Goal: Information Seeking & Learning: Learn about a topic

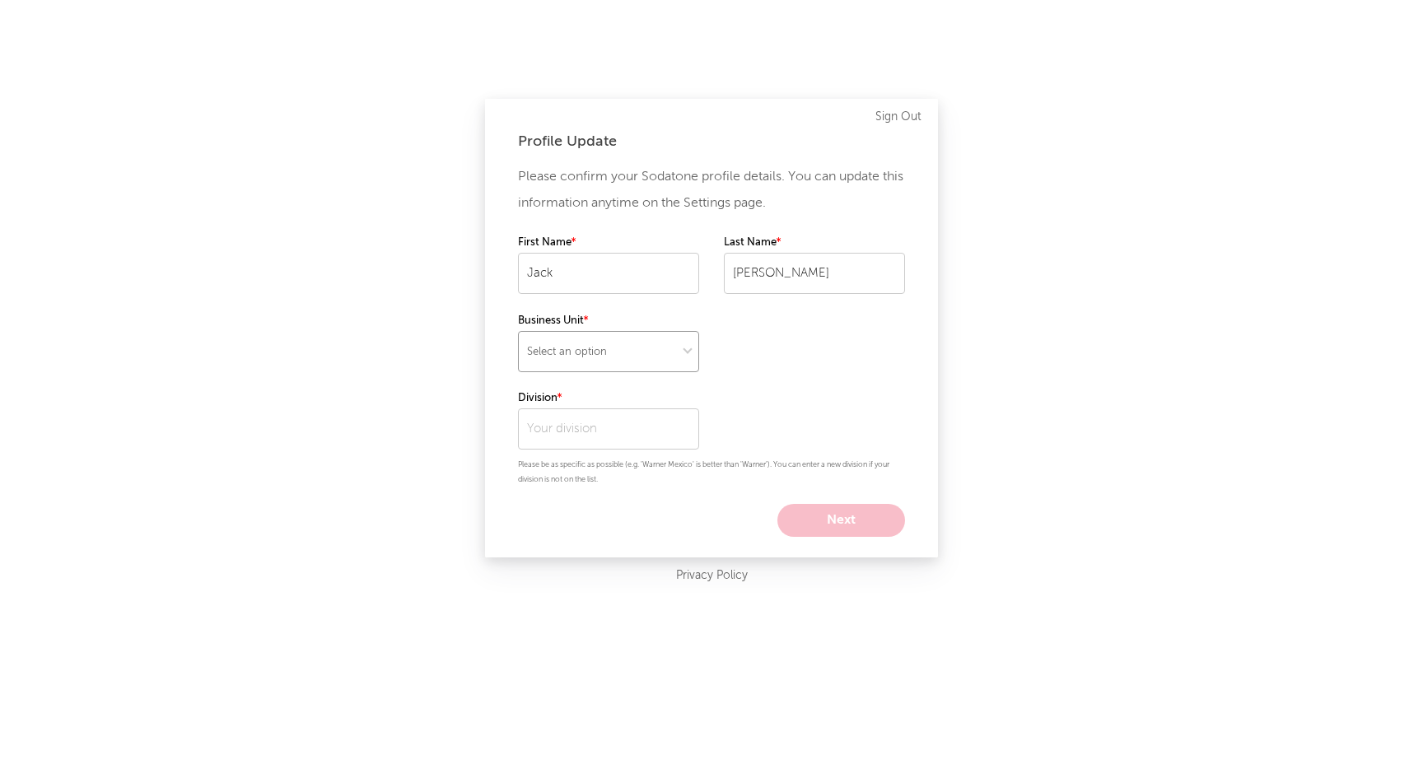
click at [588, 342] on select "Select an option" at bounding box center [608, 351] width 181 height 41
select select "other"
click at [518, 331] on select "Select an option" at bounding box center [608, 351] width 181 height 41
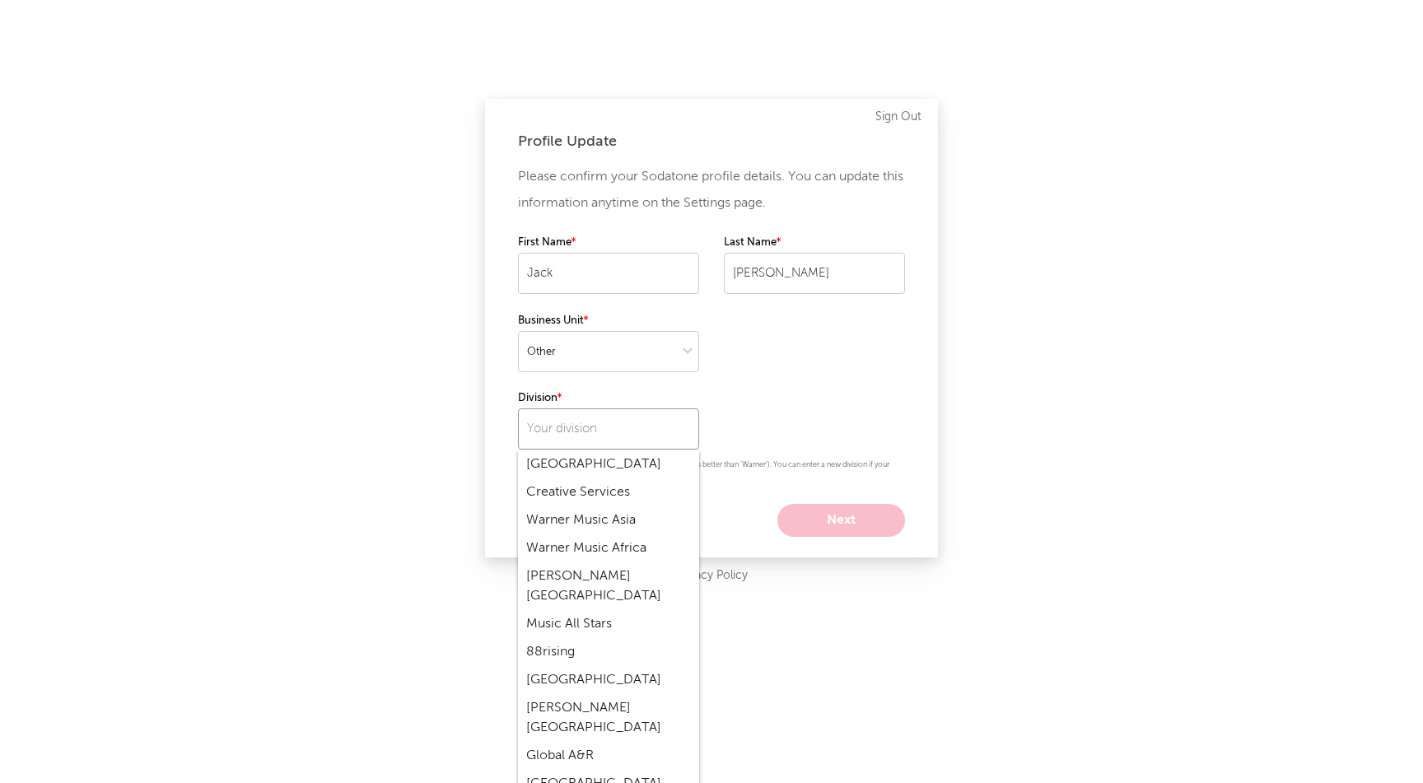
click at [605, 428] on input "text" at bounding box center [608, 429] width 181 height 41
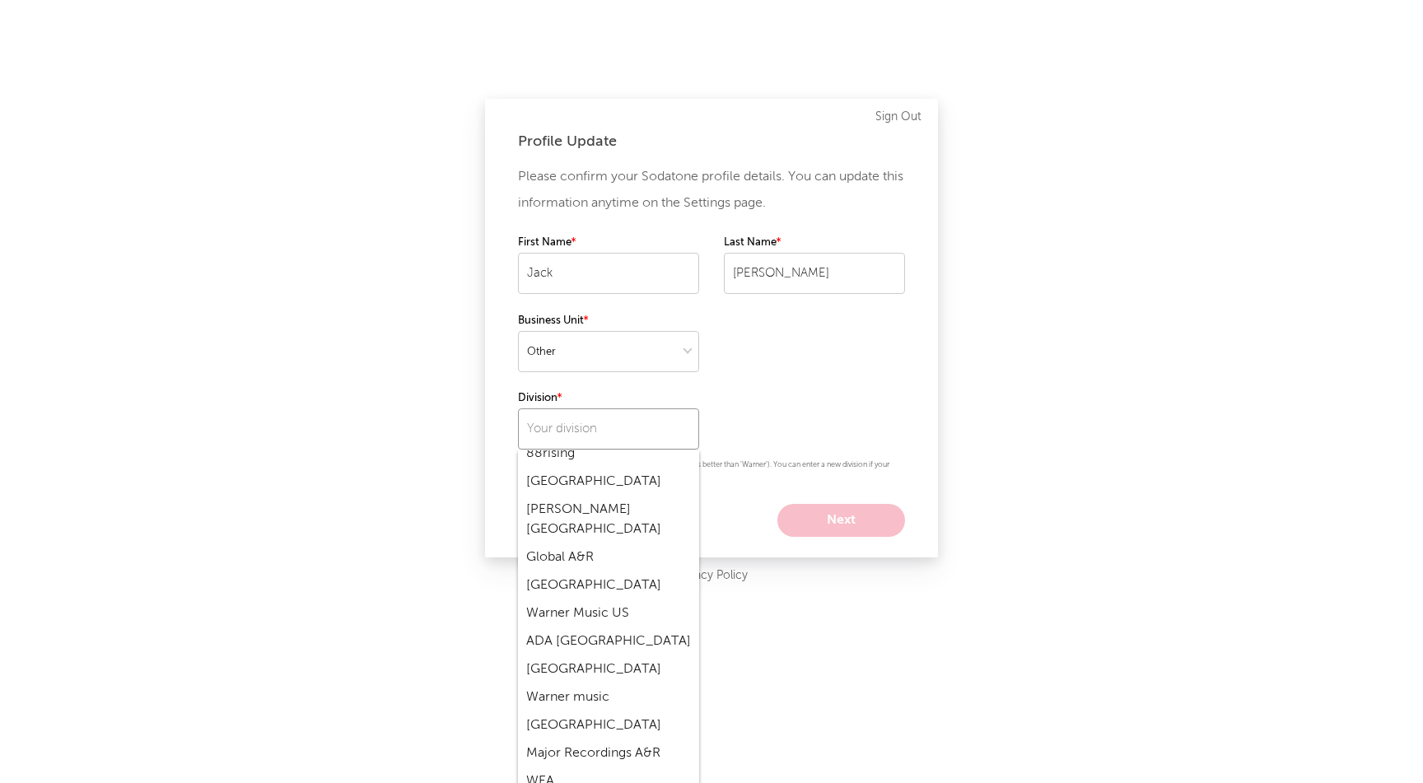
scroll to position [206, 0]
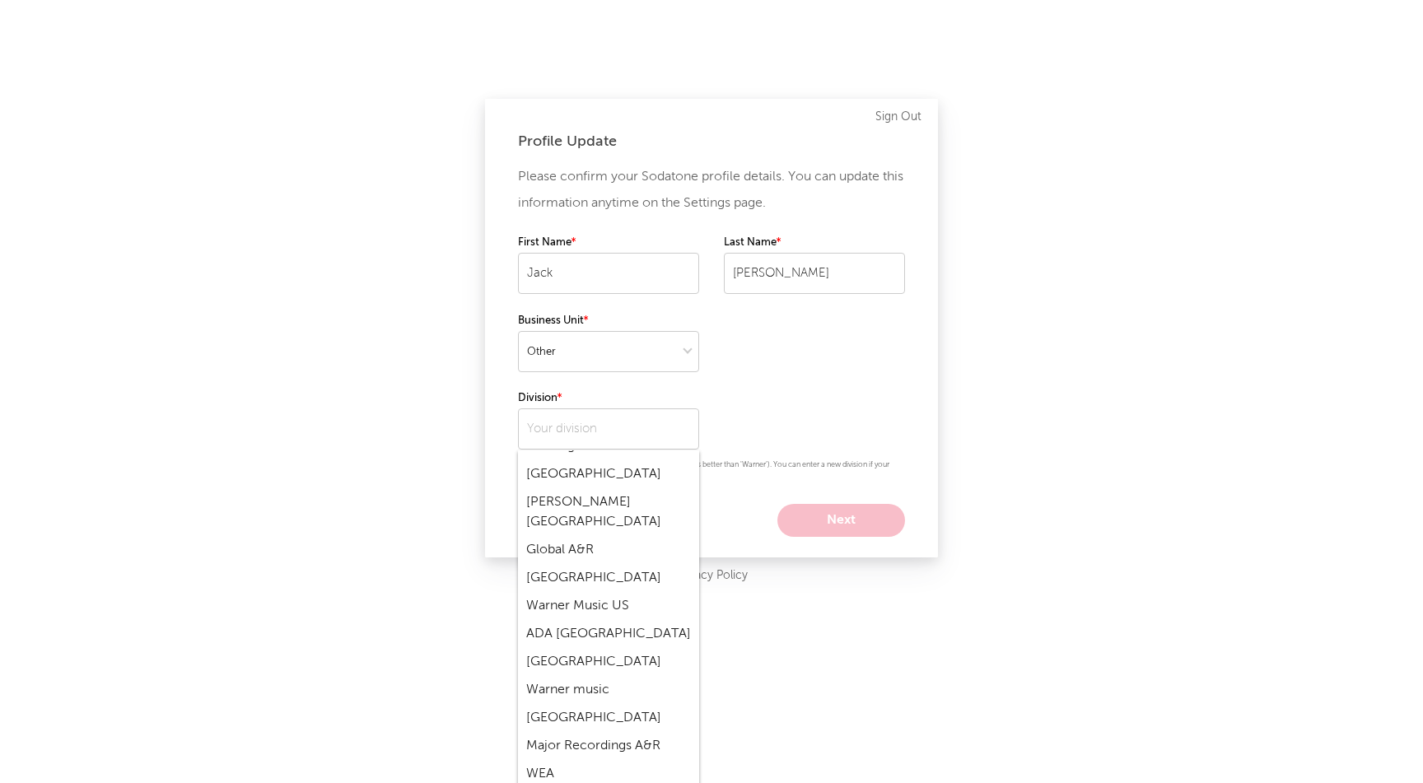
click at [592, 592] on div "Warner Music US" at bounding box center [608, 606] width 181 height 28
type input "Warner Music US"
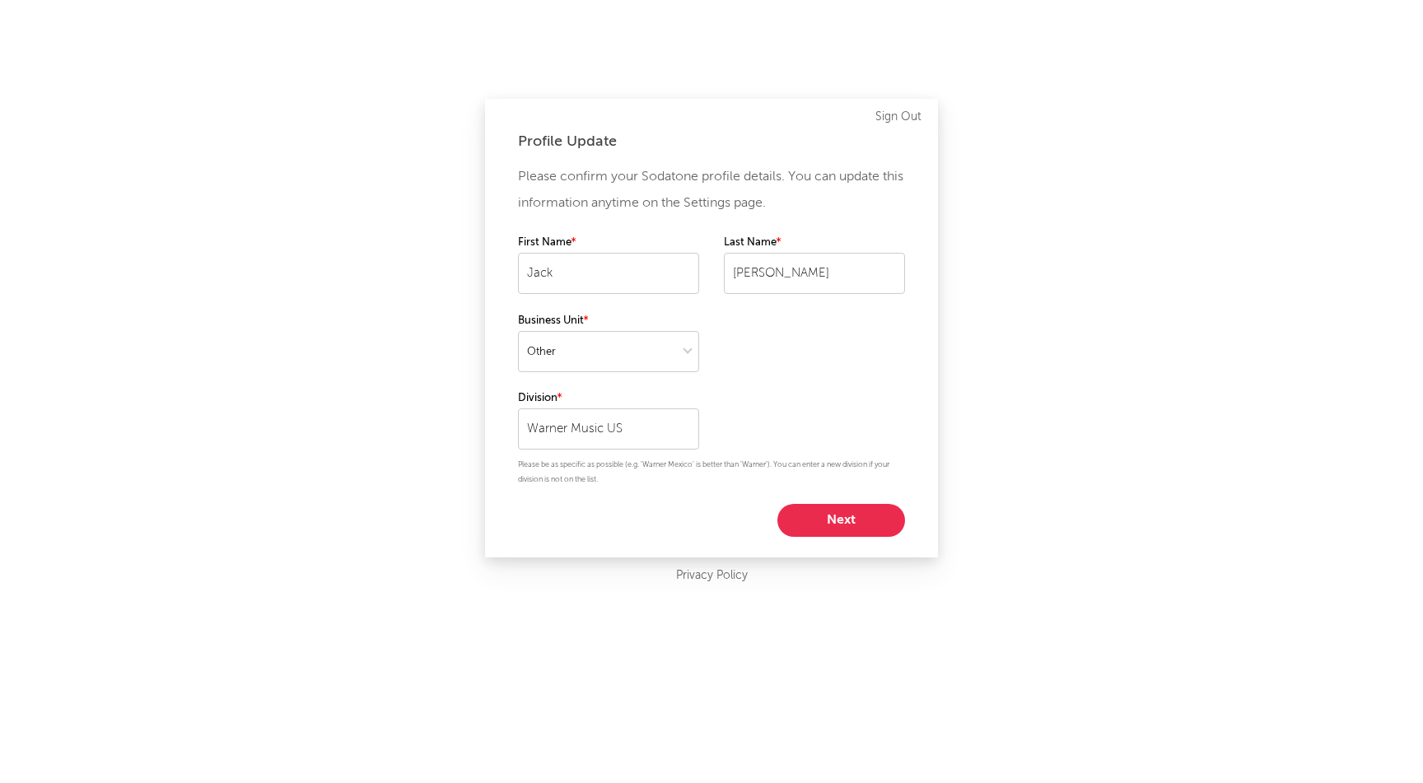
click at [833, 523] on button "Next" at bounding box center [842, 520] width 128 height 33
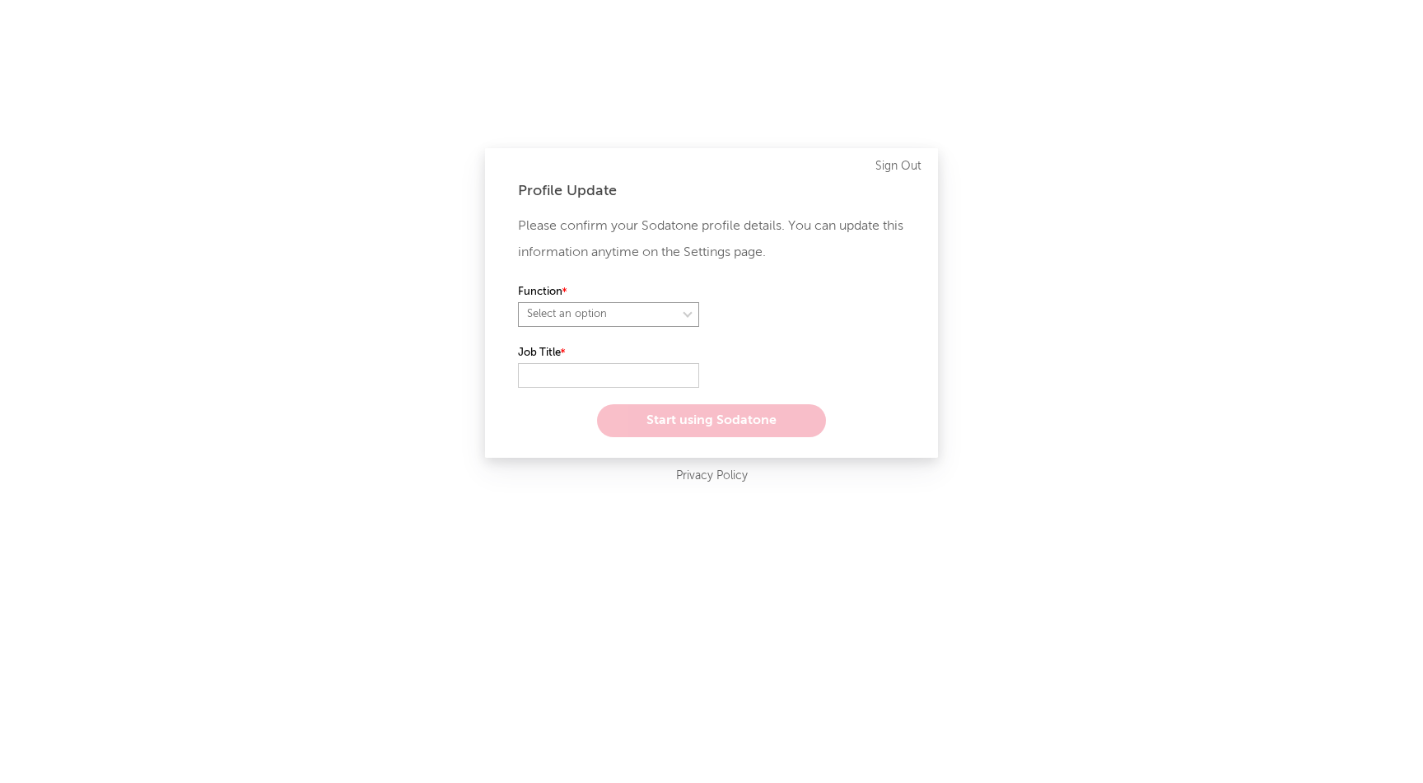
click at [647, 314] on select "Select an option" at bounding box center [608, 314] width 181 height 25
select select "other"
click at [518, 302] on select "Select an option" at bounding box center [608, 314] width 181 height 25
click at [612, 380] on input "text" at bounding box center [608, 375] width 181 height 25
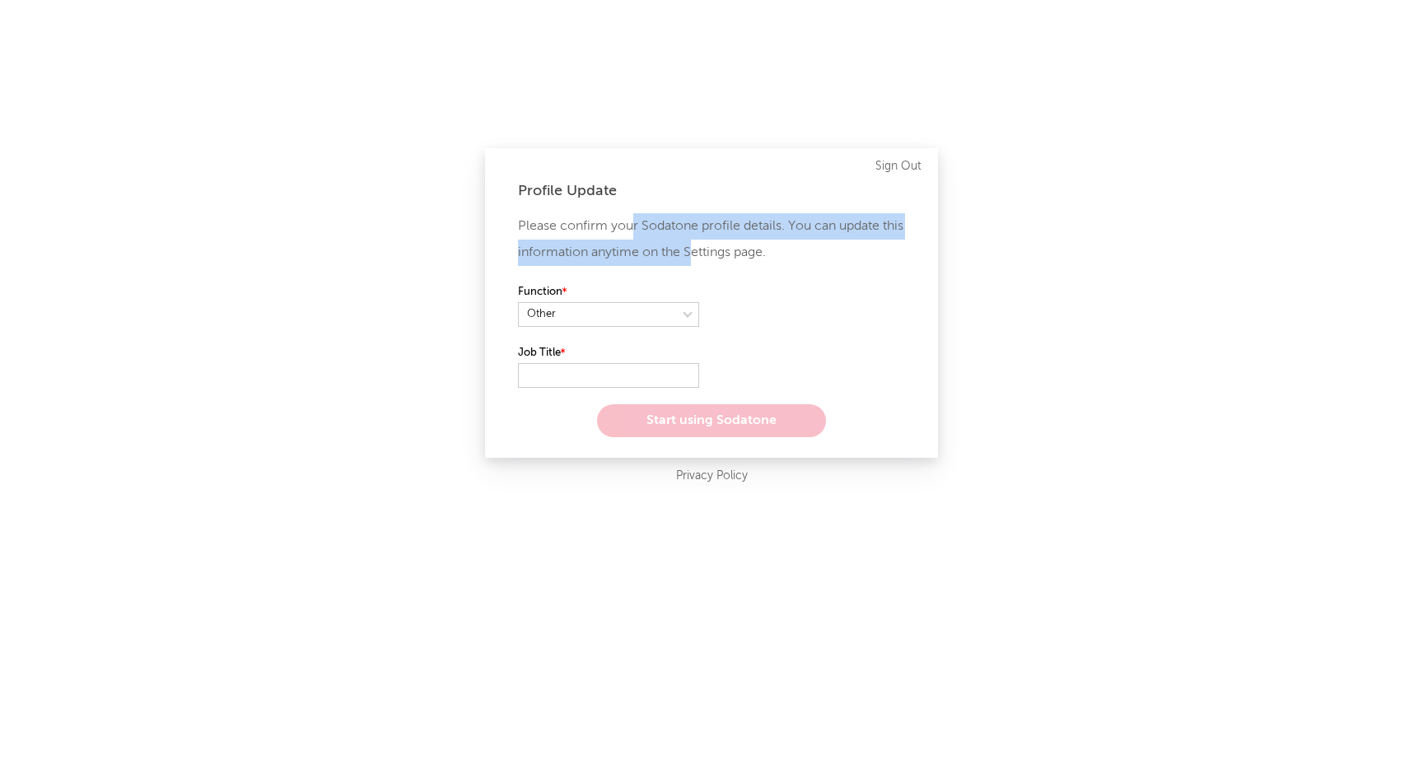
drag, startPoint x: 633, startPoint y: 227, endPoint x: 717, endPoint y: 256, distance: 89.6
click at [717, 256] on p "Please confirm your Sodatone profile details. You can update this information a…" at bounding box center [711, 239] width 387 height 53
click at [717, 263] on p "Please confirm your Sodatone profile details. You can update this information a…" at bounding box center [711, 239] width 387 height 53
drag, startPoint x: 763, startPoint y: 262, endPoint x: 582, endPoint y: 228, distance: 183.5
click at [582, 228] on p "Please confirm your Sodatone profile details. You can update this information a…" at bounding box center [711, 239] width 387 height 53
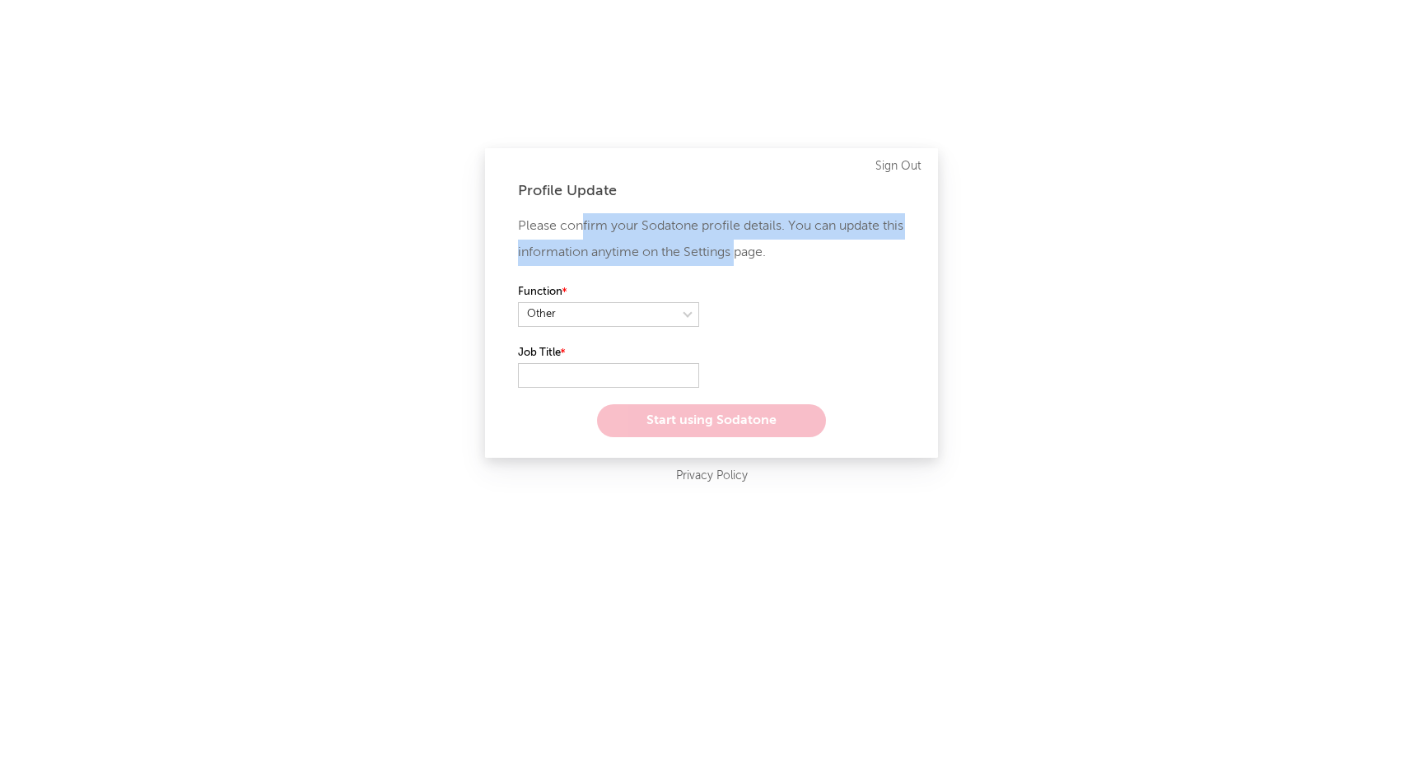
click at [582, 228] on p "Please confirm your Sodatone profile details. You can update this information a…" at bounding box center [711, 239] width 387 height 53
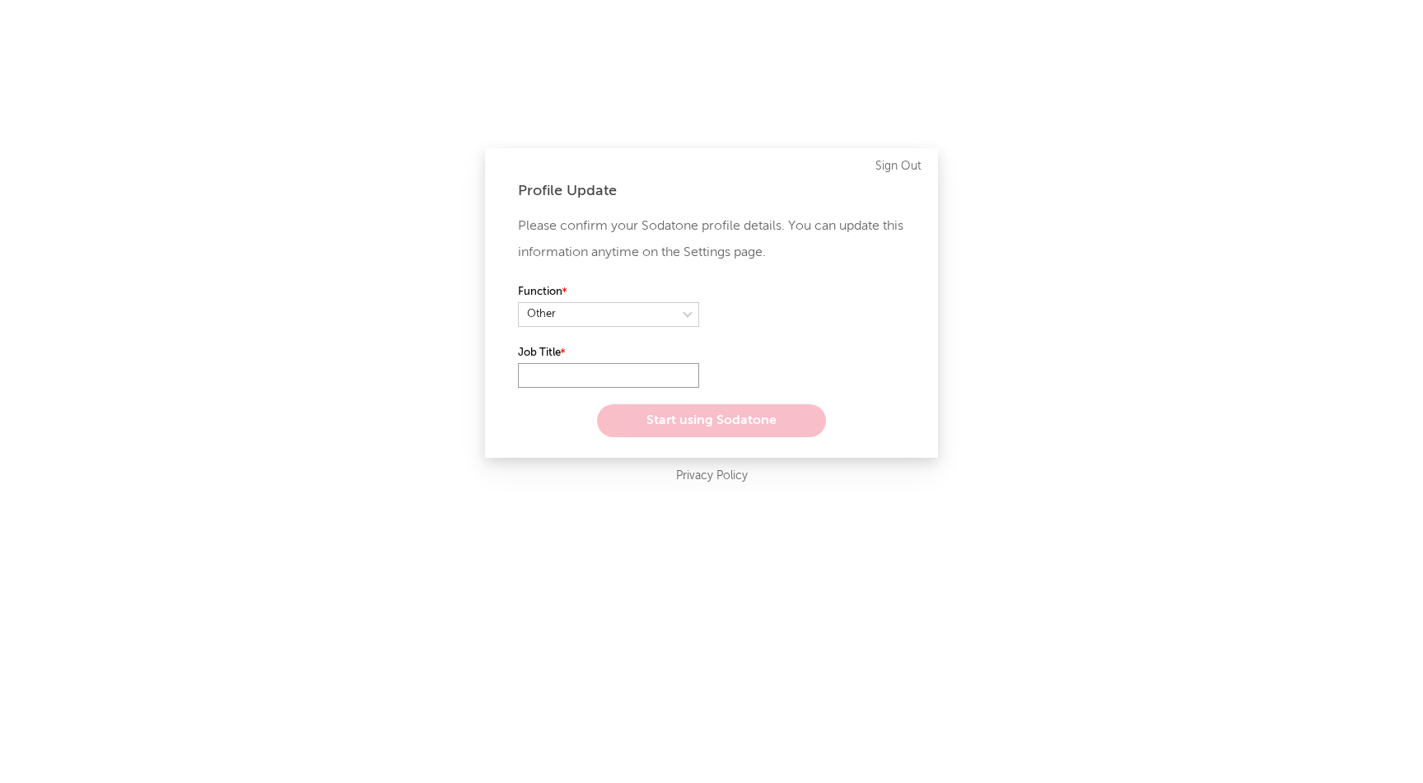
click at [584, 374] on input "text" at bounding box center [608, 375] width 181 height 25
type input "Corp Dev"
click at [645, 425] on button "Start using Sodatone" at bounding box center [711, 420] width 229 height 33
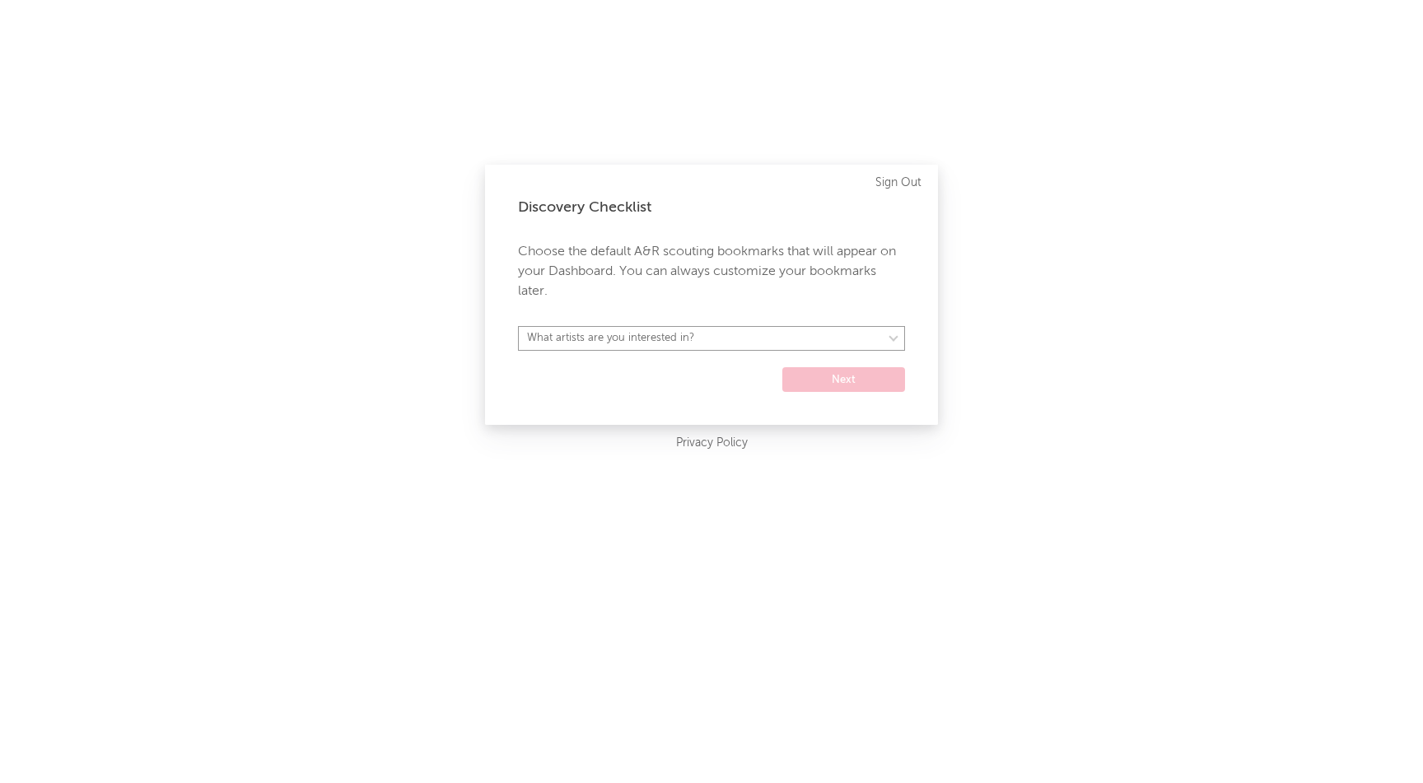
click at [652, 332] on select "What artists are you interested in? Argentina Asia General Australia Austria Be…" at bounding box center [711, 338] width 387 height 25
select select "52"
click at [518, 326] on select "What artists are you interested in? Argentina Asia General Australia Austria Be…" at bounding box center [711, 338] width 387 height 25
click at [833, 380] on button "Next" at bounding box center [844, 379] width 123 height 25
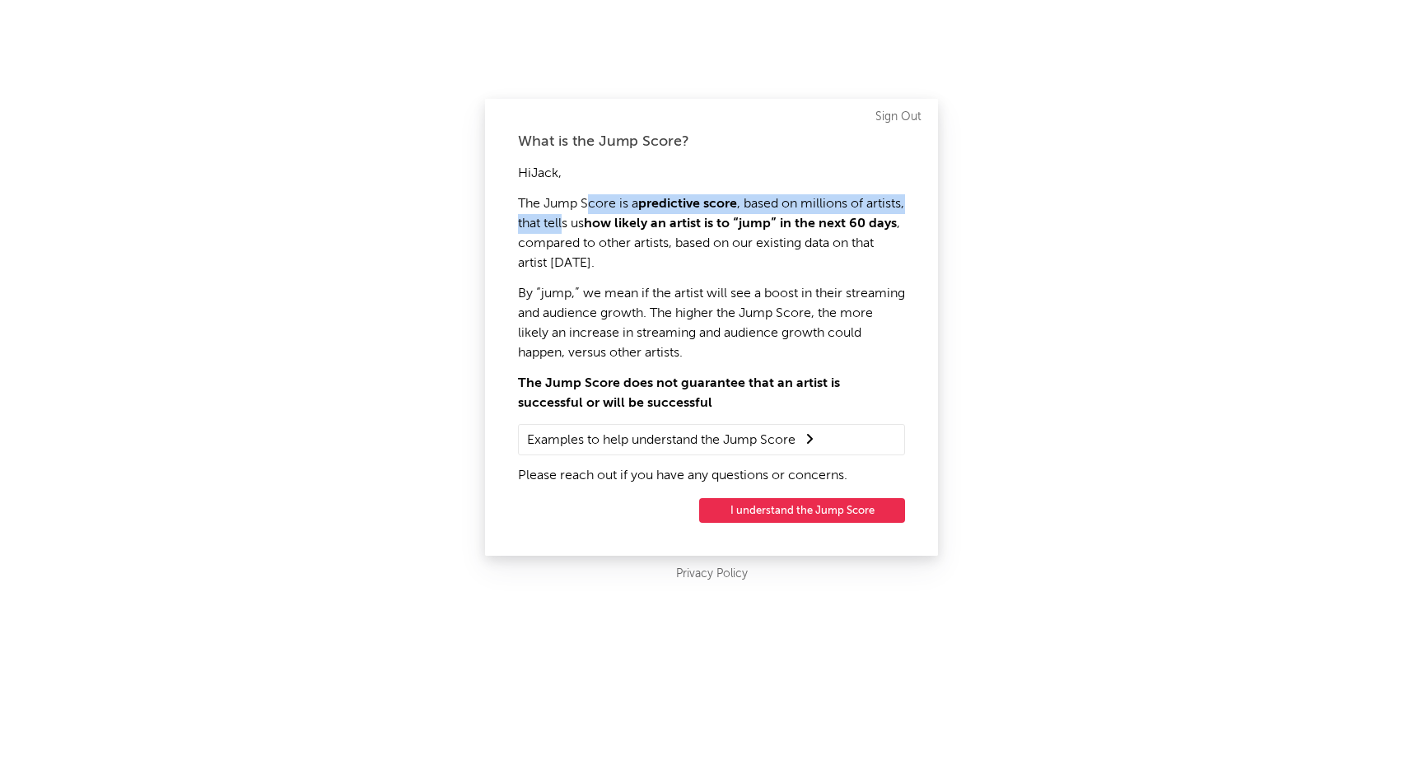
drag, startPoint x: 591, startPoint y: 205, endPoint x: 607, endPoint y: 229, distance: 28.6
click at [607, 229] on p "The Jump Score is a predictive score , based on millions of artists, that tells…" at bounding box center [711, 233] width 387 height 79
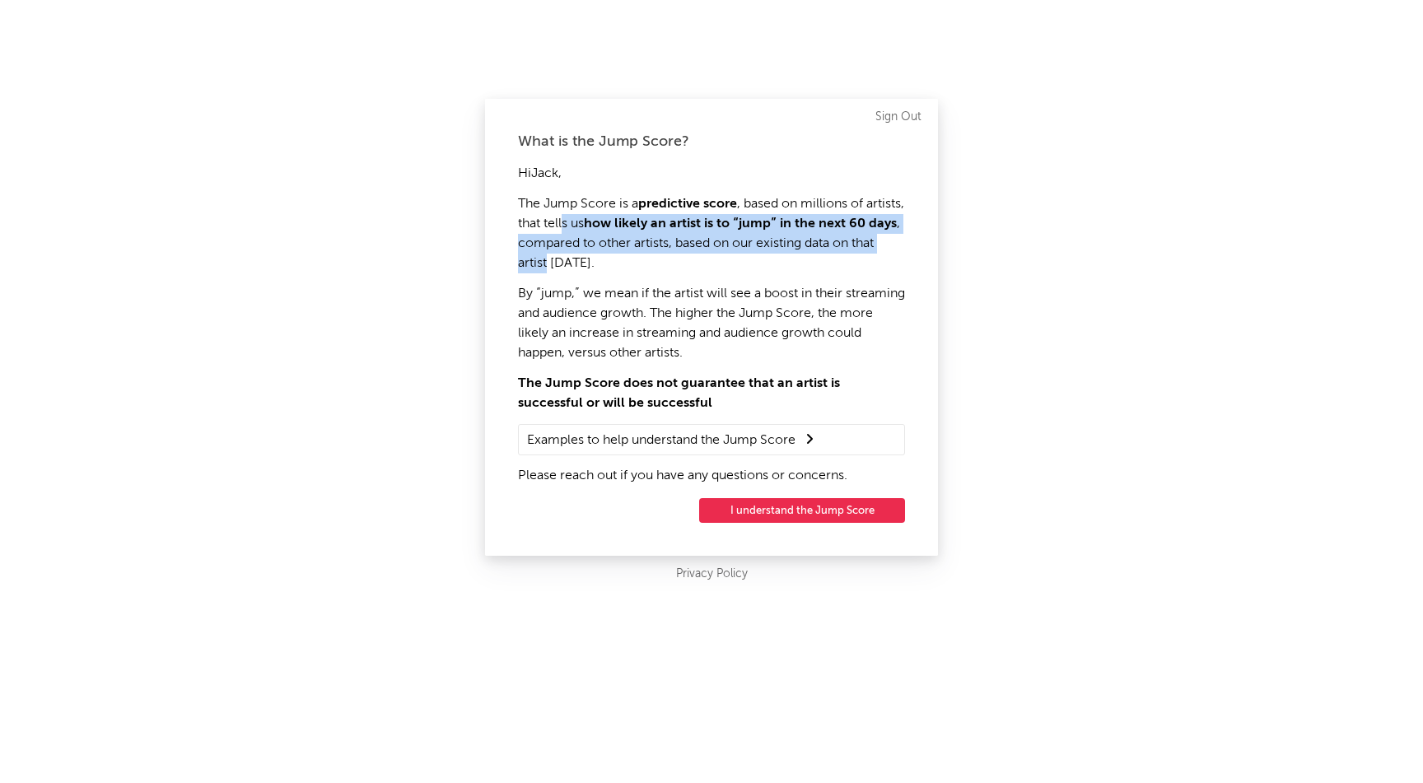
drag, startPoint x: 607, startPoint y: 215, endPoint x: 592, endPoint y: 271, distance: 57.9
click at [592, 271] on p "The Jump Score is a predictive score , based on millions of artists, that tells…" at bounding box center [711, 233] width 387 height 79
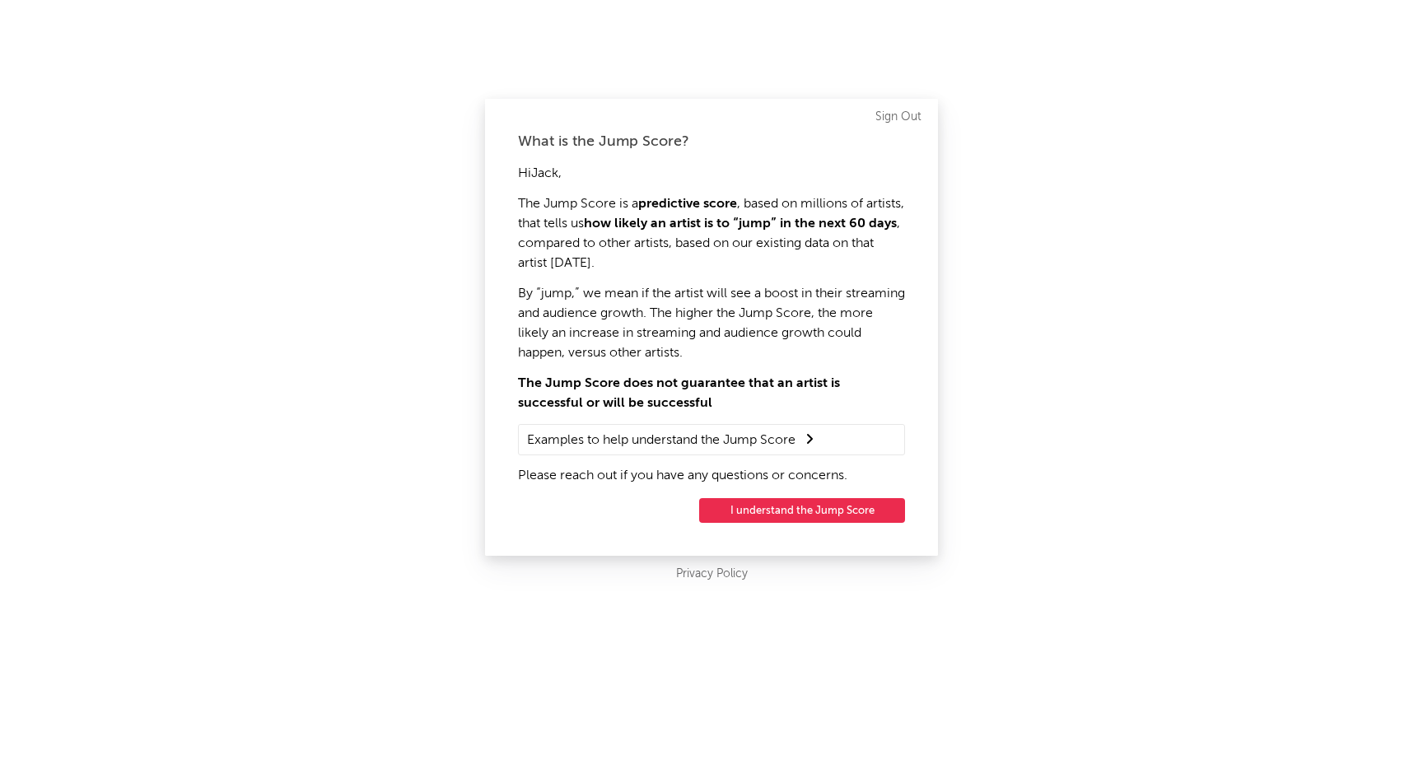
click at [635, 433] on summary "Examples to help understand the Jump Score" at bounding box center [711, 439] width 369 height 21
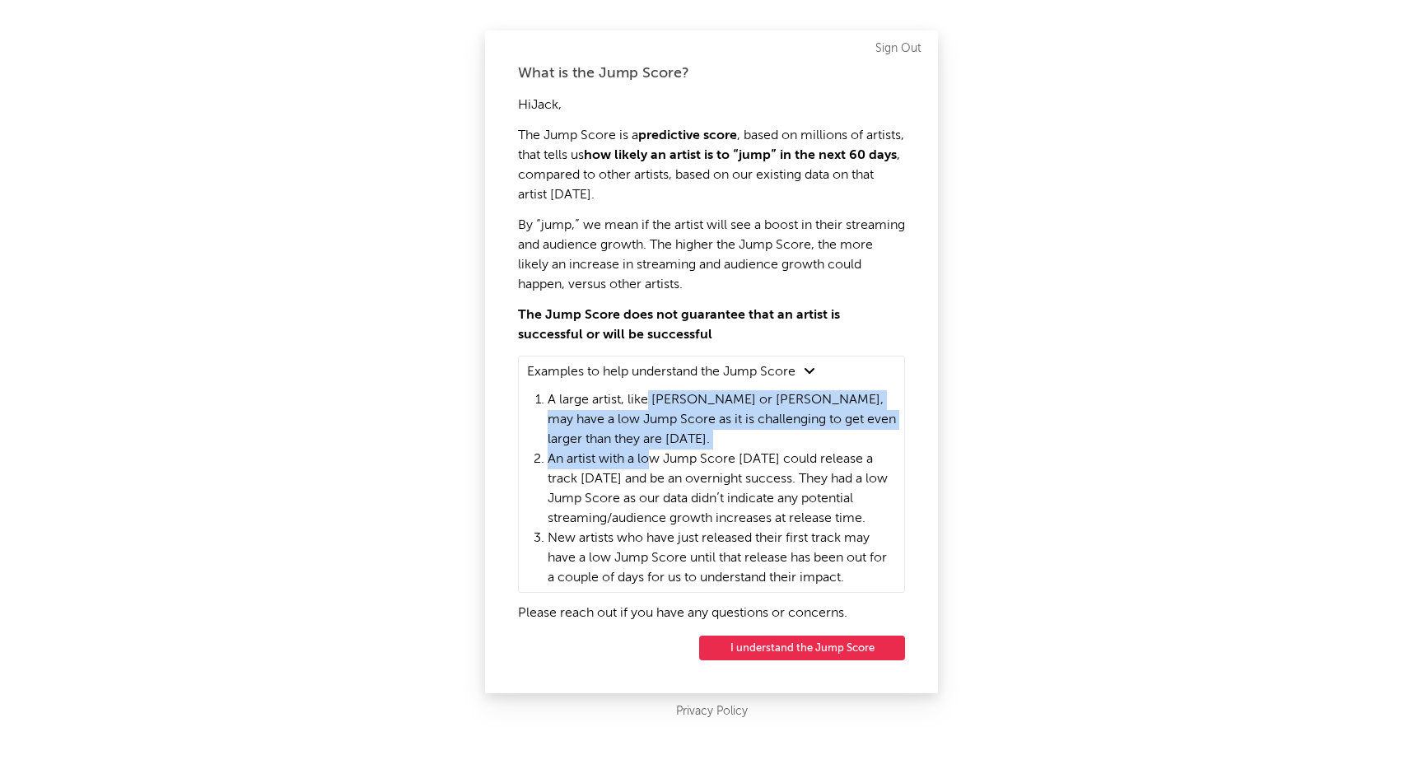
drag, startPoint x: 649, startPoint y: 391, endPoint x: 647, endPoint y: 452, distance: 61.0
click at [647, 452] on ol "A large artist, like Dua Lipa or Ed Sheeran, may have a low Jump Score as it is…" at bounding box center [722, 489] width 348 height 198
click at [647, 452] on li "An artist with a low Jump Score today could release a track tomorrow and be an …" at bounding box center [722, 489] width 348 height 79
drag, startPoint x: 602, startPoint y: 409, endPoint x: 600, endPoint y: 463, distance: 53.6
click at [600, 463] on ol "A large artist, like Dua Lipa or Ed Sheeran, may have a low Jump Score as it is…" at bounding box center [722, 489] width 348 height 198
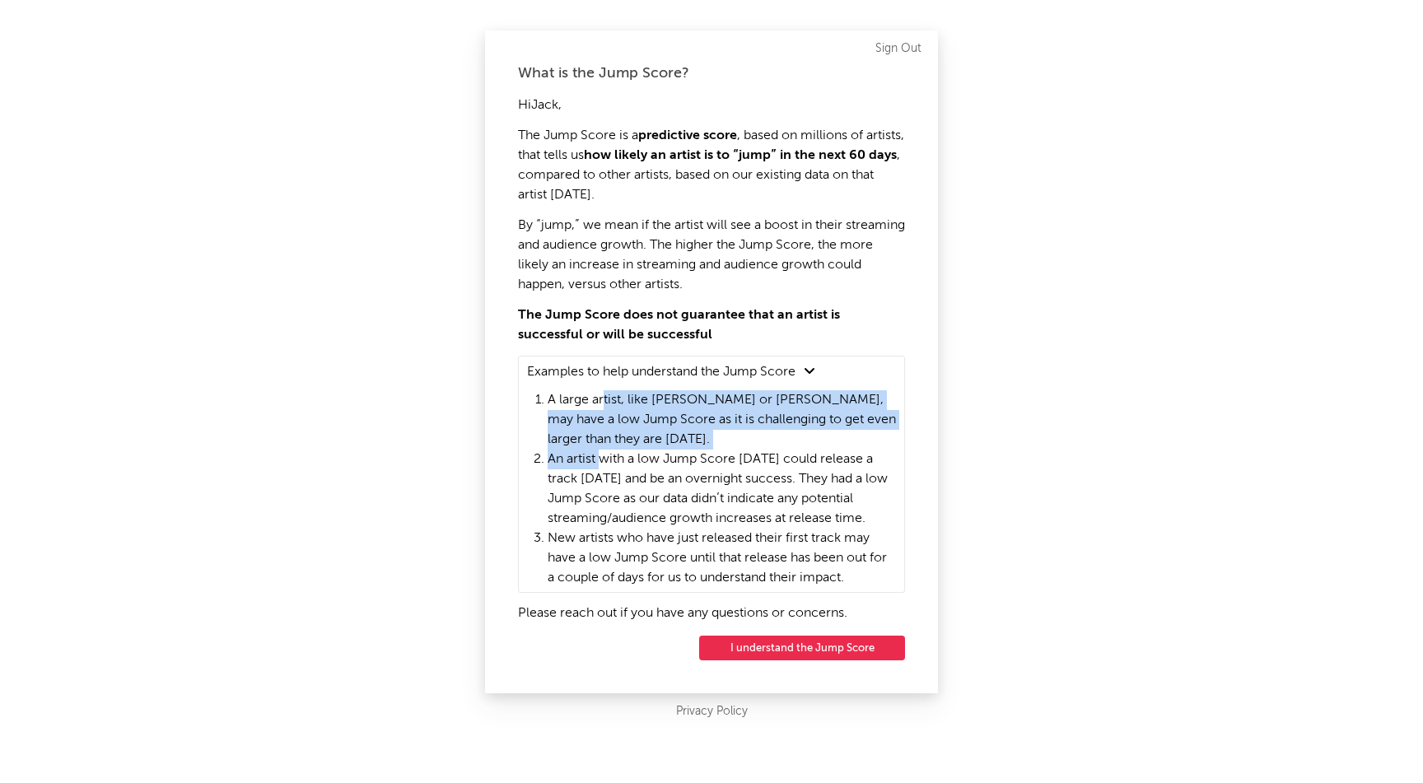
click at [600, 463] on li "An artist with a low Jump Score today could release a track tomorrow and be an …" at bounding box center [722, 489] width 348 height 79
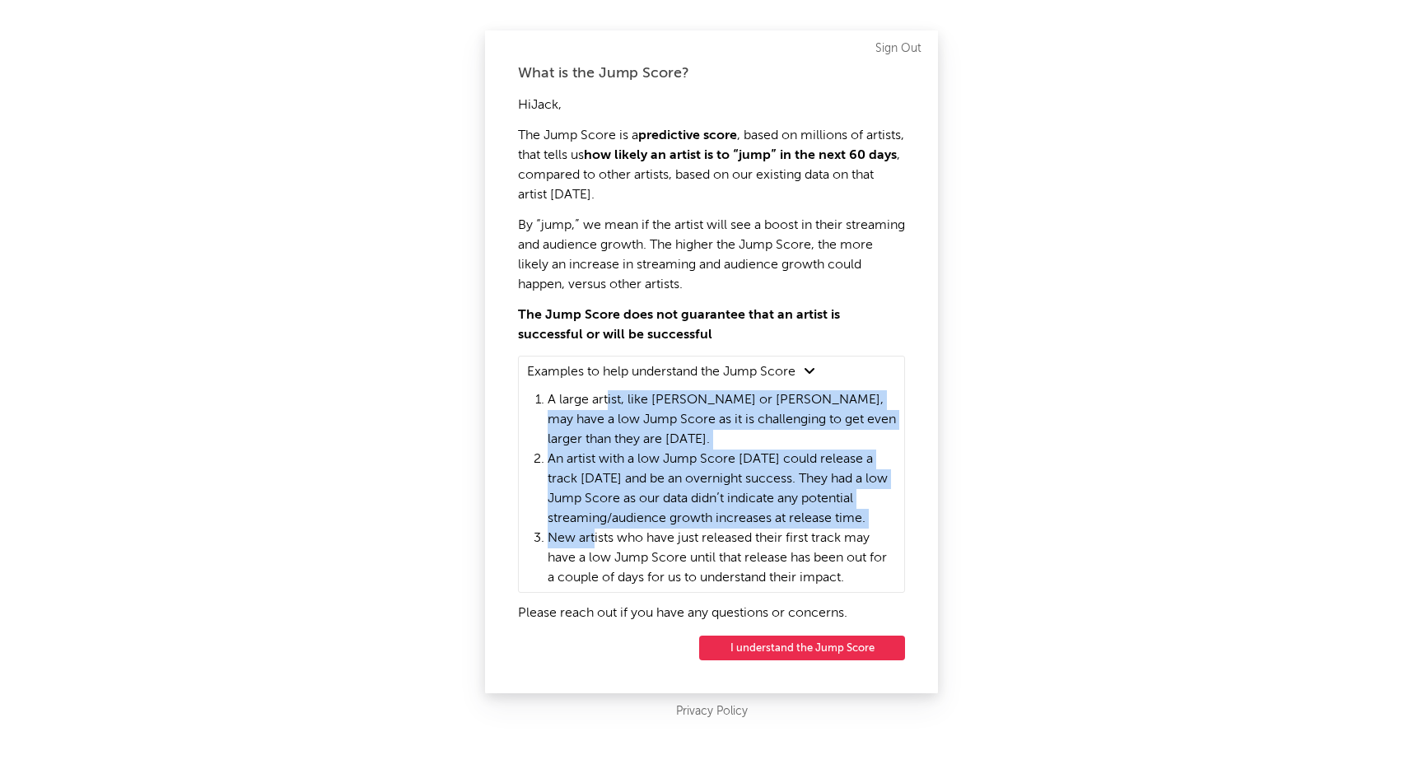
drag, startPoint x: 606, startPoint y: 403, endPoint x: 595, endPoint y: 545, distance: 143.0
click at [595, 545] on ol "A large artist, like Dua Lipa or Ed Sheeran, may have a low Jump Score as it is…" at bounding box center [722, 489] width 348 height 198
click at [595, 545] on li "New artists who have just released their first track may have a low Jump Score …" at bounding box center [722, 558] width 348 height 59
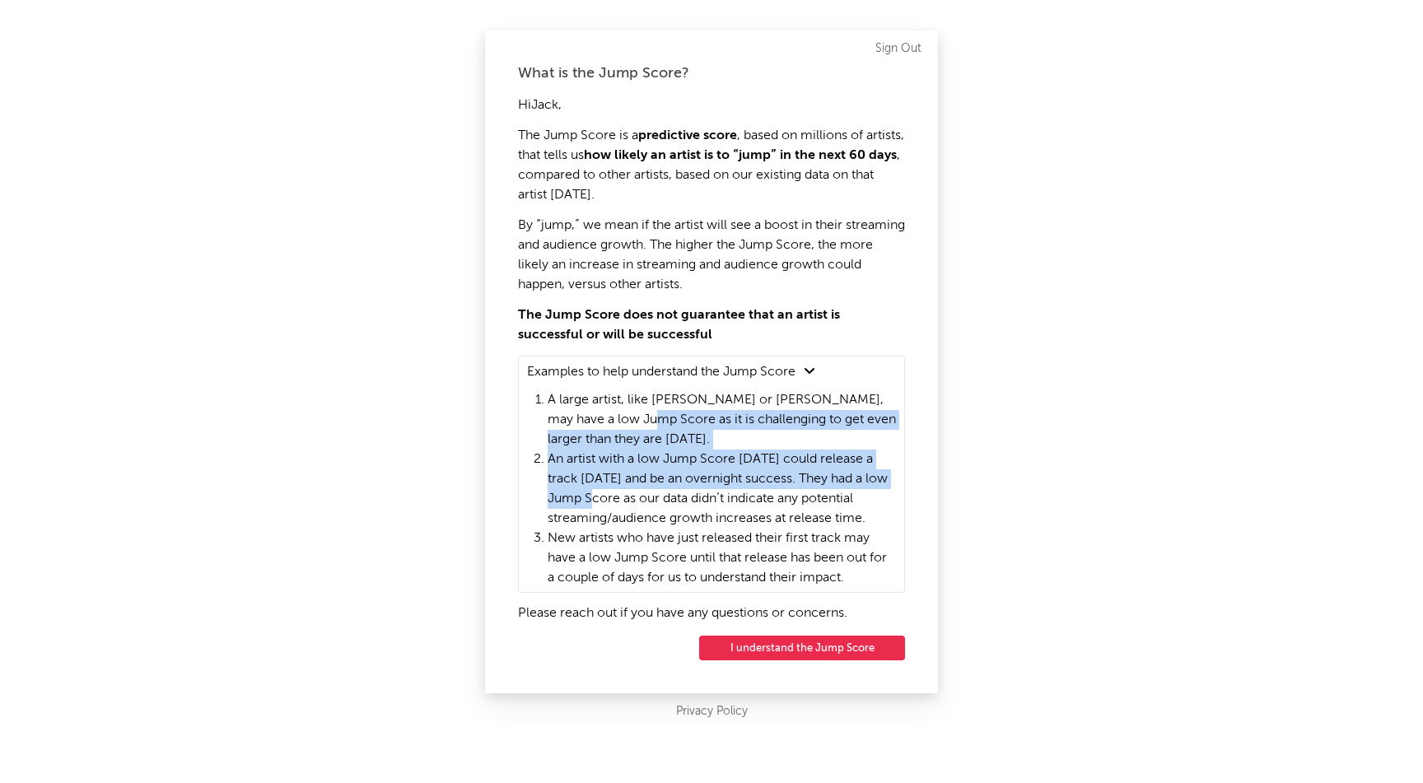
drag, startPoint x: 622, startPoint y: 426, endPoint x: 612, endPoint y: 498, distance: 72.3
click at [612, 498] on ol "A large artist, like Dua Lipa or Ed Sheeran, may have a low Jump Score as it is…" at bounding box center [722, 489] width 348 height 198
click at [612, 498] on li "An artist with a low Jump Score today could release a track tomorrow and be an …" at bounding box center [722, 489] width 348 height 79
drag, startPoint x: 613, startPoint y: 411, endPoint x: 612, endPoint y: 534, distance: 122.7
click at [612, 534] on ol "A large artist, like Dua Lipa or Ed Sheeran, may have a low Jump Score as it is…" at bounding box center [722, 489] width 348 height 198
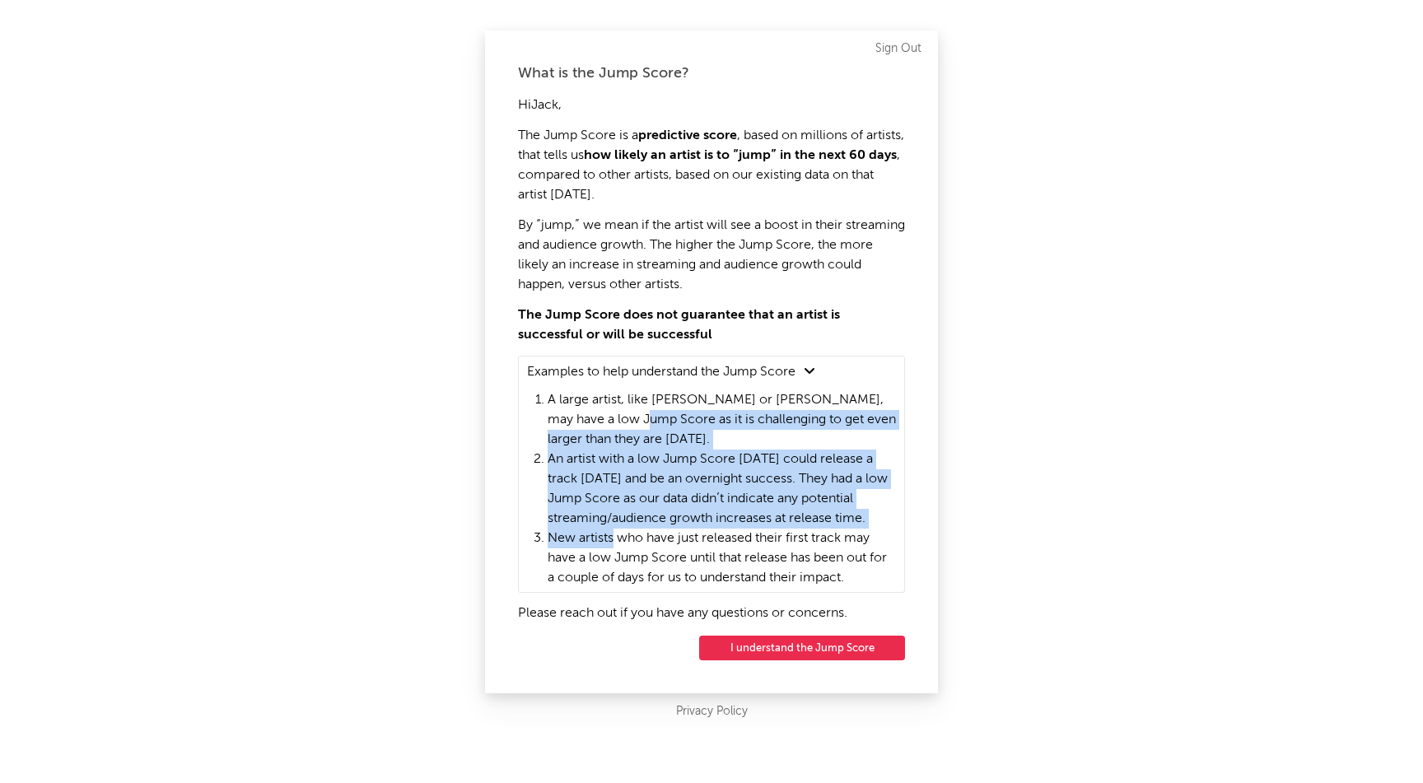
click at [612, 534] on li "New artists who have just released their first track may have a low Jump Score …" at bounding box center [722, 558] width 348 height 59
drag, startPoint x: 612, startPoint y: 466, endPoint x: 611, endPoint y: 541, distance: 75.0
click at [611, 541] on ol "A large artist, like Dua Lipa or Ed Sheeran, may have a low Jump Score as it is…" at bounding box center [722, 489] width 348 height 198
click at [611, 541] on li "New artists who have just released their first track may have a low Jump Score …" at bounding box center [722, 558] width 348 height 59
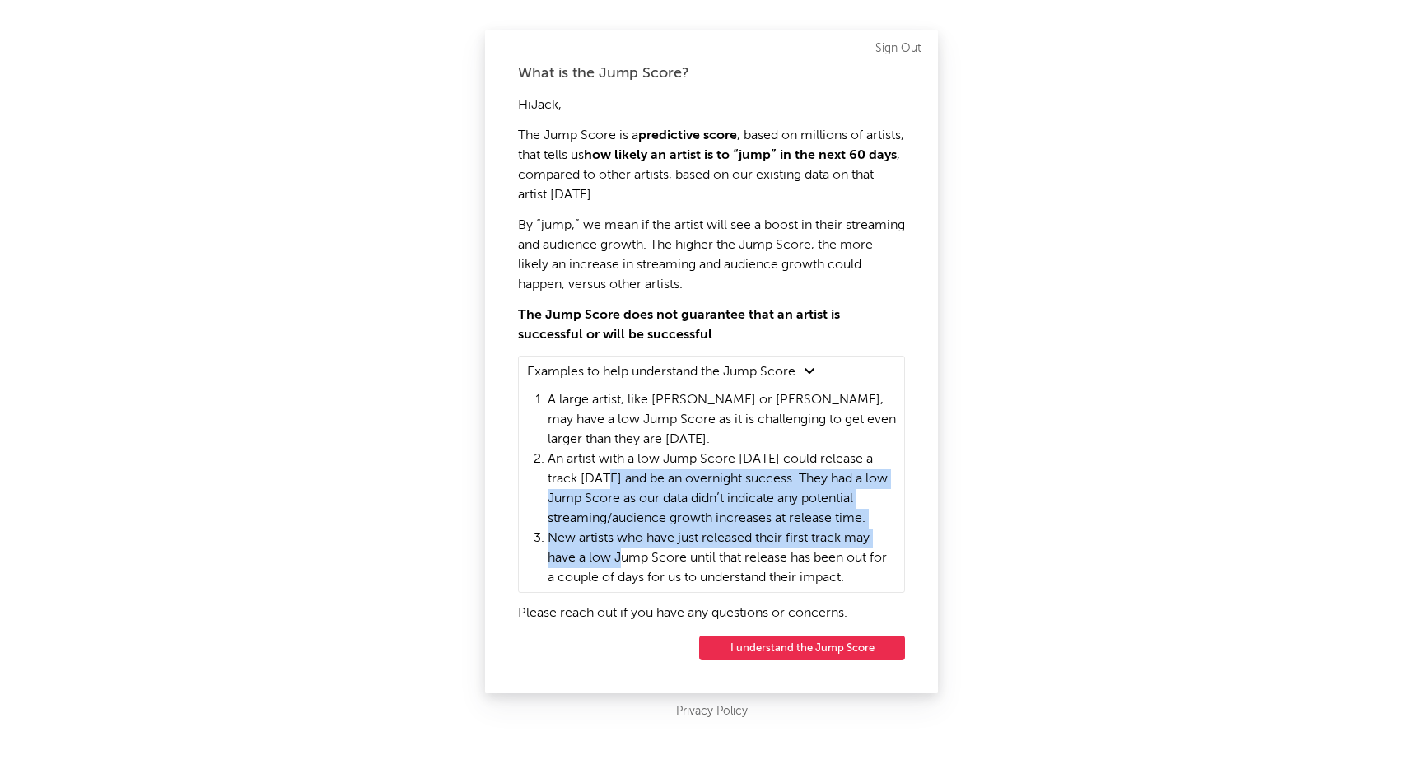
drag, startPoint x: 619, startPoint y: 472, endPoint x: 619, endPoint y: 549, distance: 77.4
click at [619, 549] on ol "A large artist, like Dua Lipa or Ed Sheeran, may have a low Jump Score as it is…" at bounding box center [722, 489] width 348 height 198
click at [619, 549] on li "New artists who have just released their first track may have a low Jump Score …" at bounding box center [722, 558] width 348 height 59
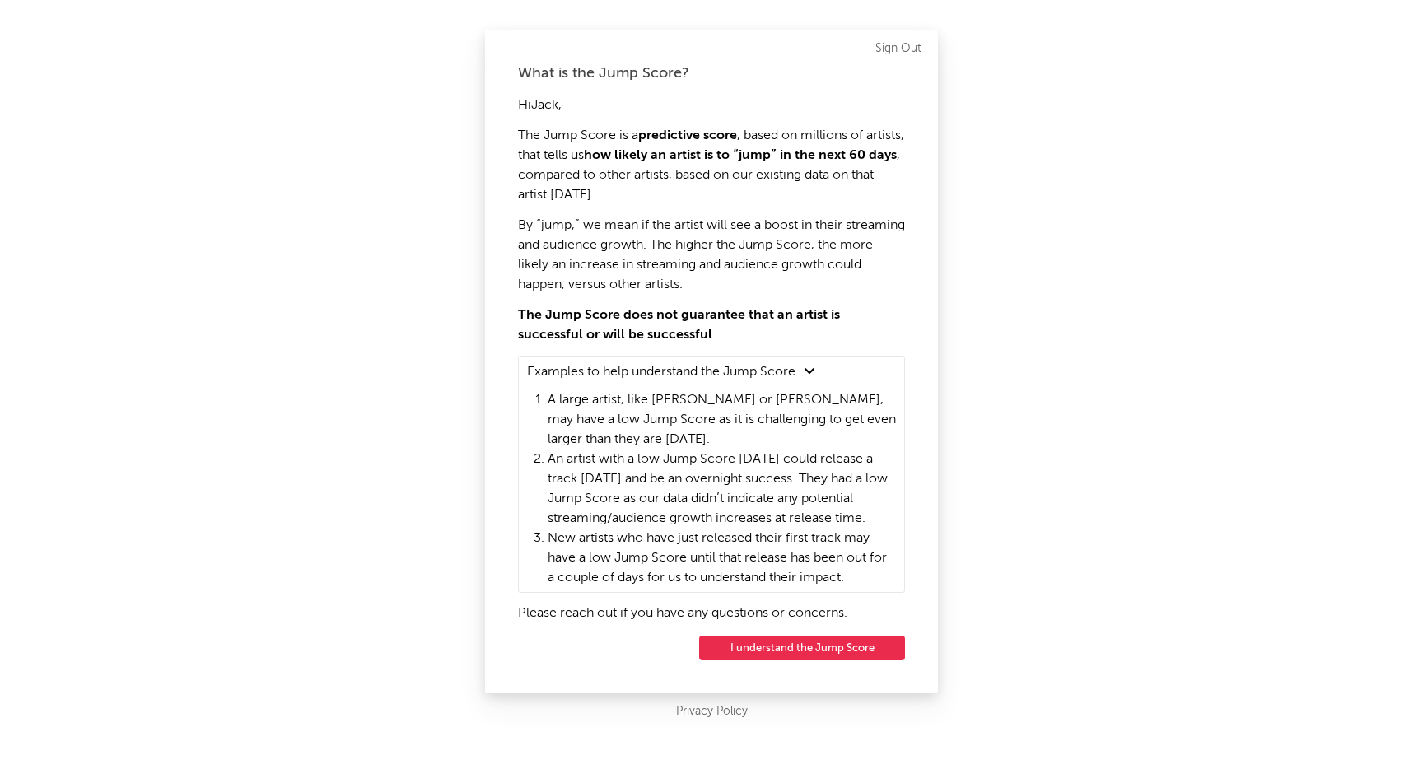
click at [809, 652] on button "I understand the Jump Score" at bounding box center [802, 648] width 206 height 25
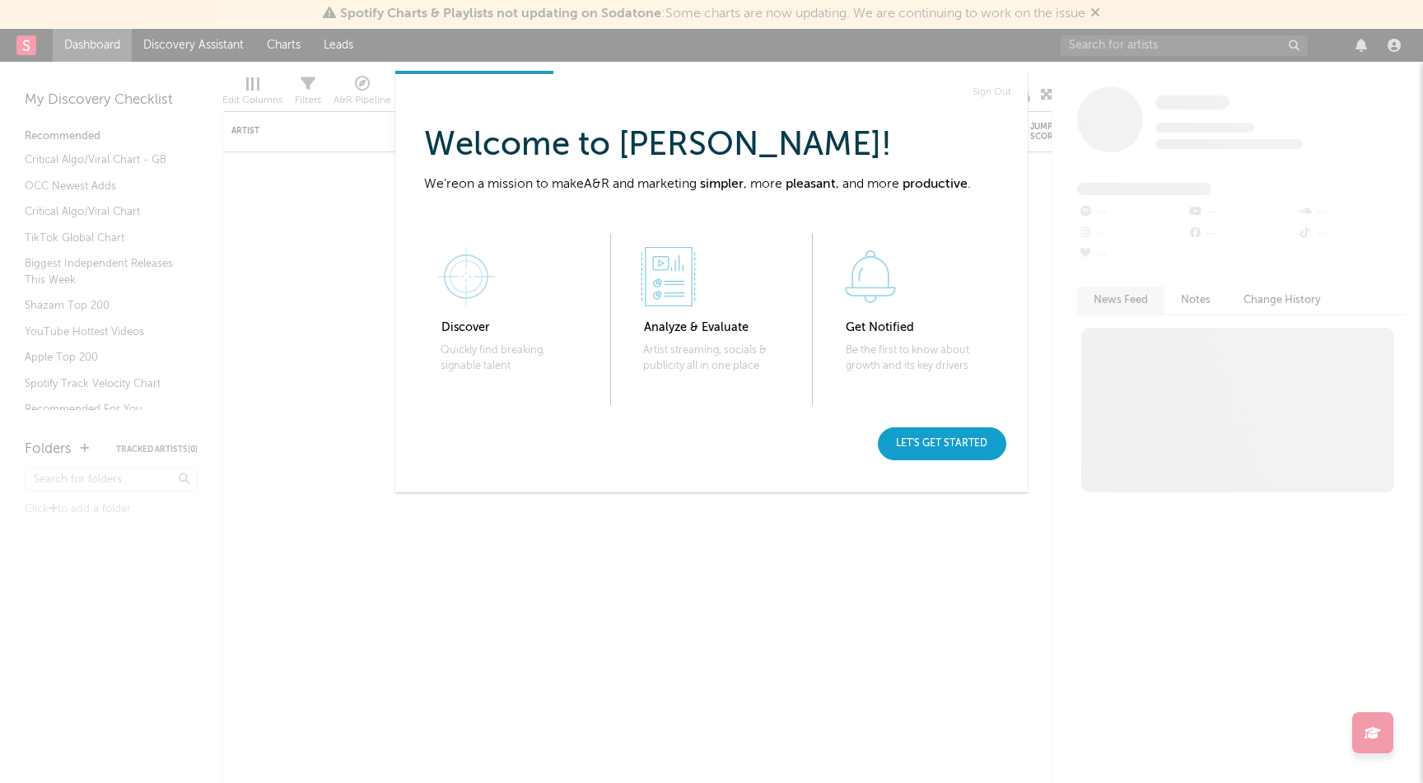
click at [935, 446] on div "Let's get started" at bounding box center [942, 444] width 128 height 33
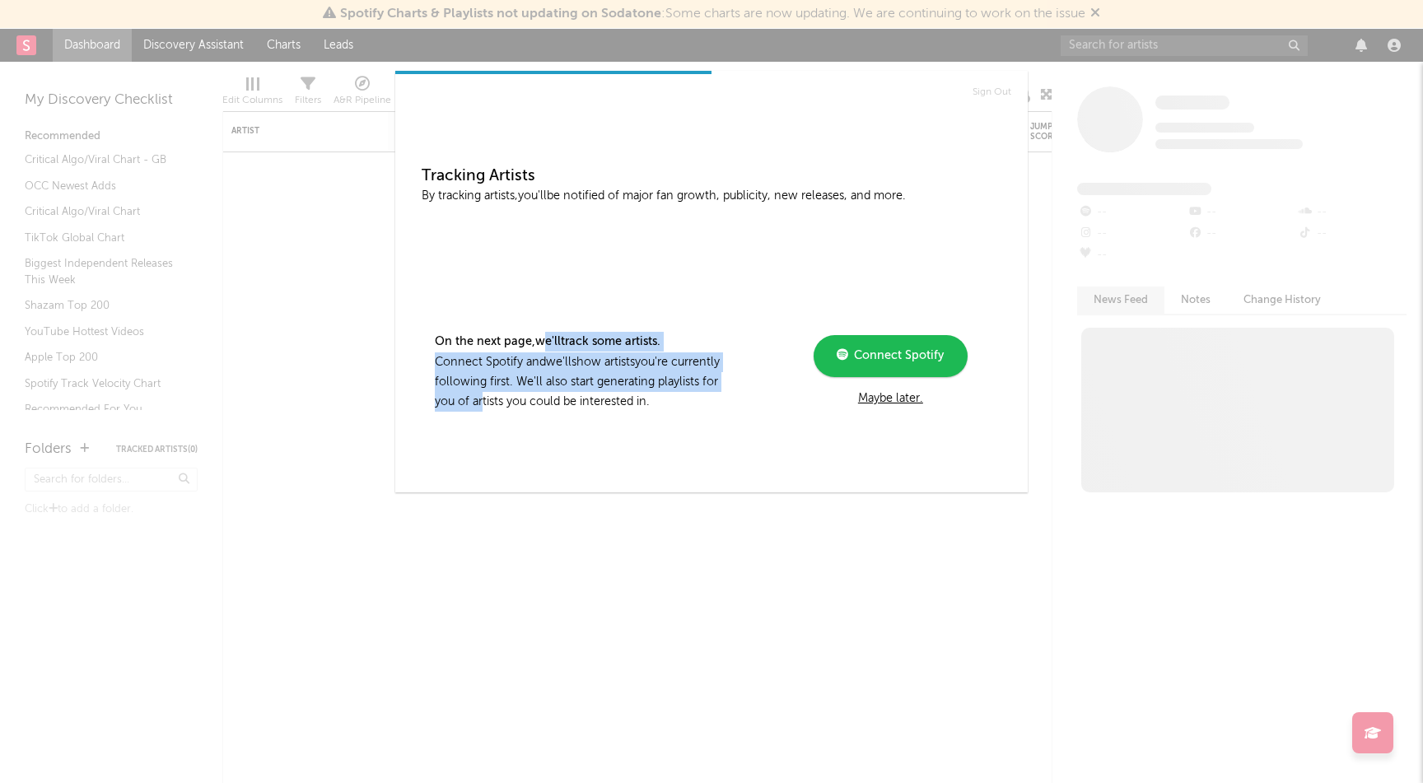
drag, startPoint x: 544, startPoint y: 339, endPoint x: 544, endPoint y: 398, distance: 59.3
click at [544, 398] on div "On the next page, we'll track some artists. Connect Spotify and we'll show arti…" at bounding box center [601, 372] width 358 height 81
click at [544, 398] on p "Connect Spotify and we'll show artists you're currently following first. We'll …" at bounding box center [581, 383] width 293 height 60
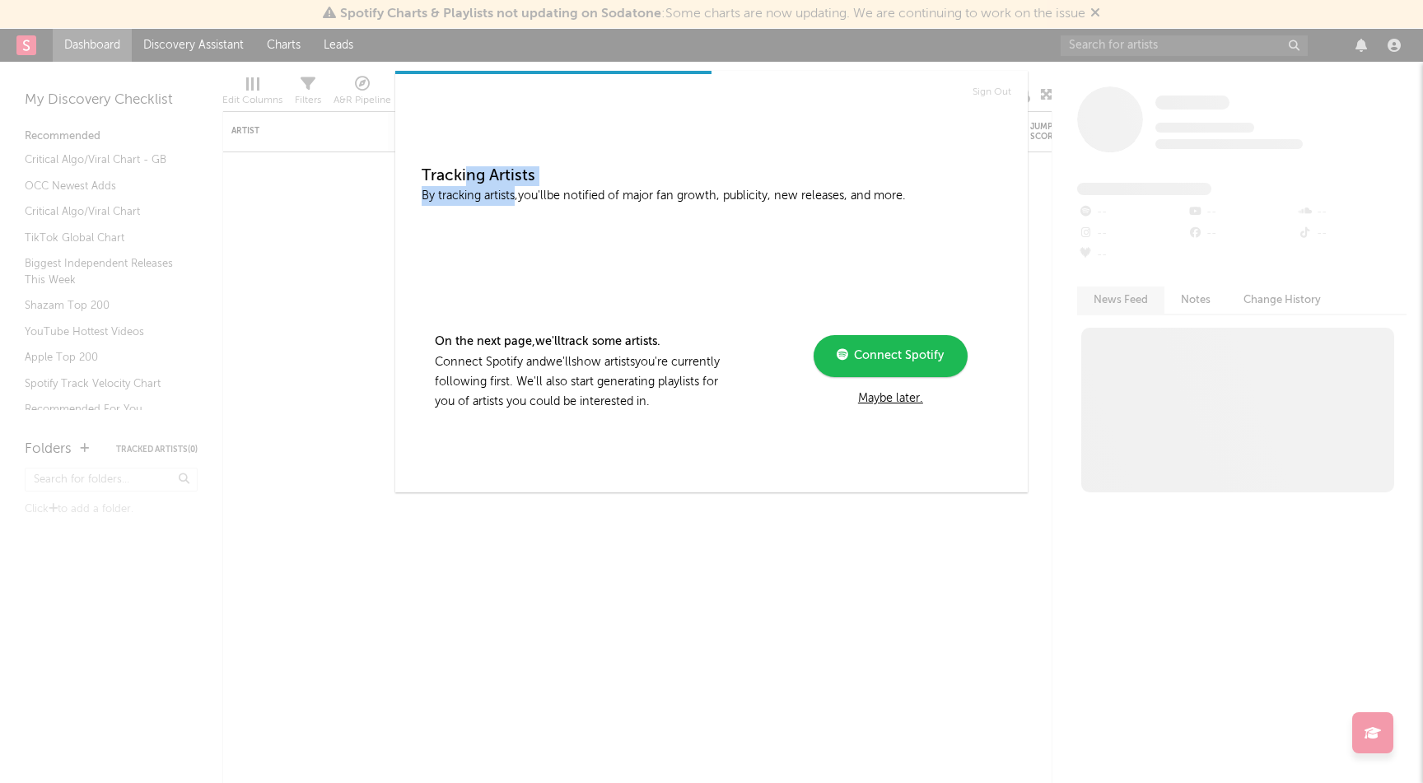
drag, startPoint x: 467, startPoint y: 172, endPoint x: 516, endPoint y: 200, distance: 56.1
click at [516, 200] on div "Tracking Artists By tracking artists, you'll be notified of major fan growth, p…" at bounding box center [712, 289] width 580 height 246
click at [516, 200] on p "By tracking artists, you'll be notified of major fan growth, publicity, new rel…" at bounding box center [712, 196] width 580 height 21
drag, startPoint x: 470, startPoint y: 179, endPoint x: 573, endPoint y: 199, distance: 105.0
click at [573, 199] on div "Tracking Artists By tracking artists, you'll be notified of major fan growth, p…" at bounding box center [712, 289] width 580 height 246
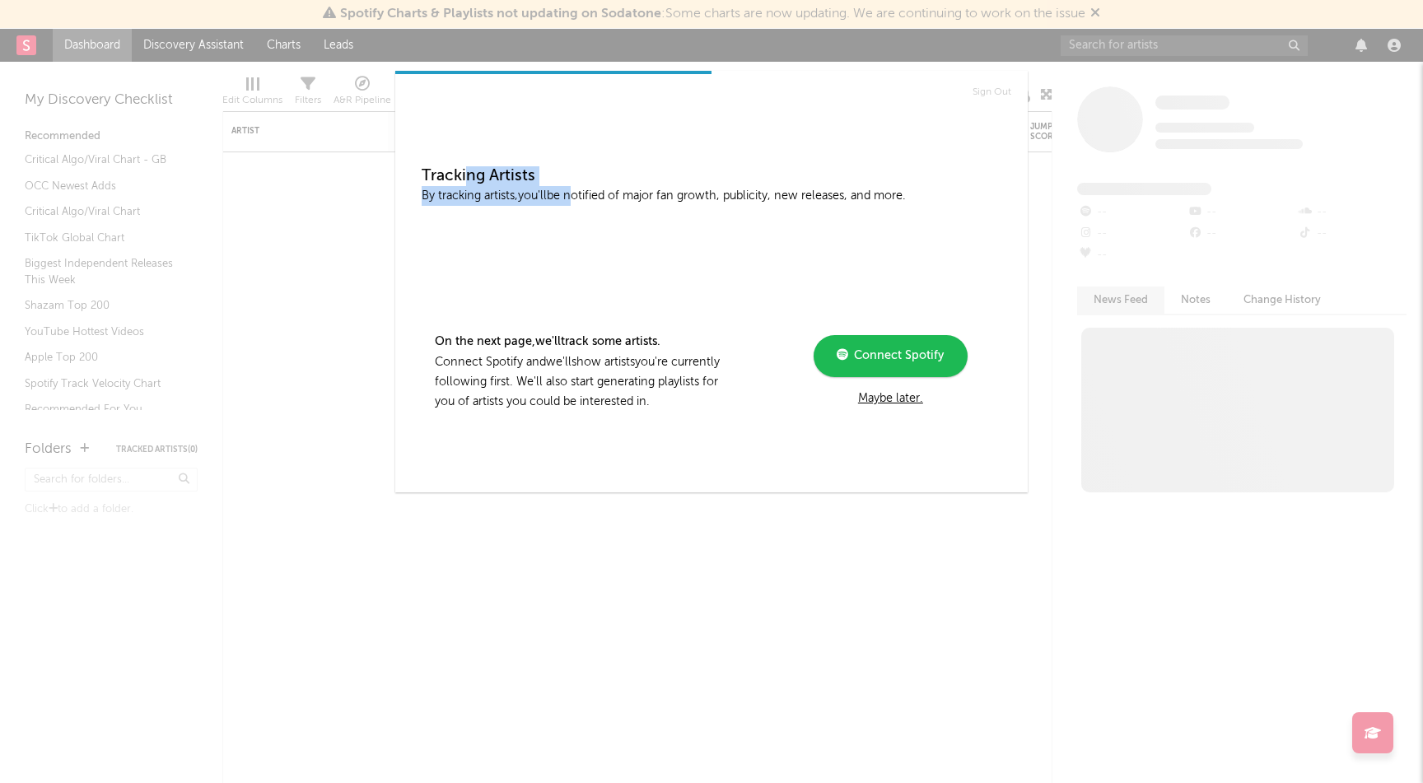
click at [573, 199] on p "By tracking artists, you'll be notified of major fan growth, publicity, new rel…" at bounding box center [712, 196] width 580 height 21
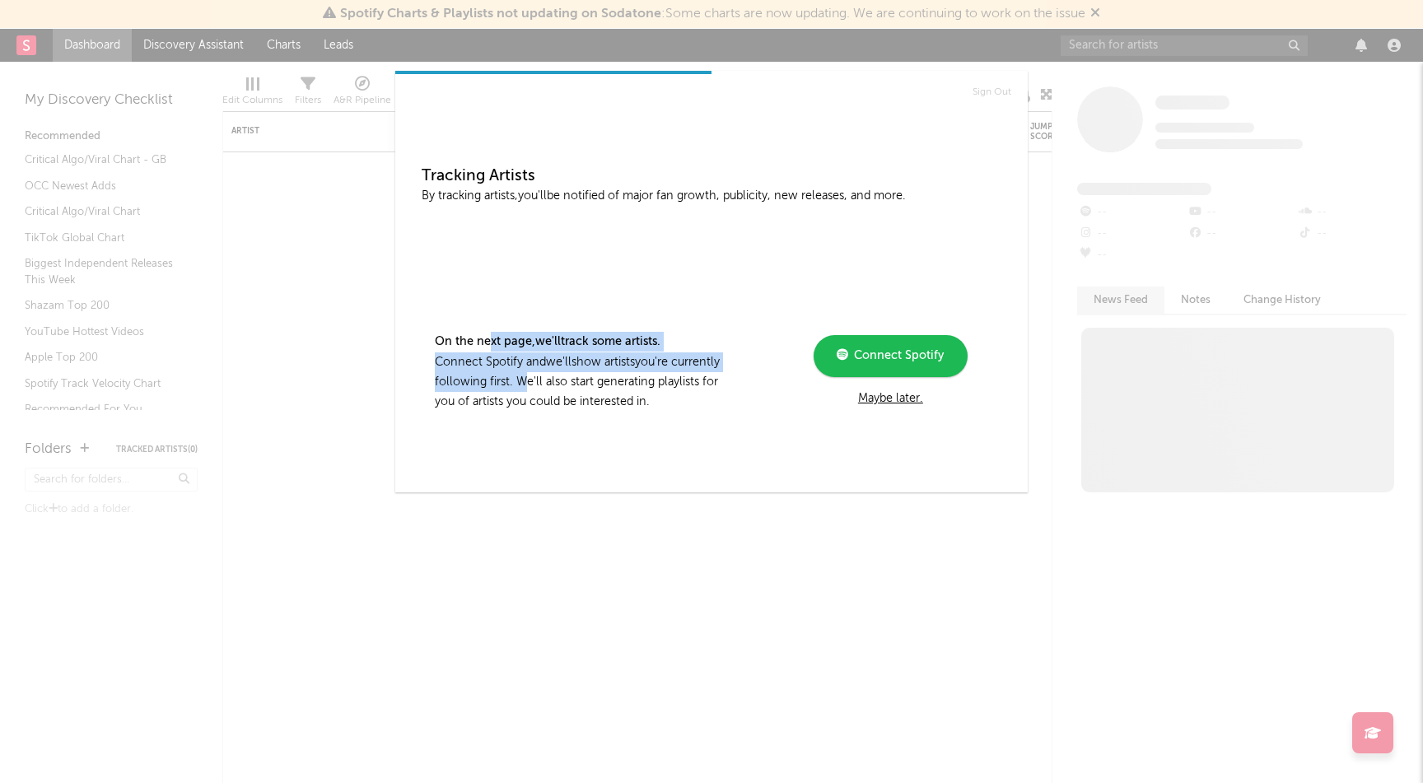
drag, startPoint x: 489, startPoint y: 334, endPoint x: 577, endPoint y: 381, distance: 99.5
click at [577, 381] on div "On the next page, we'll track some artists. Connect Spotify and we'll show arti…" at bounding box center [601, 372] width 358 height 81
click at [577, 381] on p "Connect Spotify and we'll show artists you're currently following first. We'll …" at bounding box center [581, 383] width 293 height 60
drag, startPoint x: 541, startPoint y: 341, endPoint x: 543, endPoint y: 395, distance: 54.4
click at [543, 395] on div "On the next page, we'll track some artists. Connect Spotify and we'll show arti…" at bounding box center [601, 372] width 358 height 81
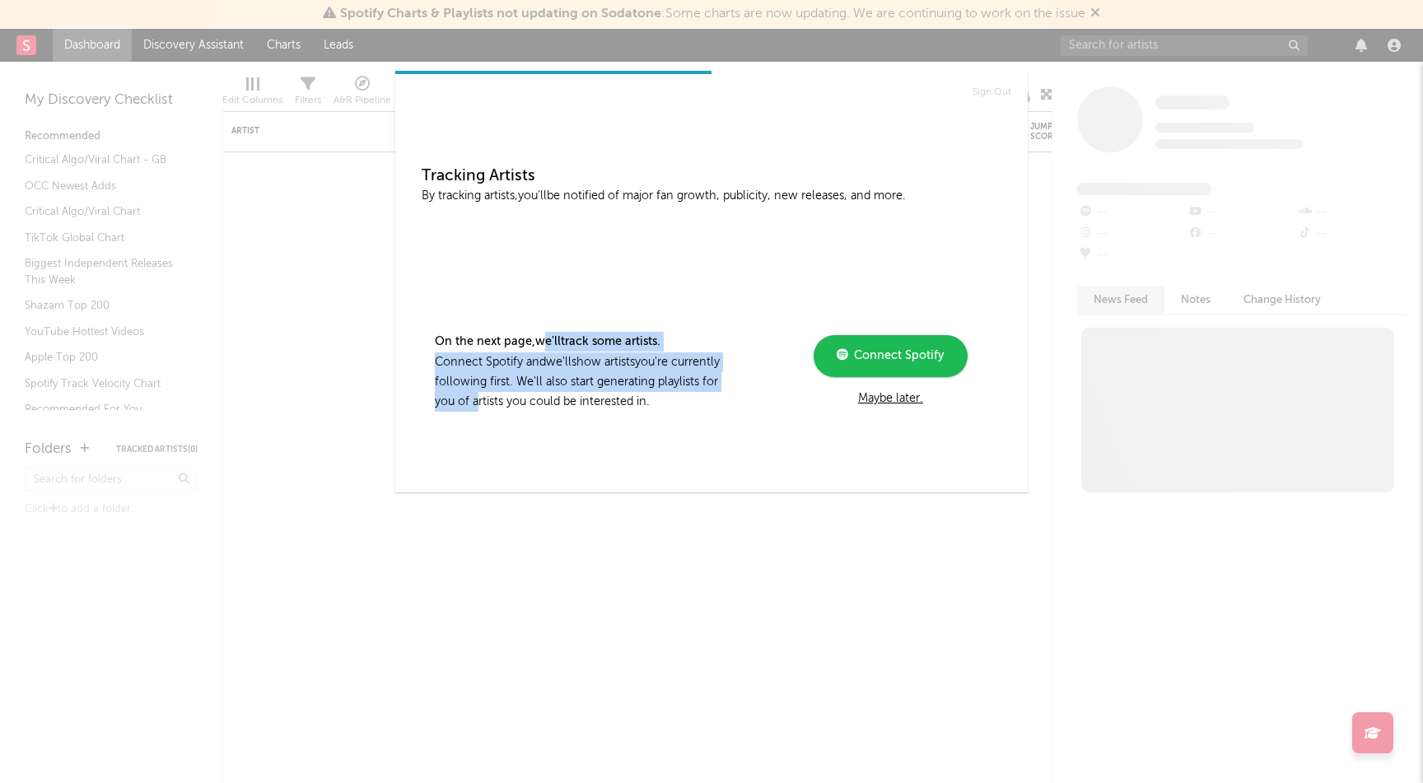
click at [543, 395] on p "Connect Spotify and we'll show artists you're currently following first. We'll …" at bounding box center [581, 383] width 293 height 60
drag, startPoint x: 547, startPoint y: 343, endPoint x: 547, endPoint y: 390, distance: 47.0
click at [547, 390] on div "On the next page, we'll track some artists. Connect Spotify and we'll show arti…" at bounding box center [601, 372] width 358 height 81
click at [547, 390] on p "Connect Spotify and we'll show artists you're currently following first. We'll …" at bounding box center [581, 383] width 293 height 60
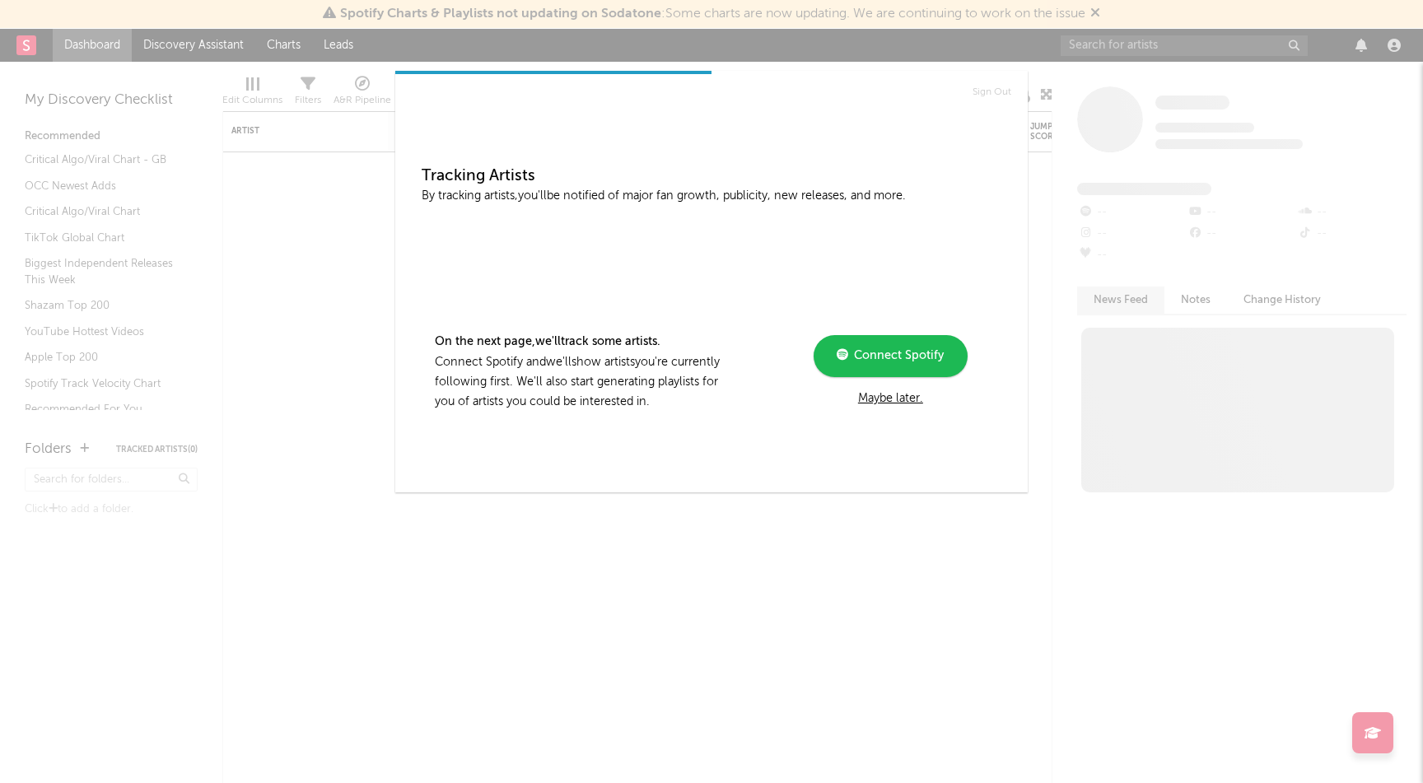
click at [880, 365] on div "Connect Spotify" at bounding box center [890, 356] width 107 height 20
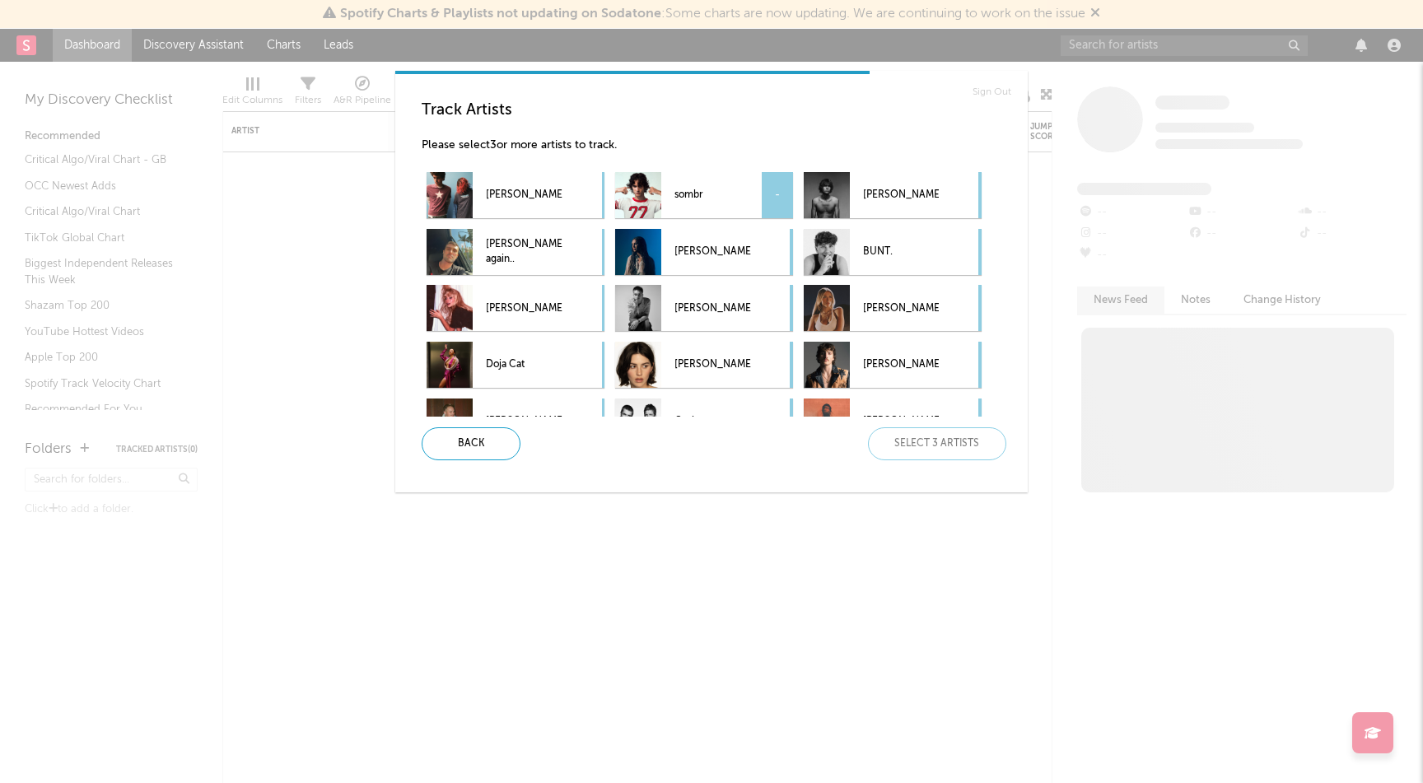
click at [783, 197] on div "-" at bounding box center [777, 195] width 31 height 46
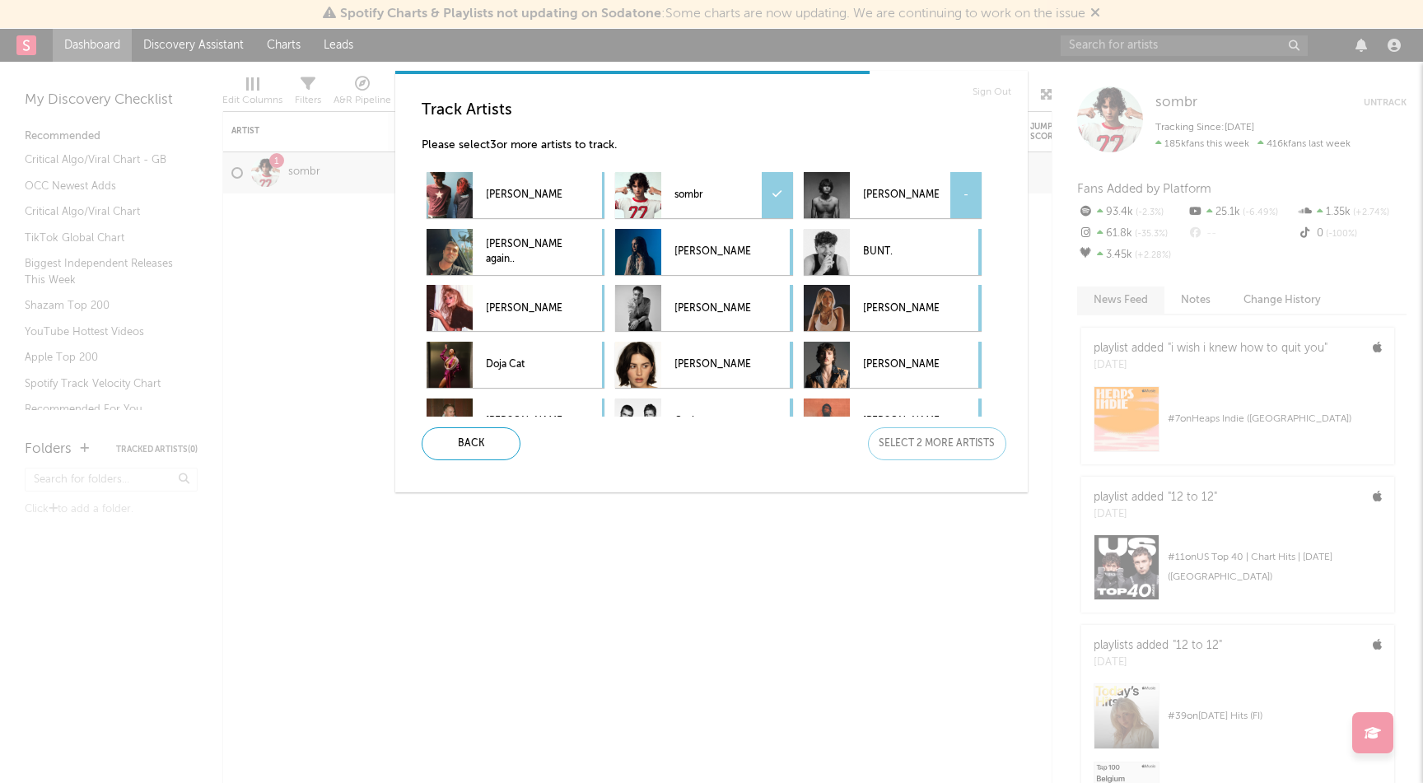
click at [971, 199] on div "-" at bounding box center [966, 195] width 31 height 46
click at [582, 245] on div "-" at bounding box center [588, 252] width 31 height 46
click at [780, 320] on div "-" at bounding box center [777, 308] width 31 height 46
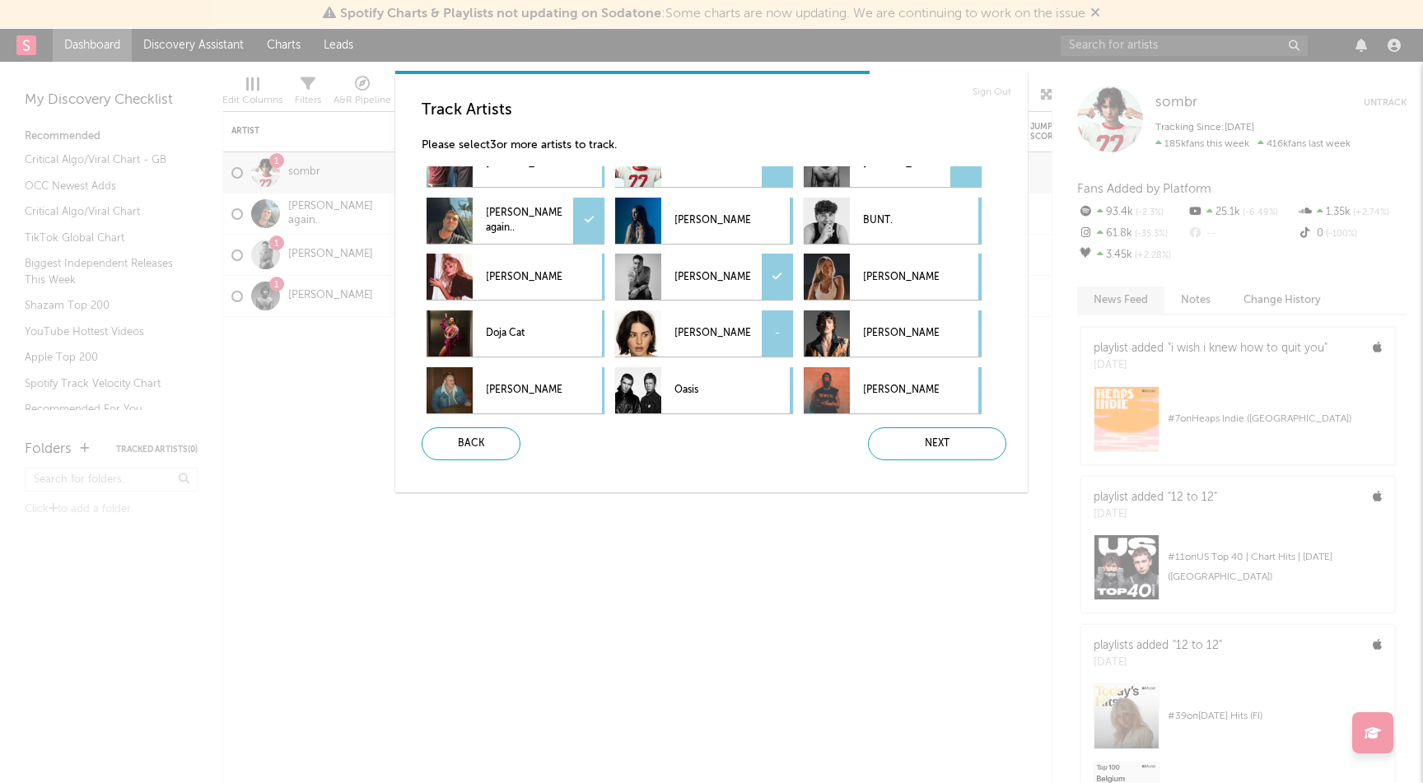
scroll to position [43, 0]
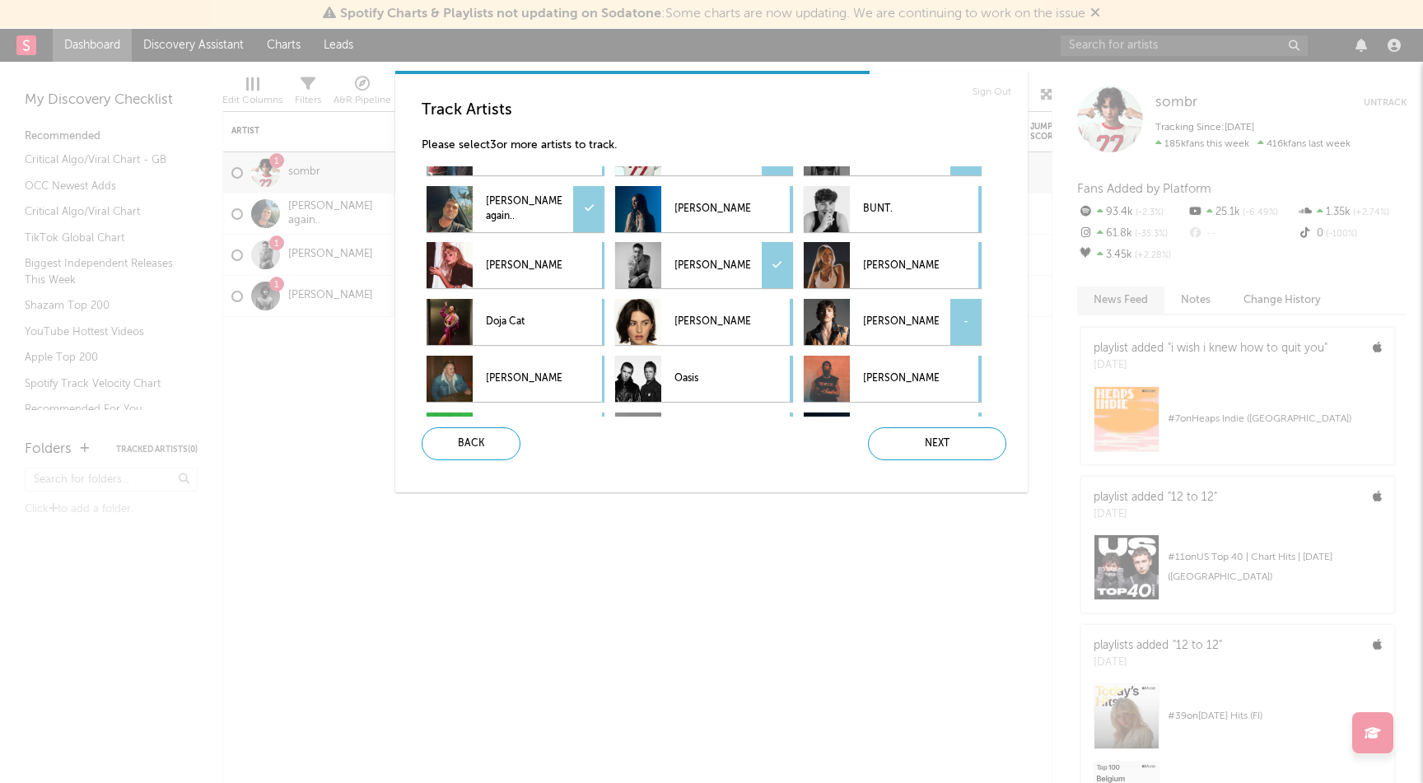
click at [966, 319] on div "-" at bounding box center [966, 322] width 31 height 46
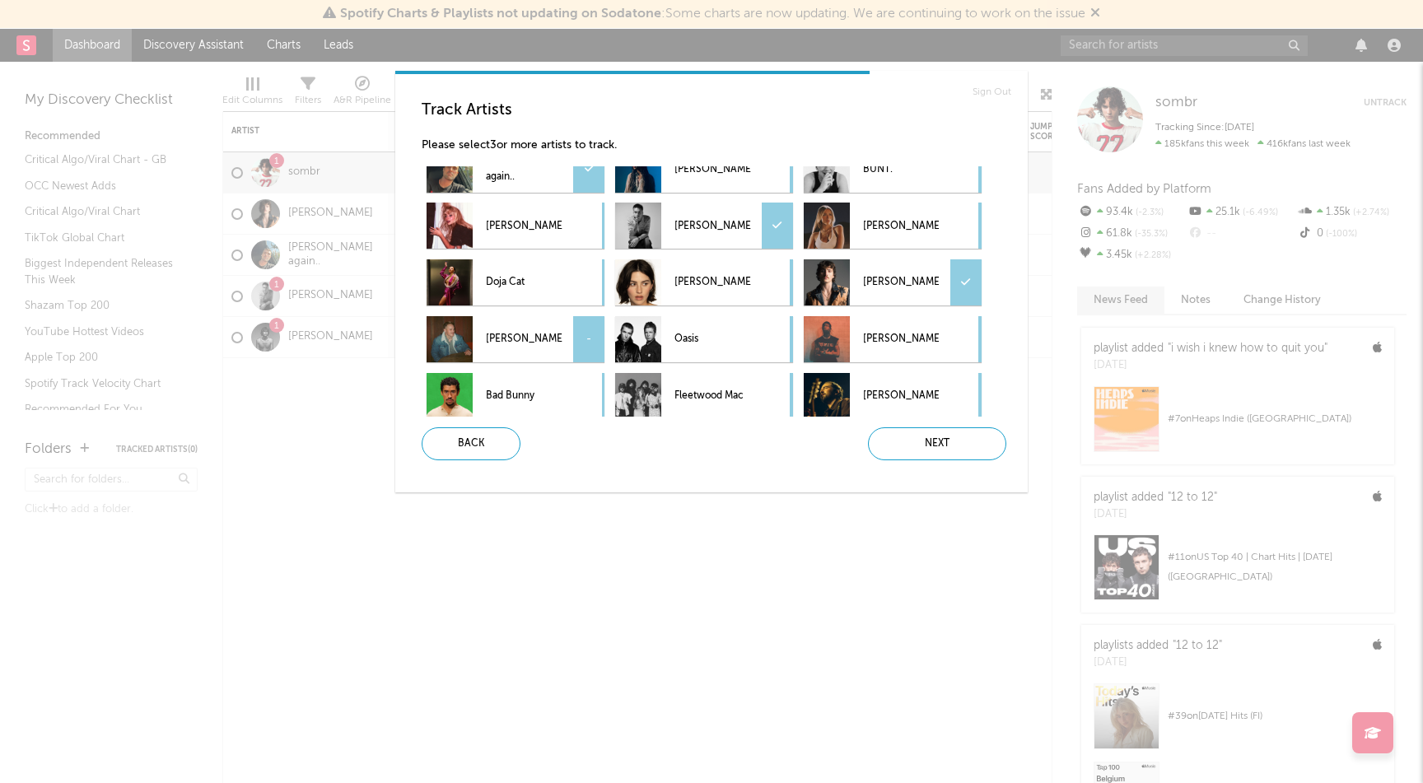
click at [590, 342] on div "-" at bounding box center [588, 339] width 31 height 46
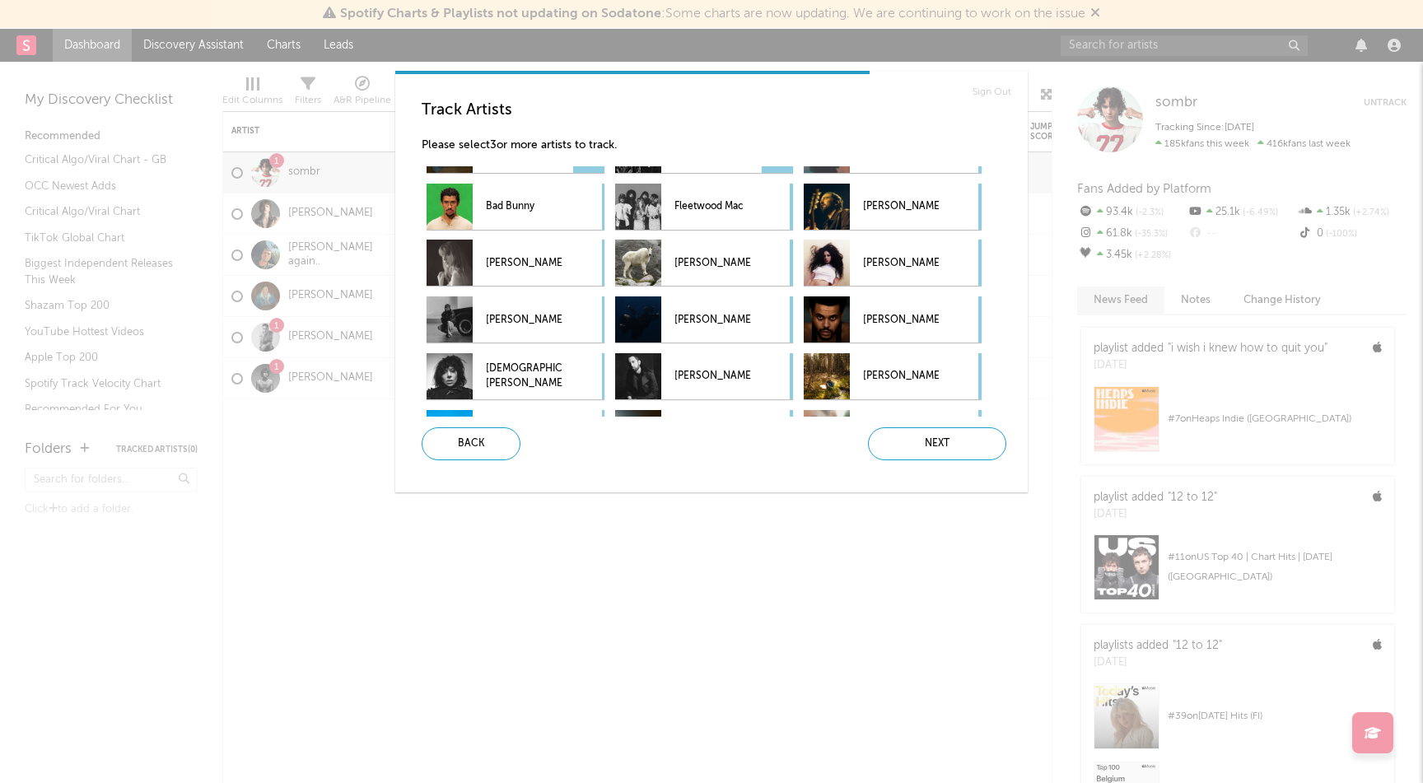
scroll to position [275, 0]
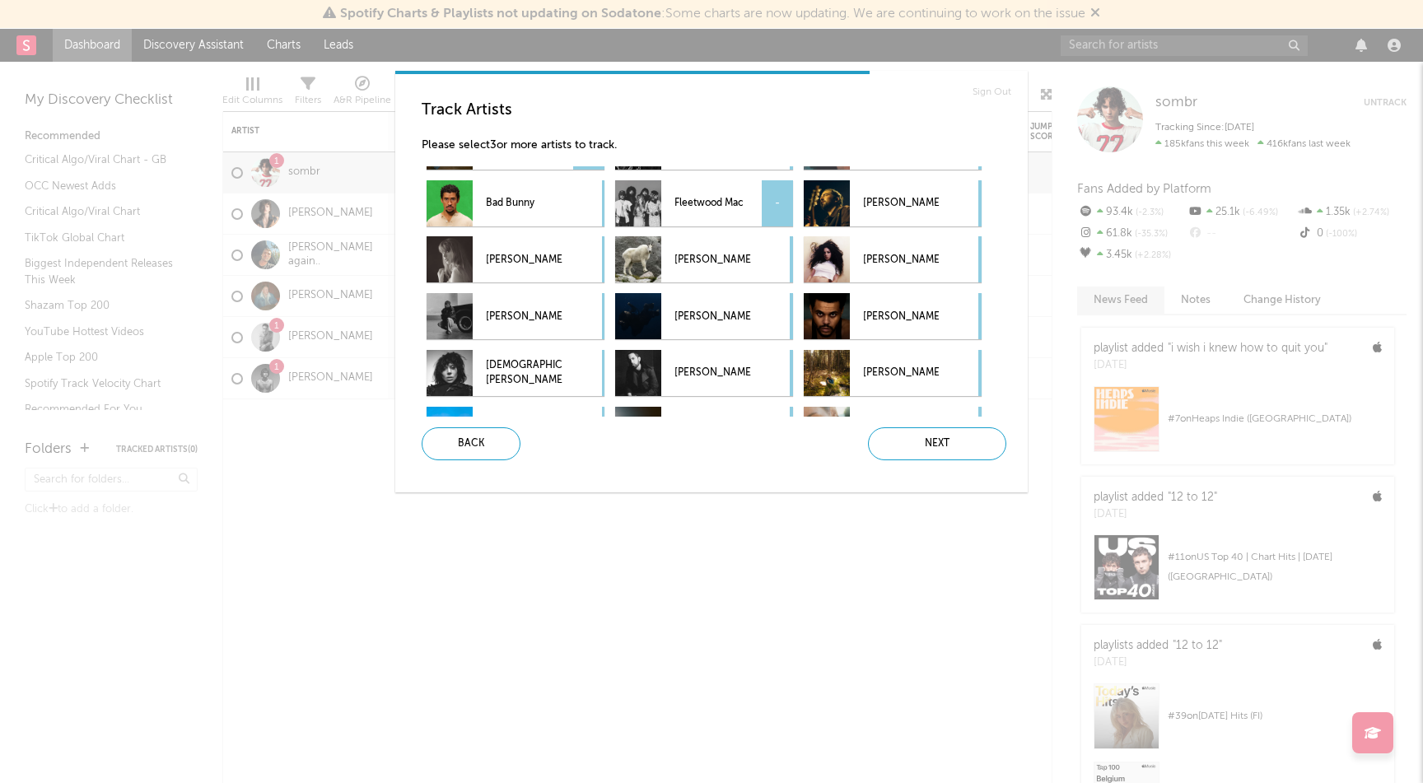
click at [778, 206] on div "-" at bounding box center [777, 203] width 31 height 46
click at [964, 259] on div "-" at bounding box center [966, 259] width 31 height 46
click at [596, 272] on div "-" at bounding box center [588, 259] width 31 height 46
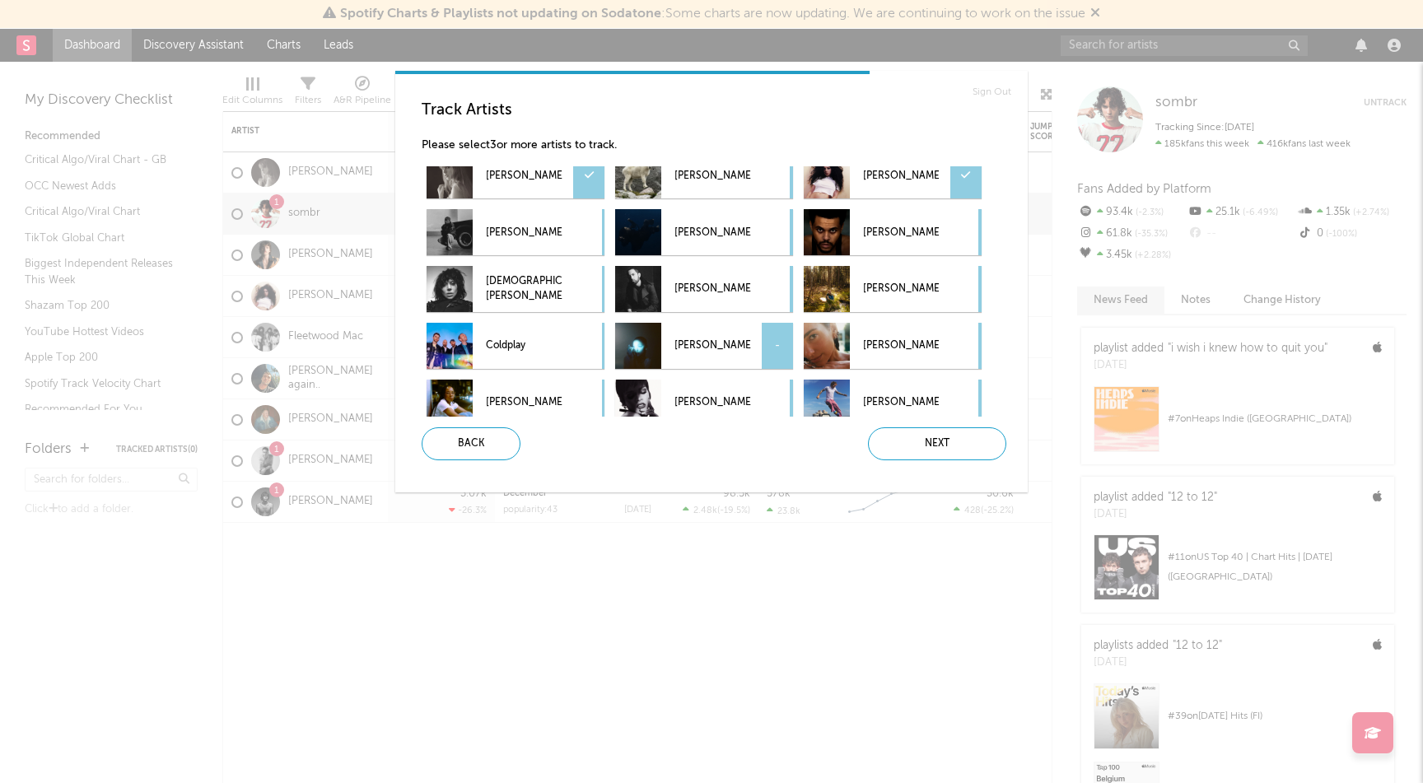
scroll to position [361, 0]
click at [961, 283] on div "-" at bounding box center [966, 287] width 31 height 46
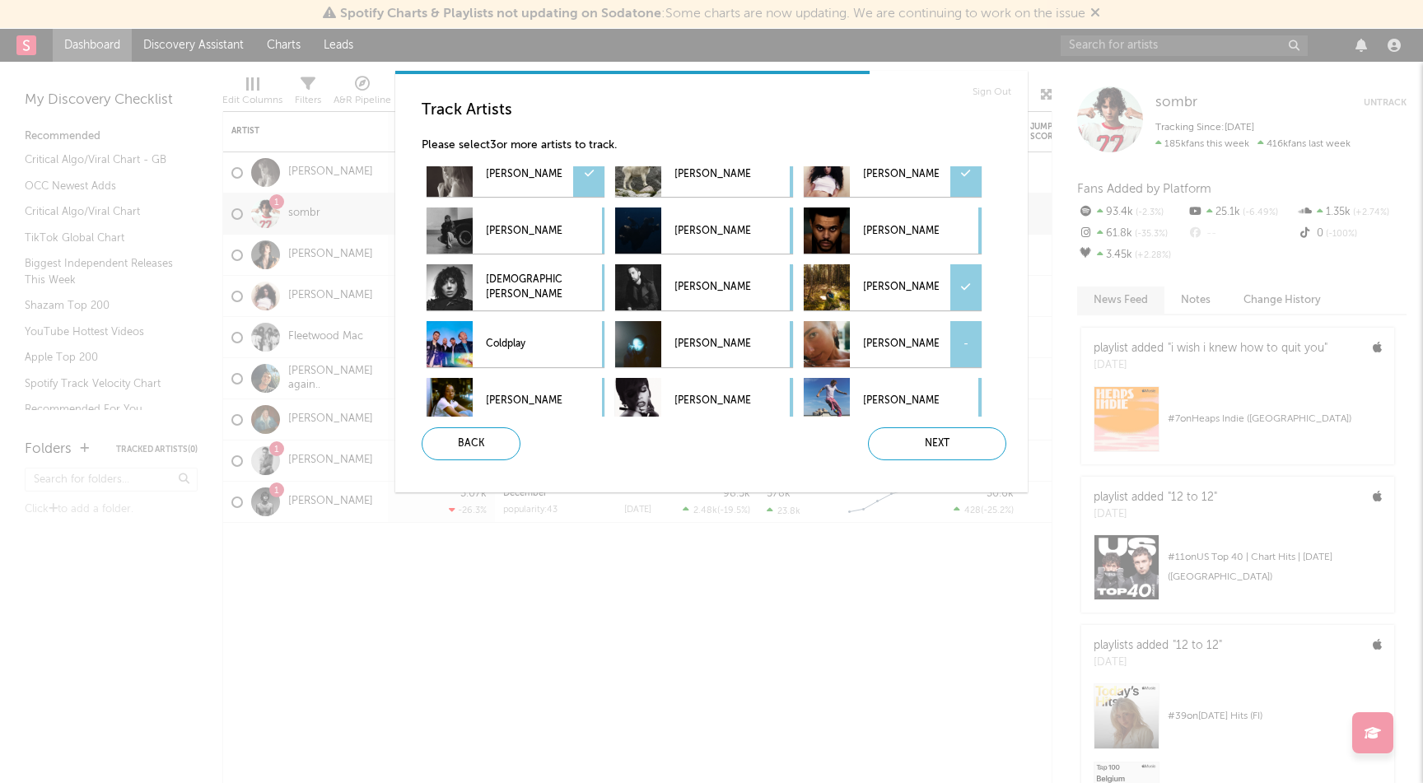
click at [964, 346] on div "-" at bounding box center [966, 344] width 31 height 46
click at [962, 396] on div "-" at bounding box center [966, 401] width 31 height 46
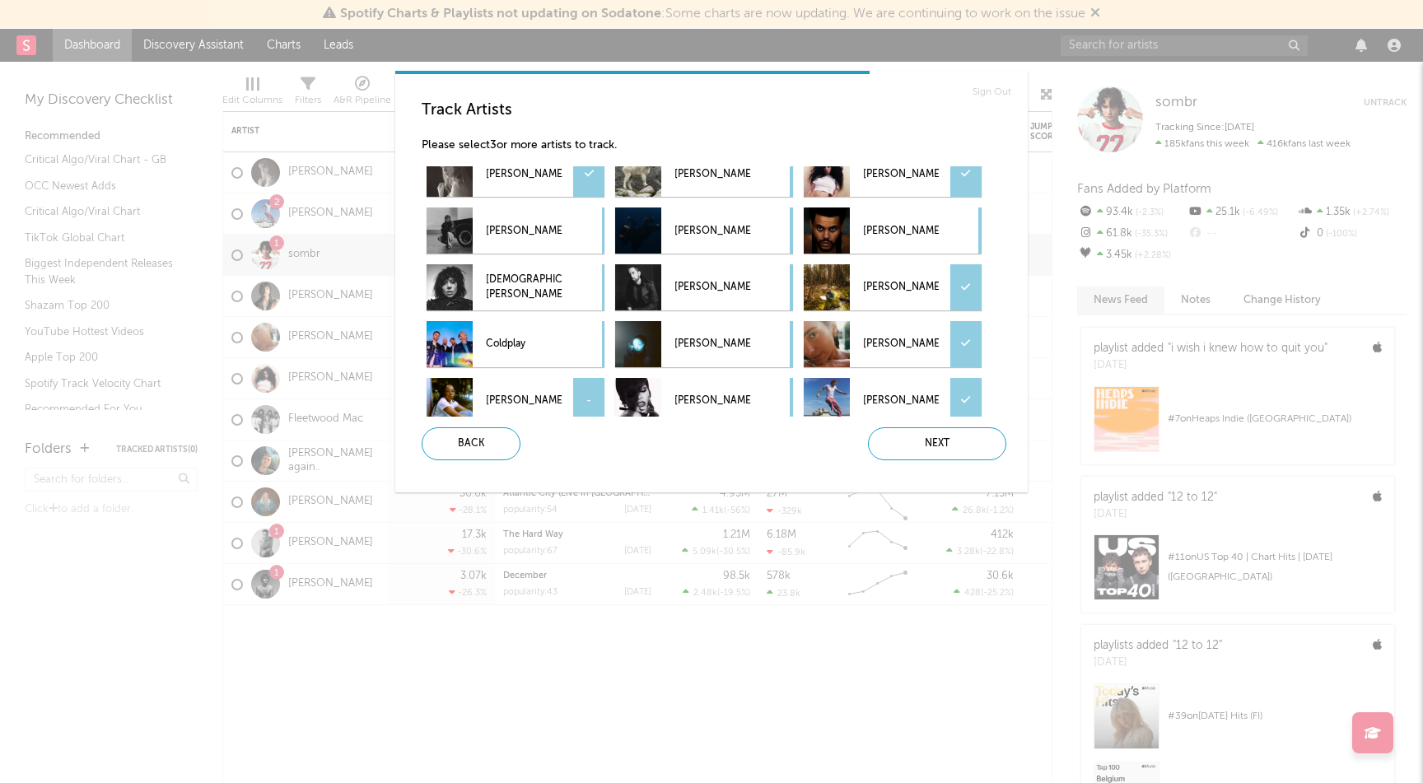
click at [591, 406] on div "-" at bounding box center [588, 401] width 31 height 46
click at [592, 279] on div "-" at bounding box center [588, 287] width 31 height 46
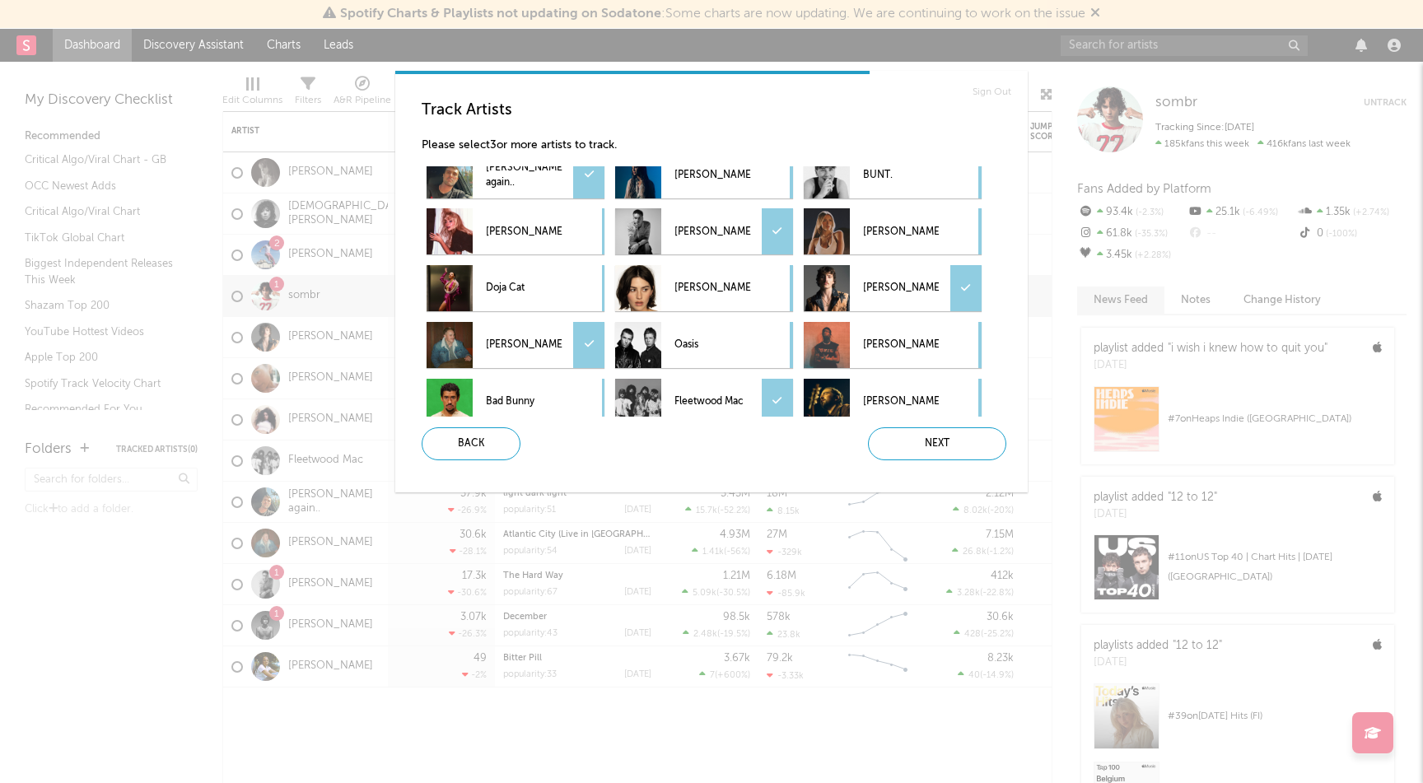
scroll to position [0, 0]
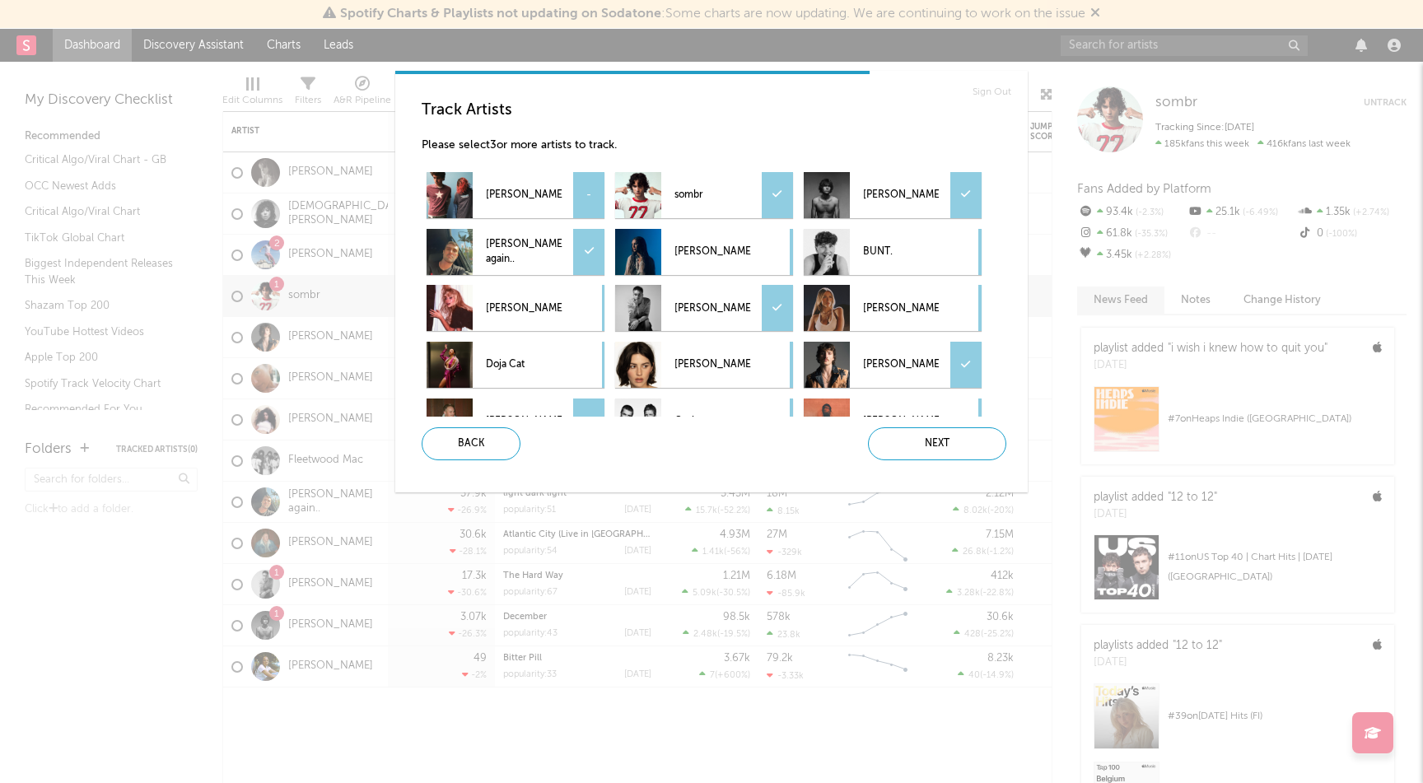
click at [595, 188] on div "-" at bounding box center [588, 195] width 31 height 46
click at [946, 440] on div "Next" at bounding box center [937, 444] width 138 height 33
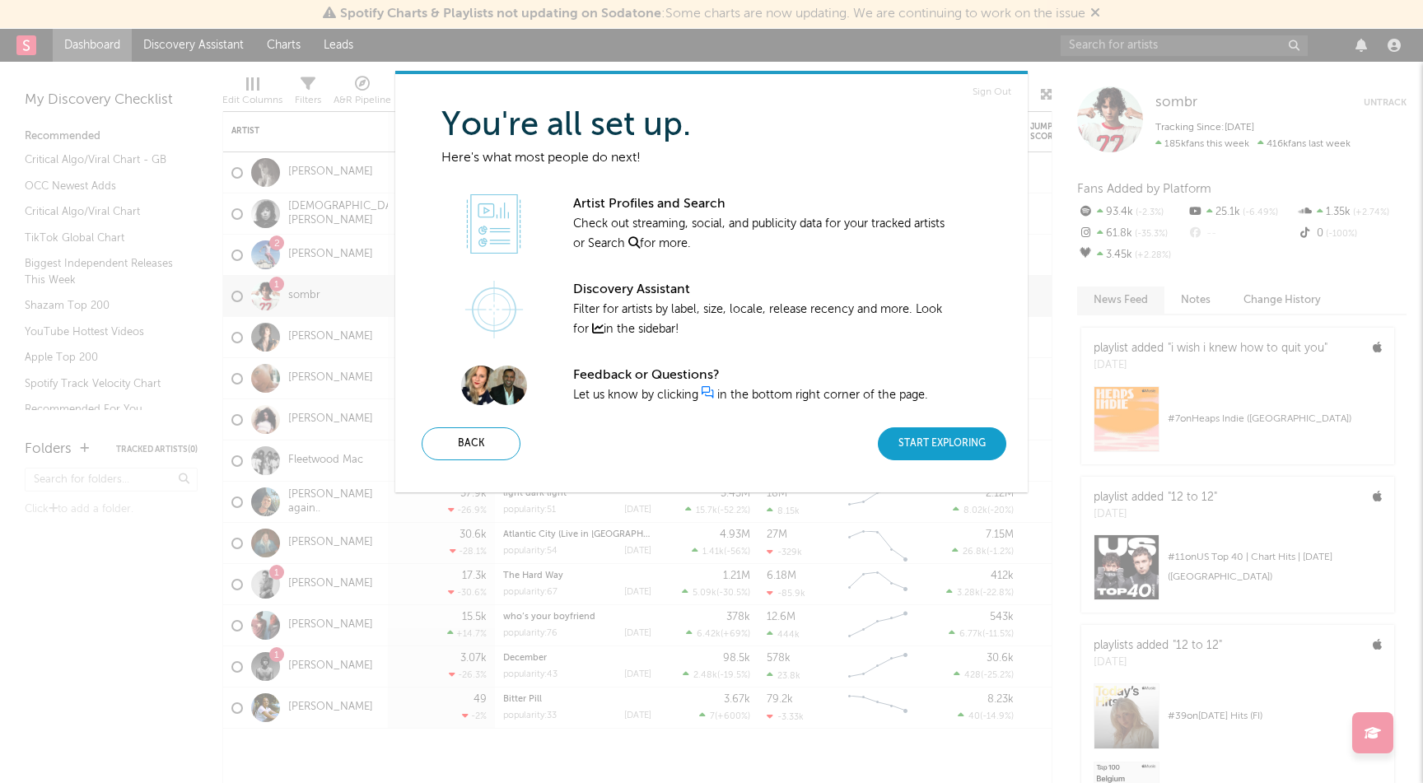
click at [951, 444] on div "Start Exploring" at bounding box center [942, 444] width 128 height 33
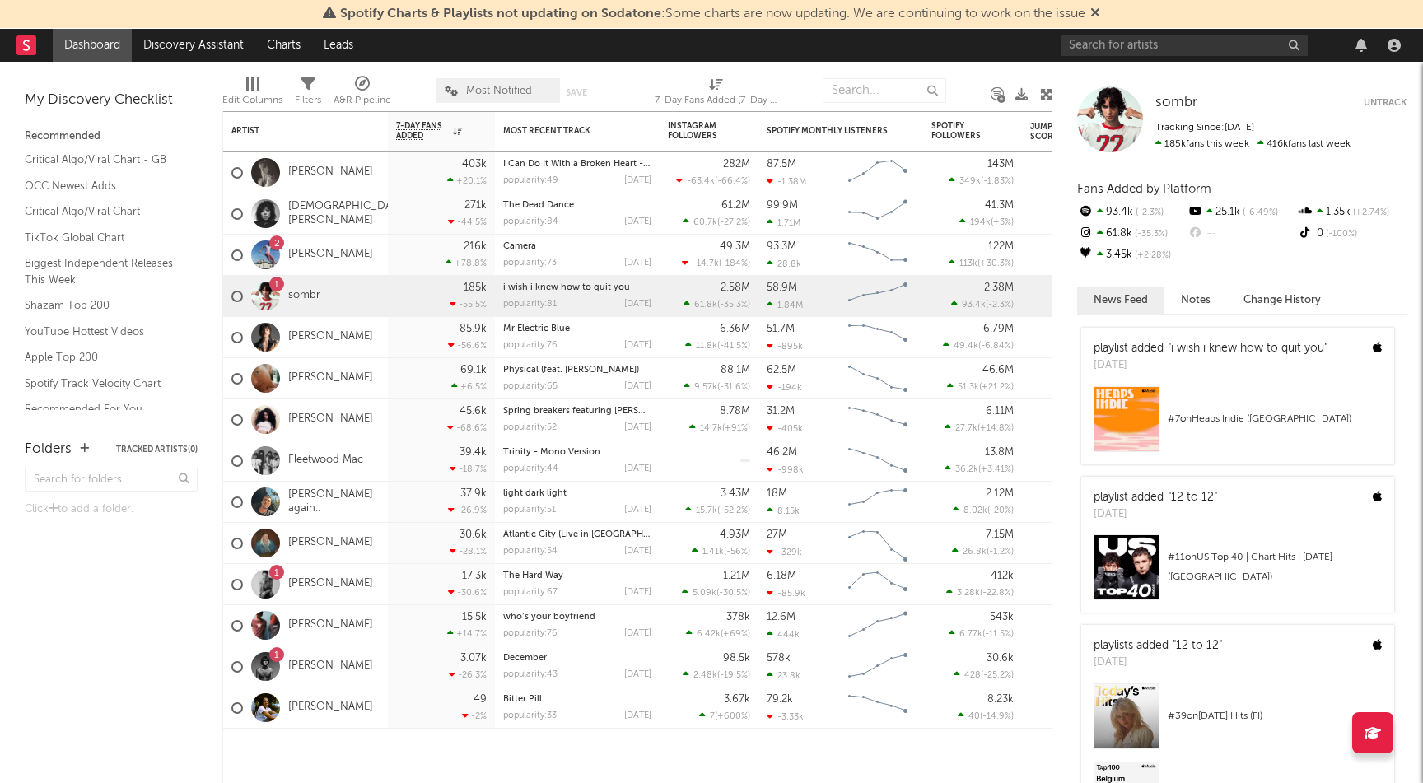
click at [147, 675] on div "Folders Tracked Artists ( 0 ) Click to add a folder." at bounding box center [111, 603] width 222 height 361
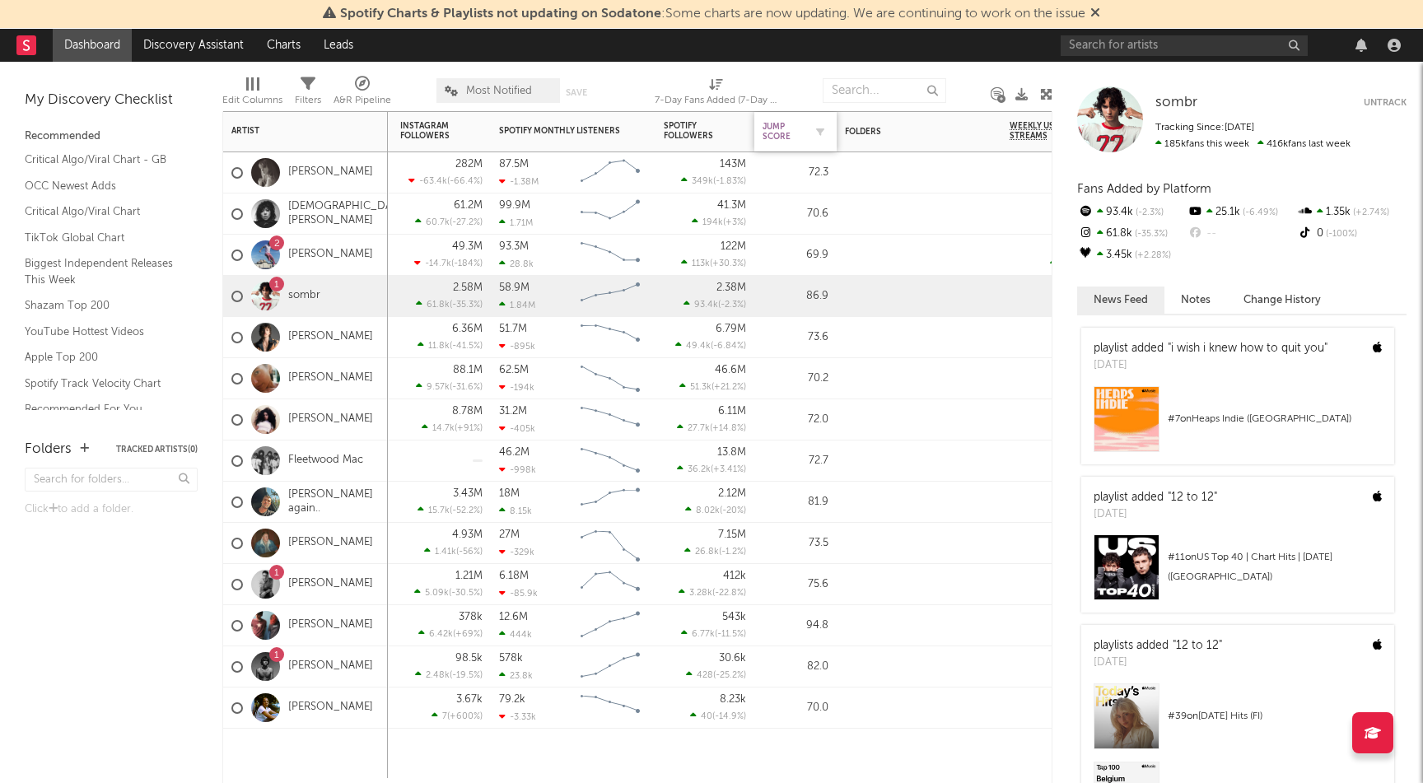
click at [778, 135] on div "Jump Score" at bounding box center [783, 132] width 41 height 20
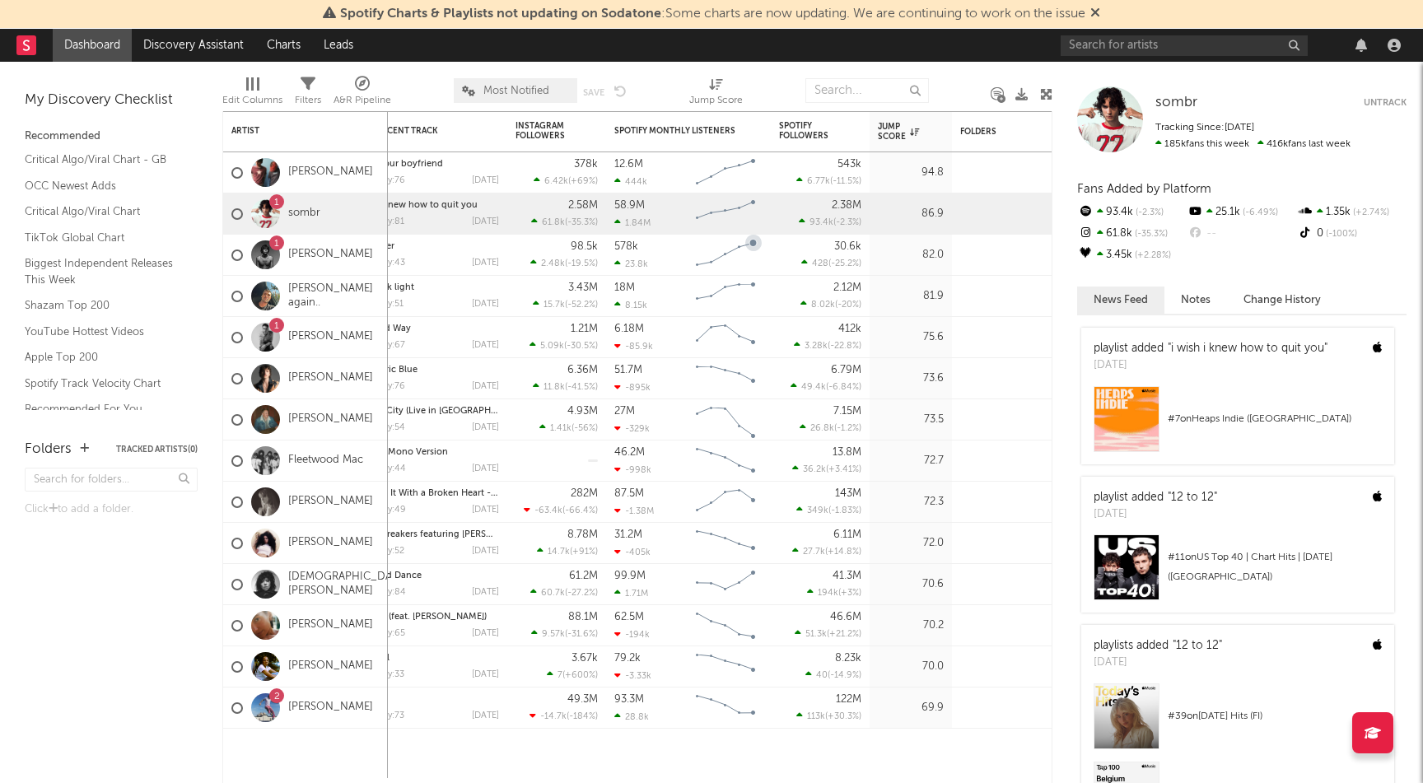
click at [261, 252] on div at bounding box center [265, 255] width 29 height 29
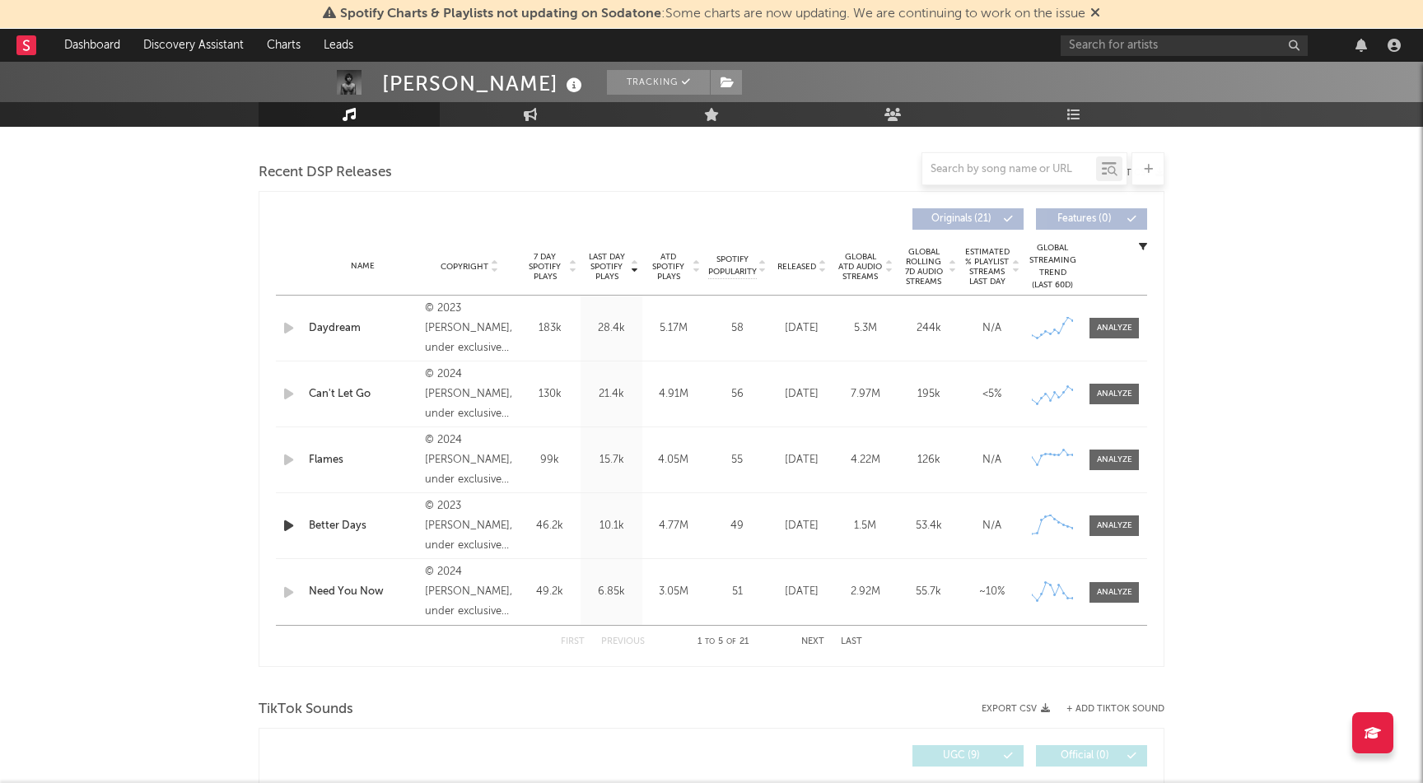
select select "6m"
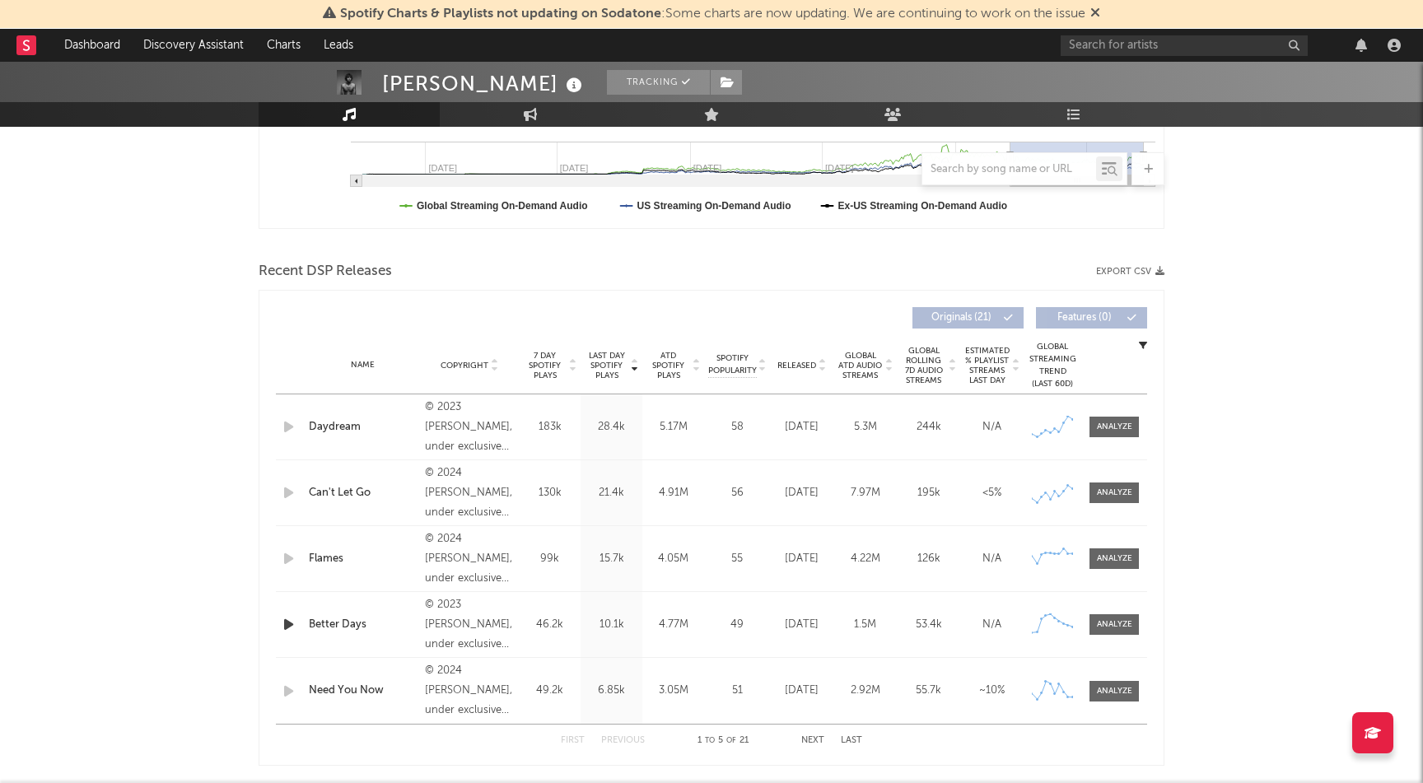
scroll to position [207, 0]
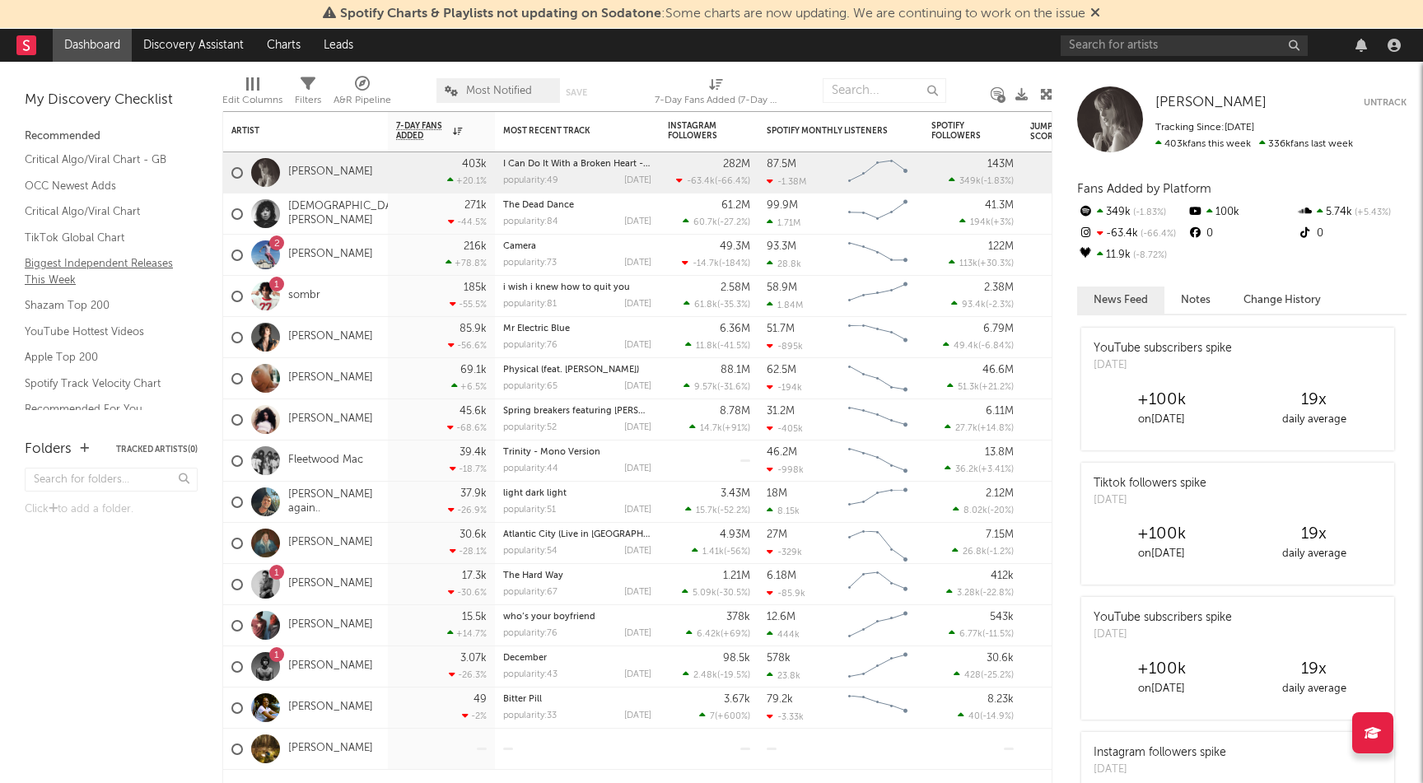
scroll to position [16, 0]
click at [67, 252] on link "Biggest Independent Releases This Week" at bounding box center [103, 256] width 157 height 34
click at [60, 250] on link "Biggest Independent Releases This Week" at bounding box center [103, 256] width 157 height 34
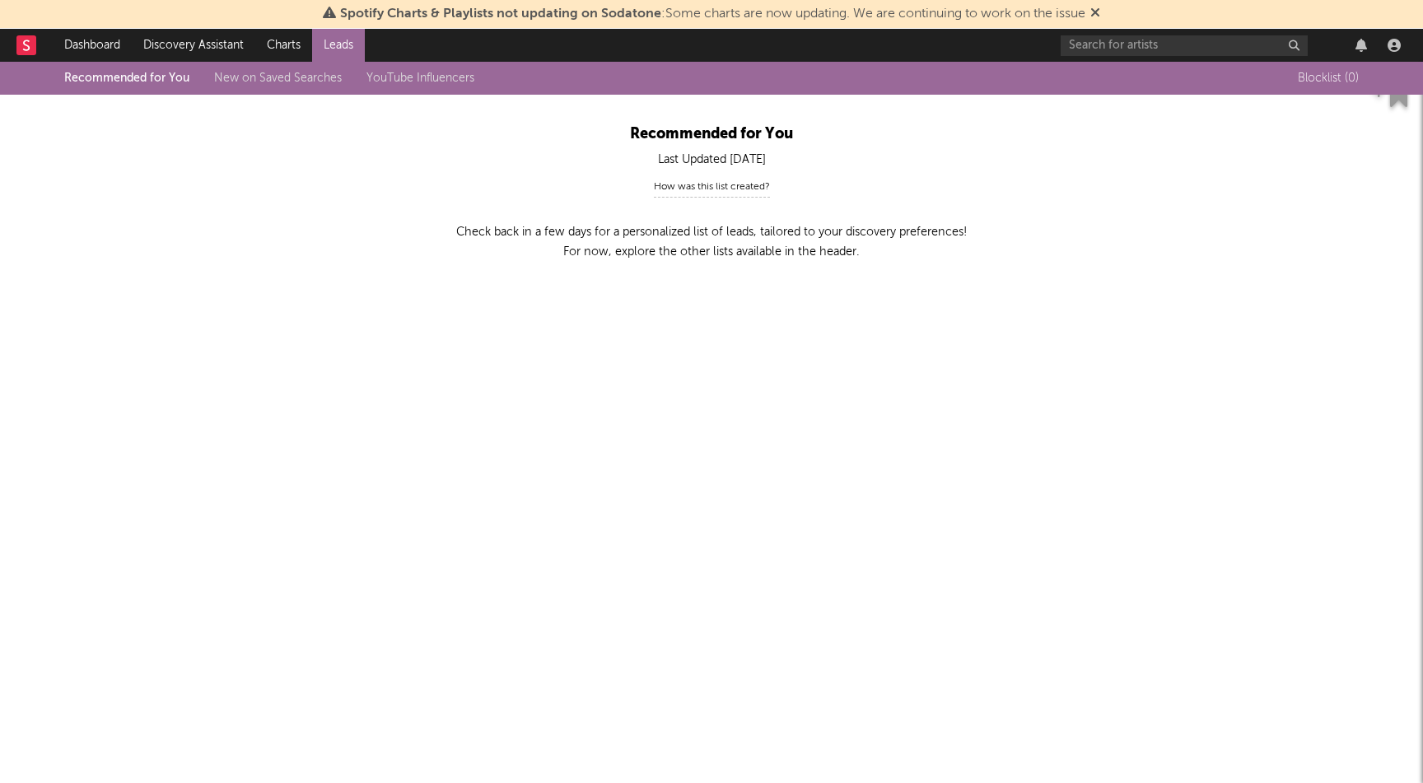
click at [161, 78] on div "Recommended for You New on Saved Searches YouTube Influencers" at bounding box center [281, 78] width 435 height 20
click at [105, 48] on link "Dashboard" at bounding box center [92, 45] width 79 height 33
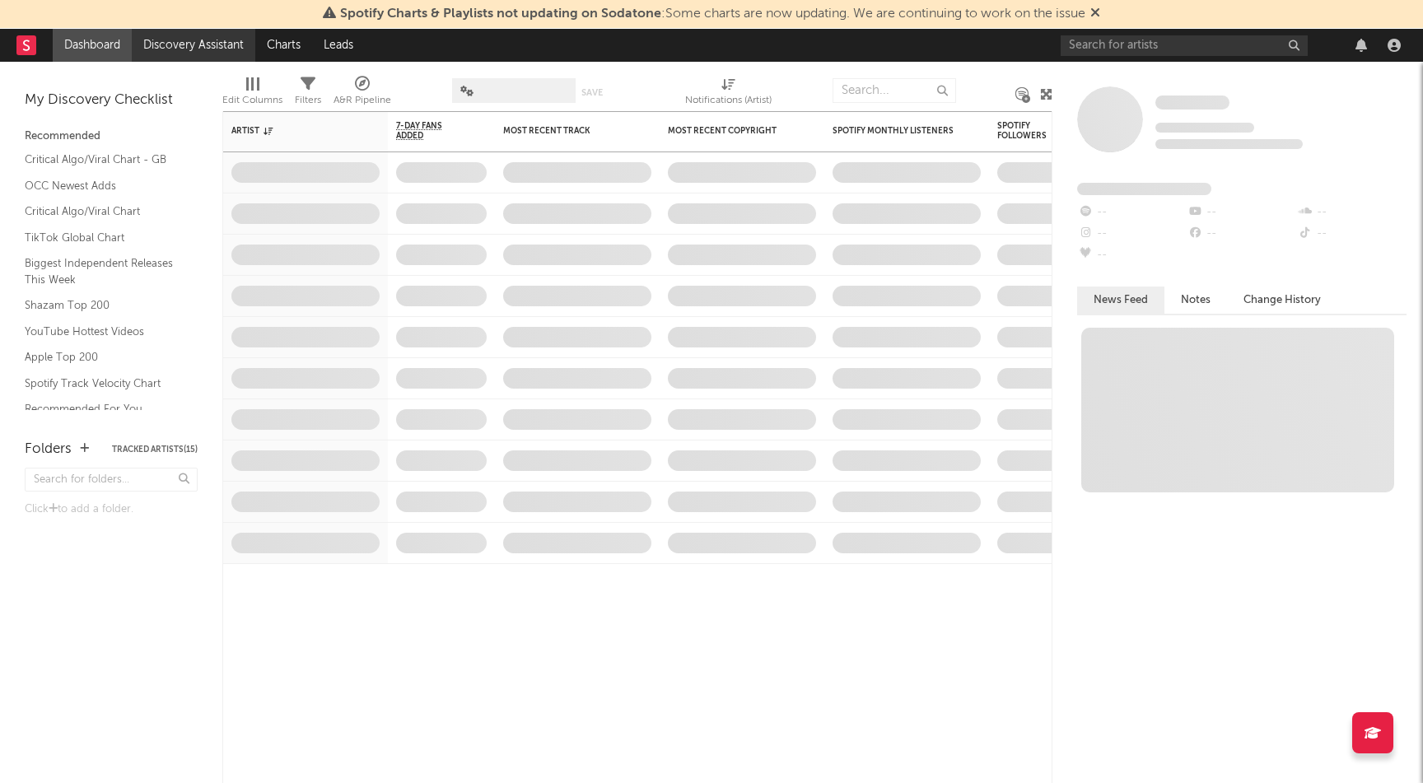
click at [172, 47] on link "Discovery Assistant" at bounding box center [194, 45] width 124 height 33
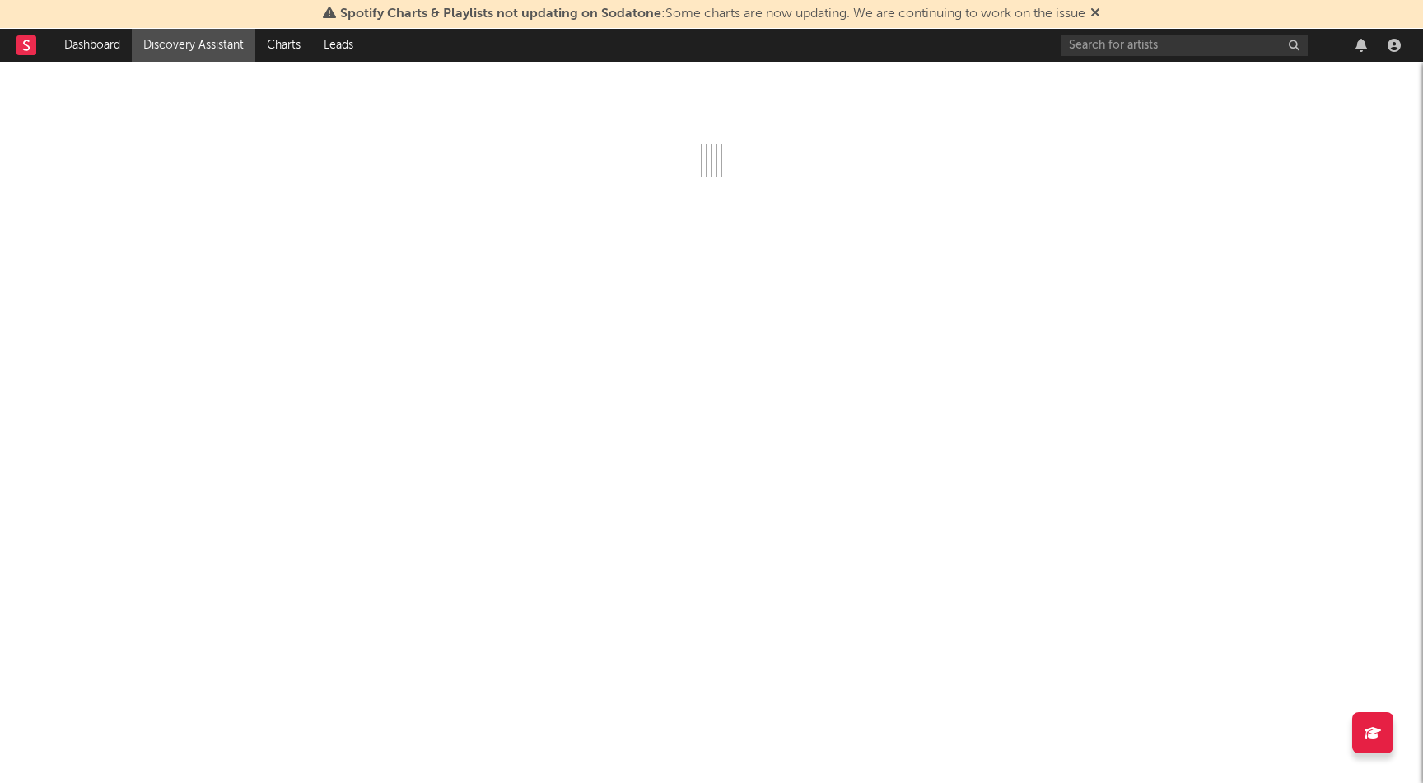
click at [1100, 14] on icon at bounding box center [1096, 12] width 10 height 13
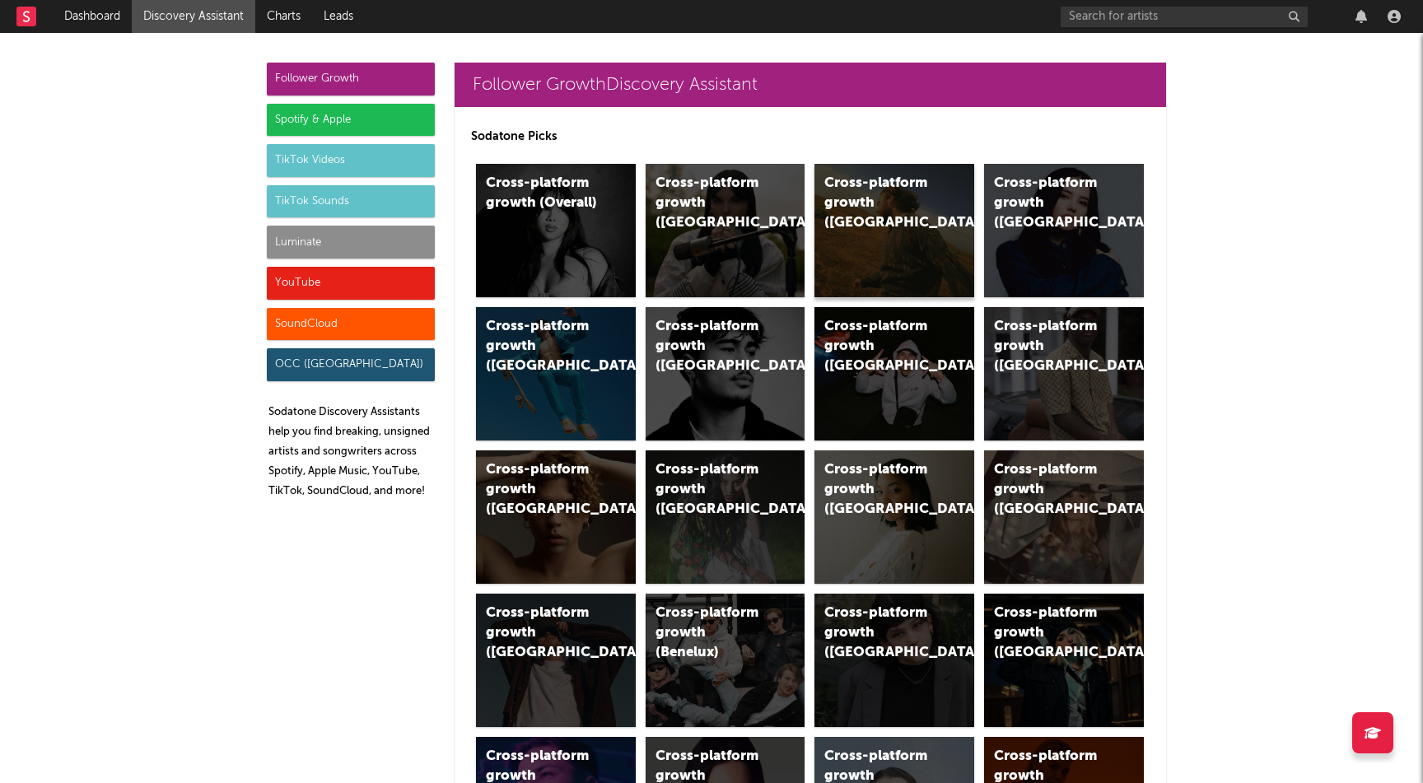
click at [873, 183] on div "Cross-platform growth ([GEOGRAPHIC_DATA])" at bounding box center [881, 203] width 112 height 59
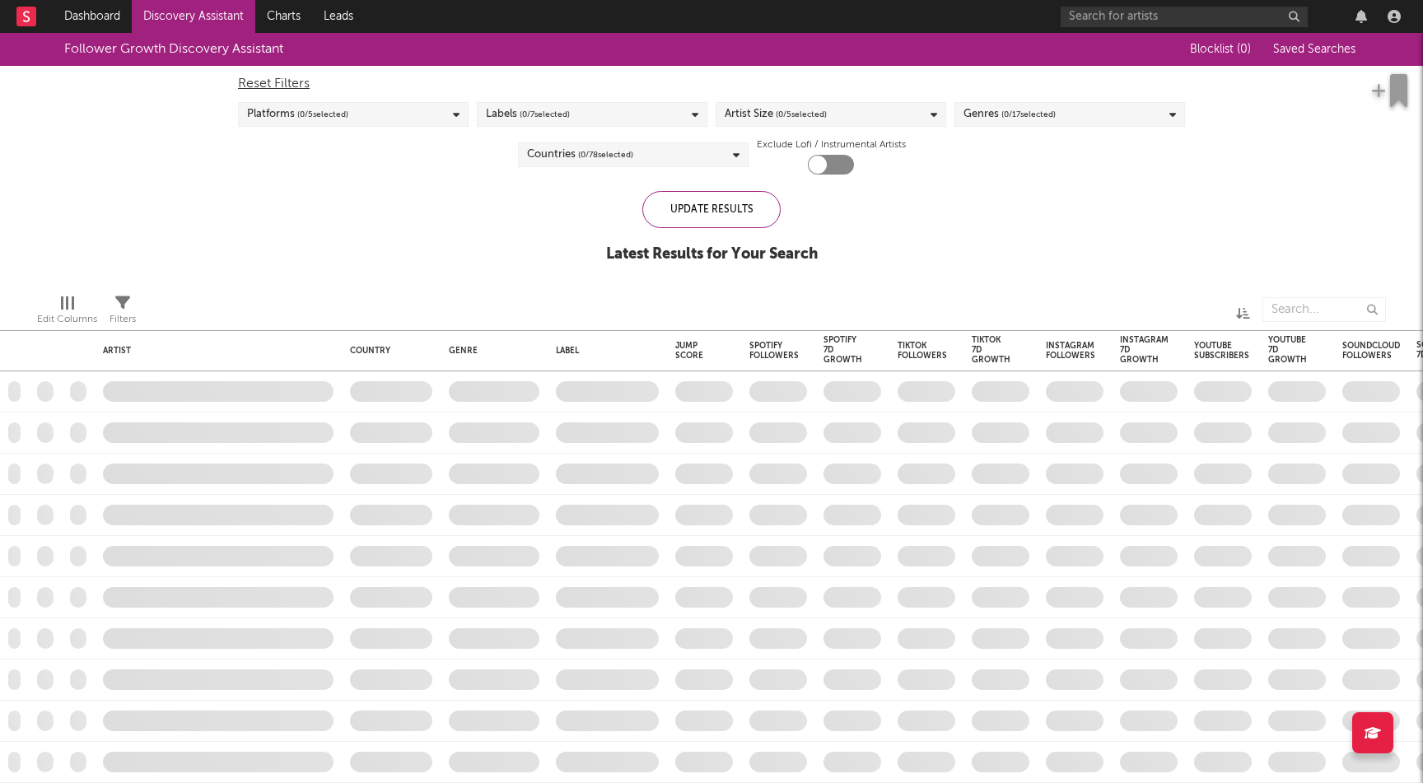
checkbox input "true"
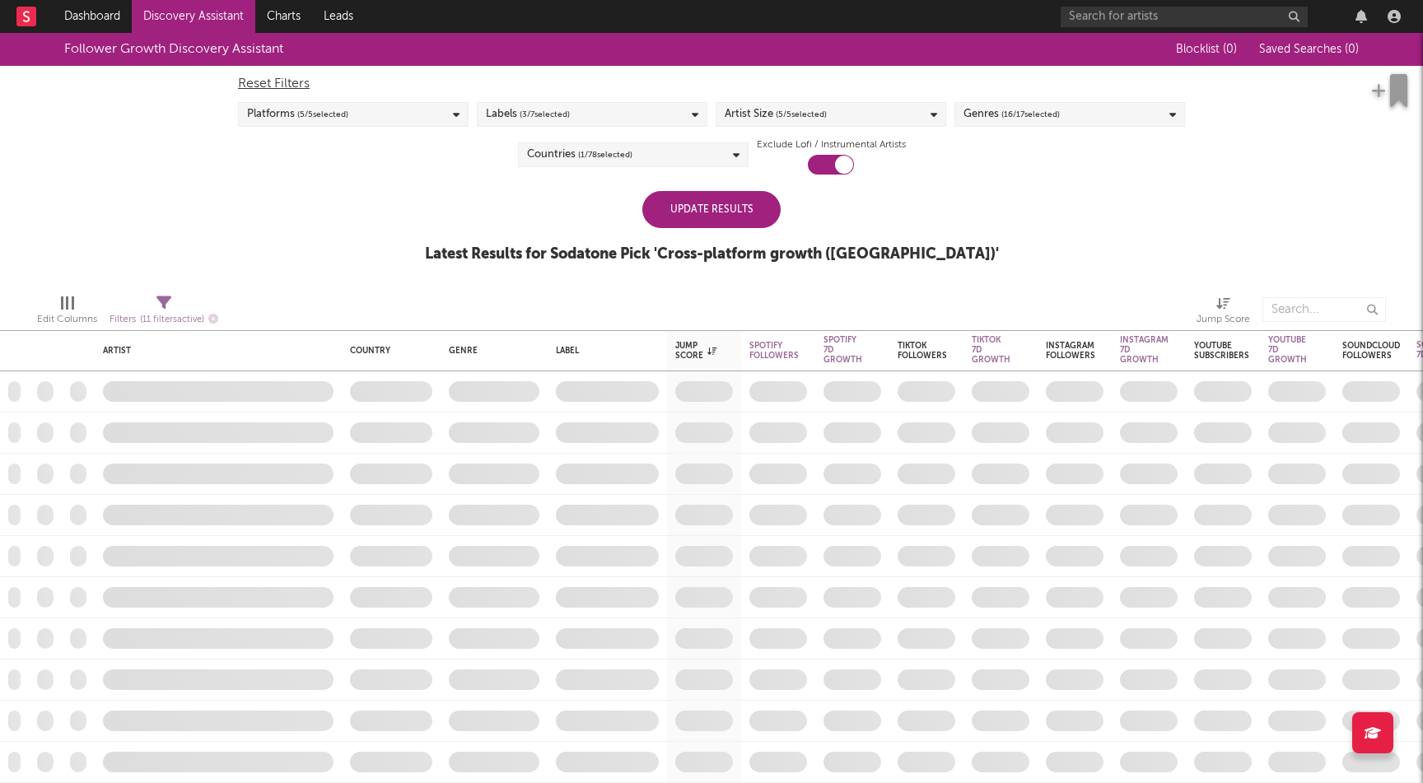
click at [724, 201] on div "Update Results" at bounding box center [711, 209] width 138 height 37
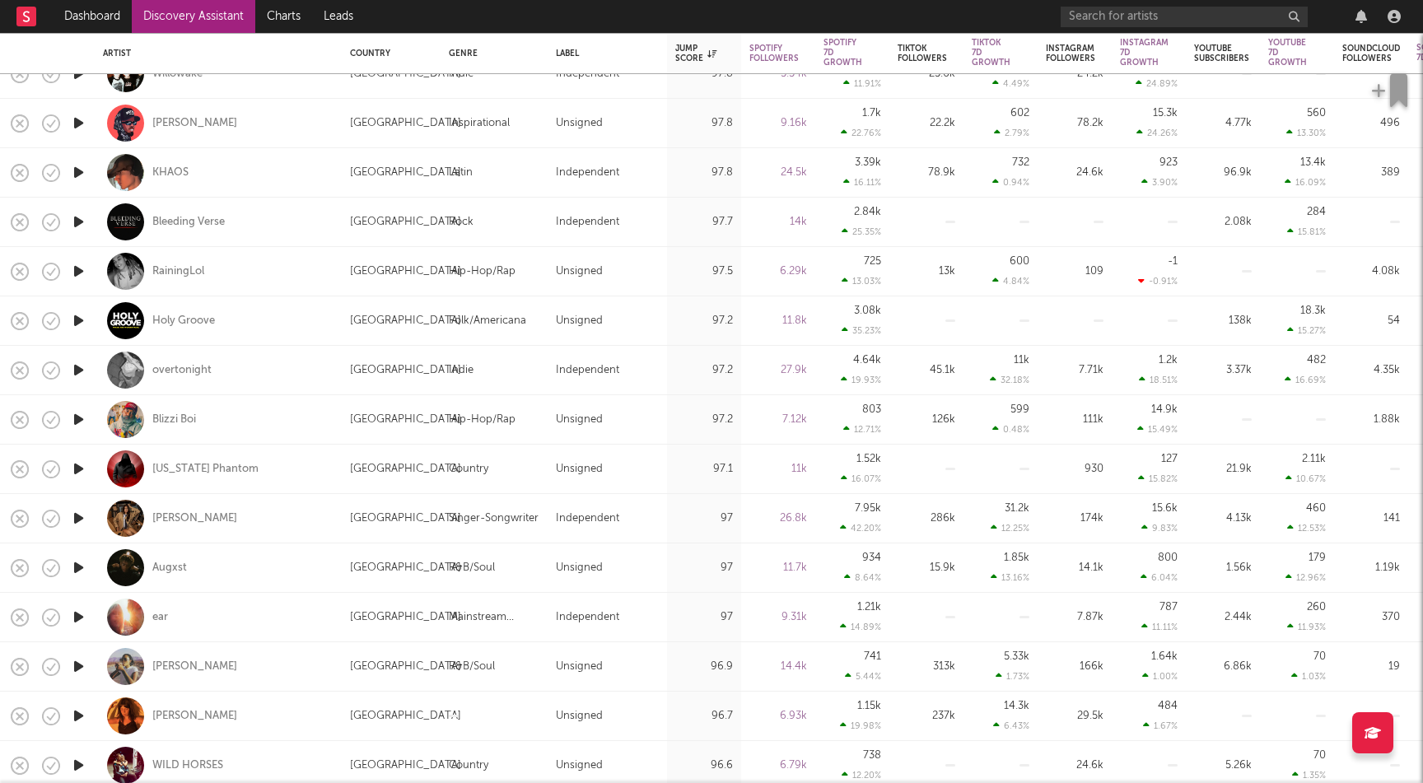
click at [80, 124] on icon "button" at bounding box center [78, 123] width 17 height 21
click at [78, 167] on icon "button" at bounding box center [78, 172] width 17 height 21
click at [74, 231] on icon "button" at bounding box center [78, 222] width 17 height 21
click at [69, 276] on div at bounding box center [78, 271] width 33 height 49
select select "1w"
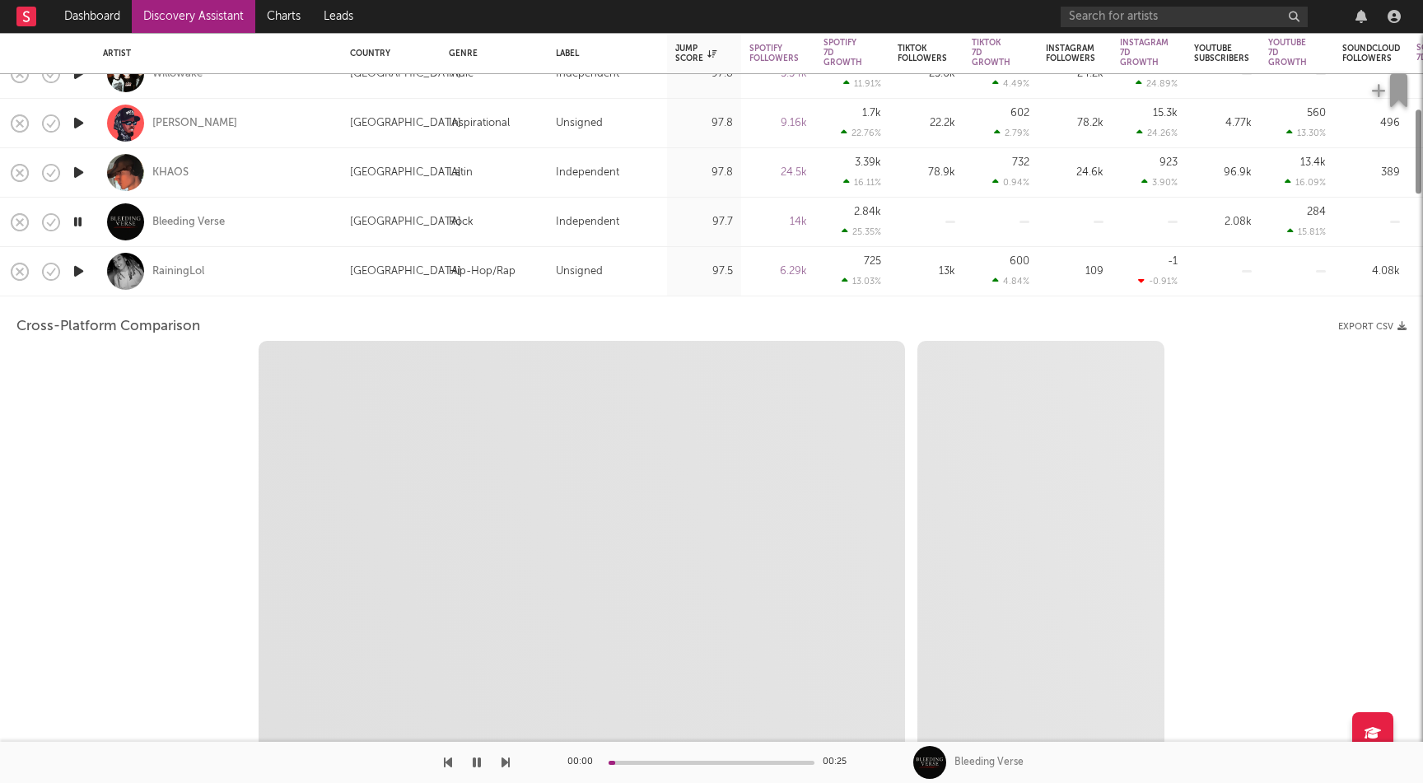
select select "1w"
click at [61, 274] on icon "button" at bounding box center [51, 271] width 23 height 23
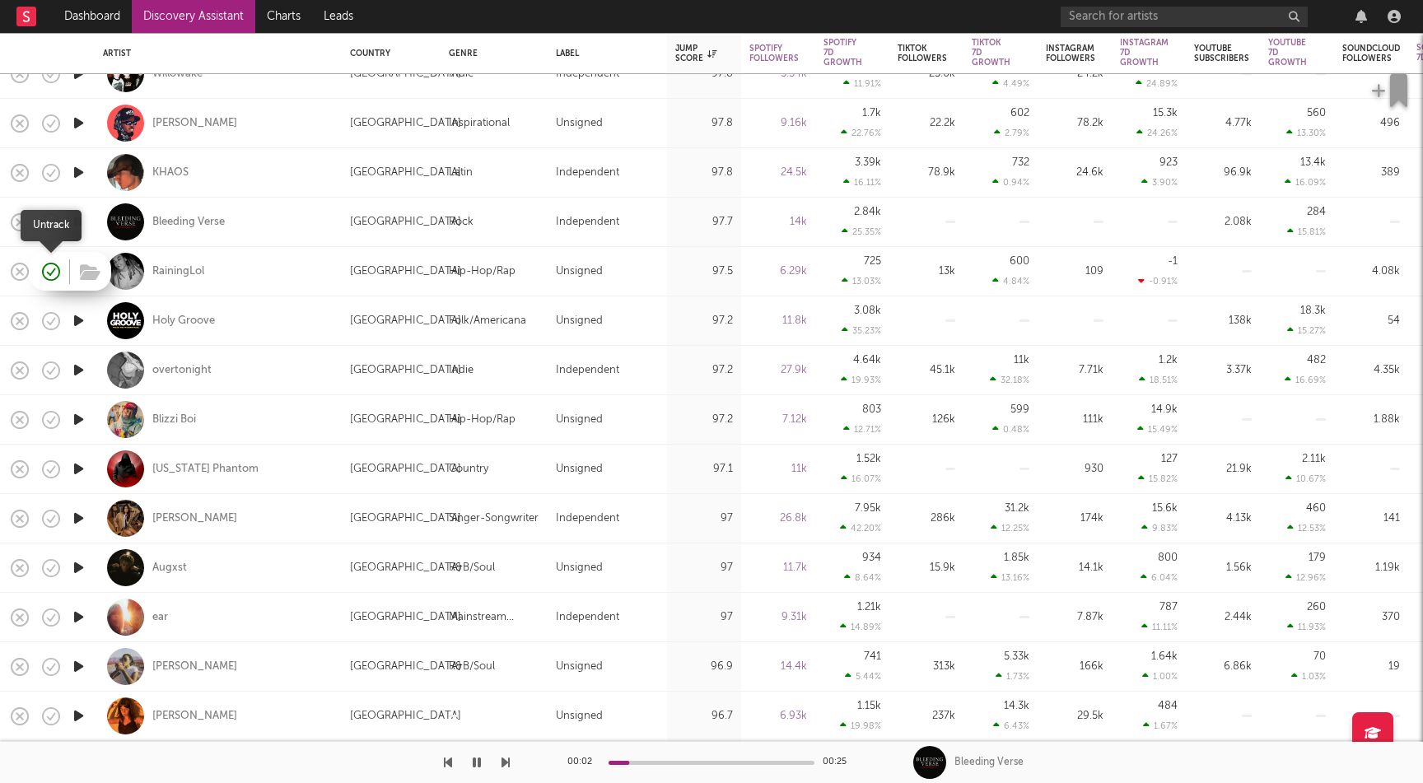
click at [61, 274] on icon "button" at bounding box center [51, 271] width 23 height 23
click at [70, 270] on icon "button" at bounding box center [78, 271] width 17 height 21
click at [77, 320] on icon "button" at bounding box center [78, 321] width 17 height 21
click at [77, 273] on icon "button" at bounding box center [78, 271] width 17 height 21
click at [81, 431] on div at bounding box center [78, 419] width 33 height 49
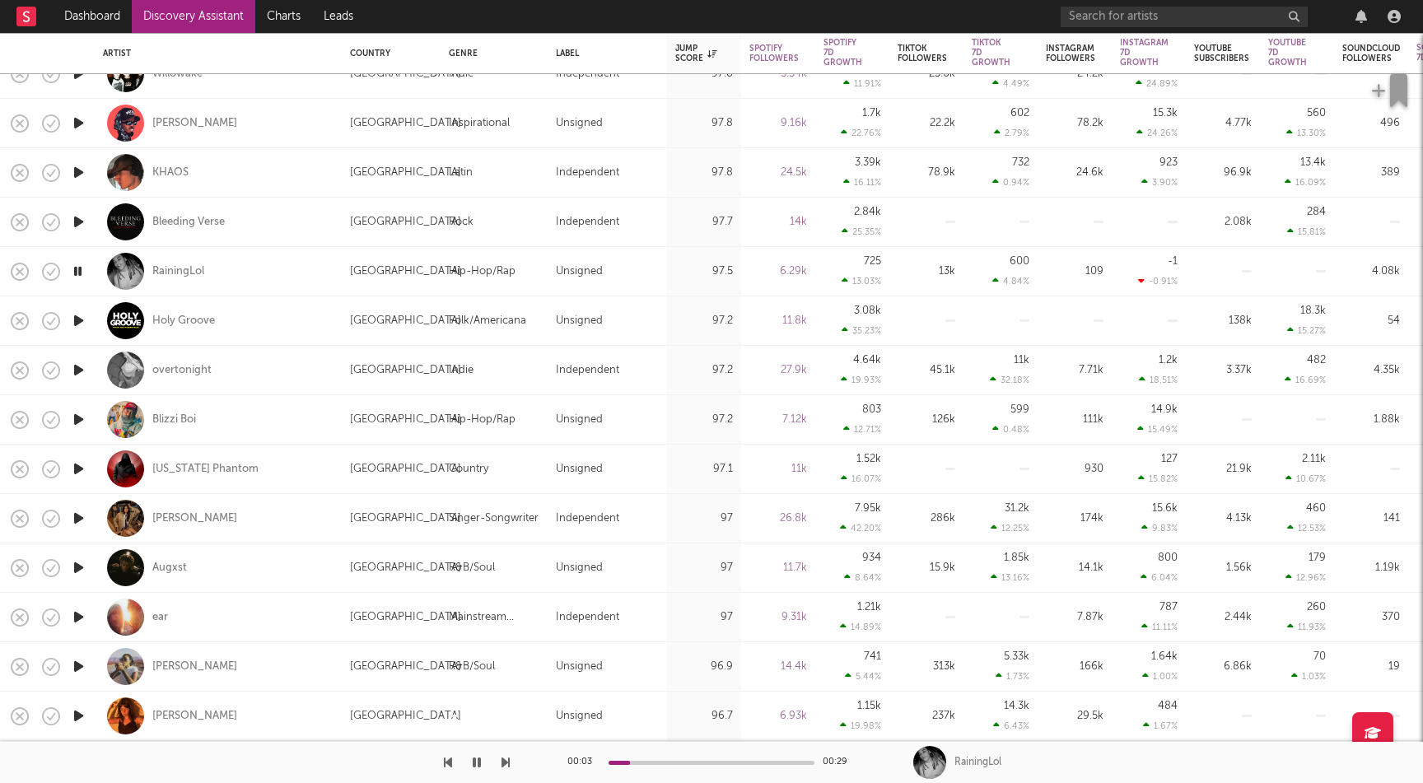
select select "1w"
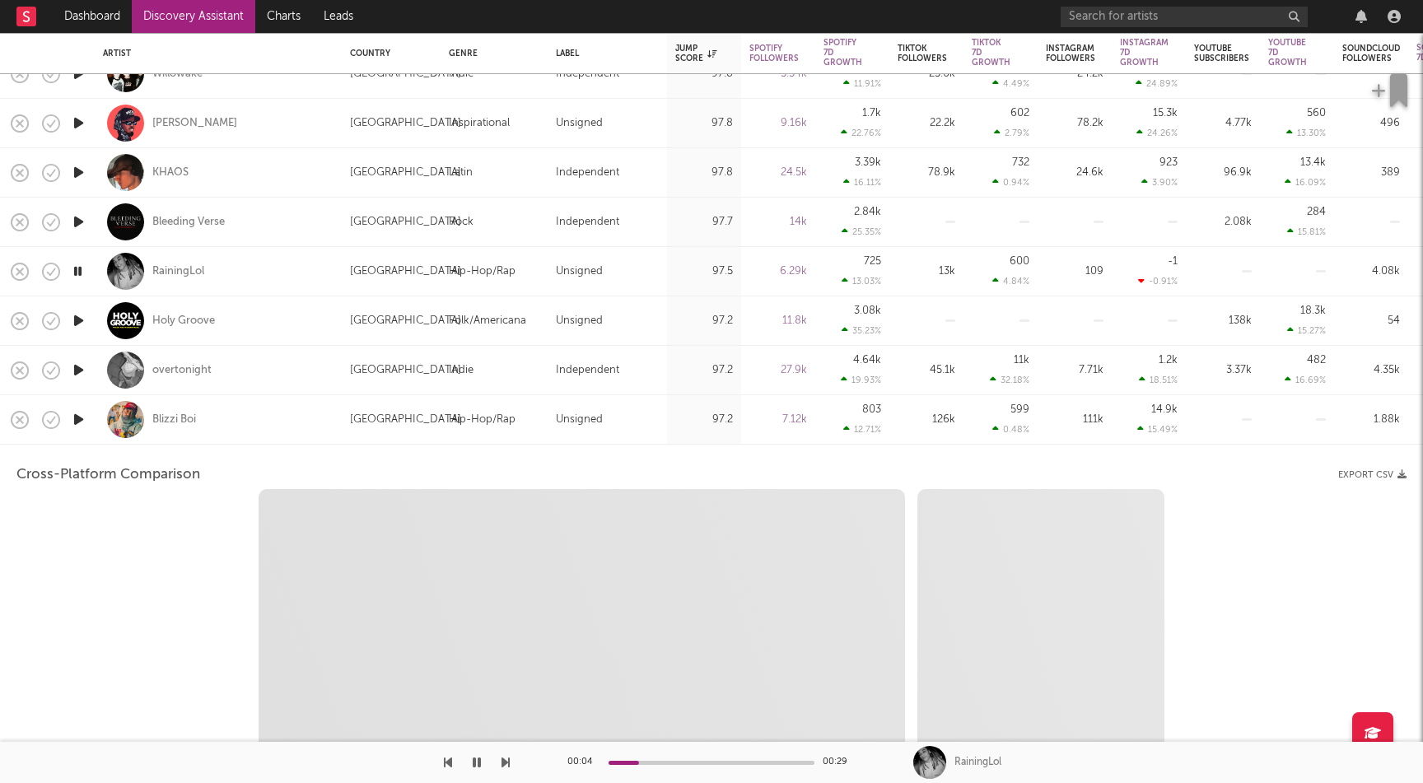
click at [79, 416] on icon "button" at bounding box center [78, 419] width 17 height 21
select select "1w"
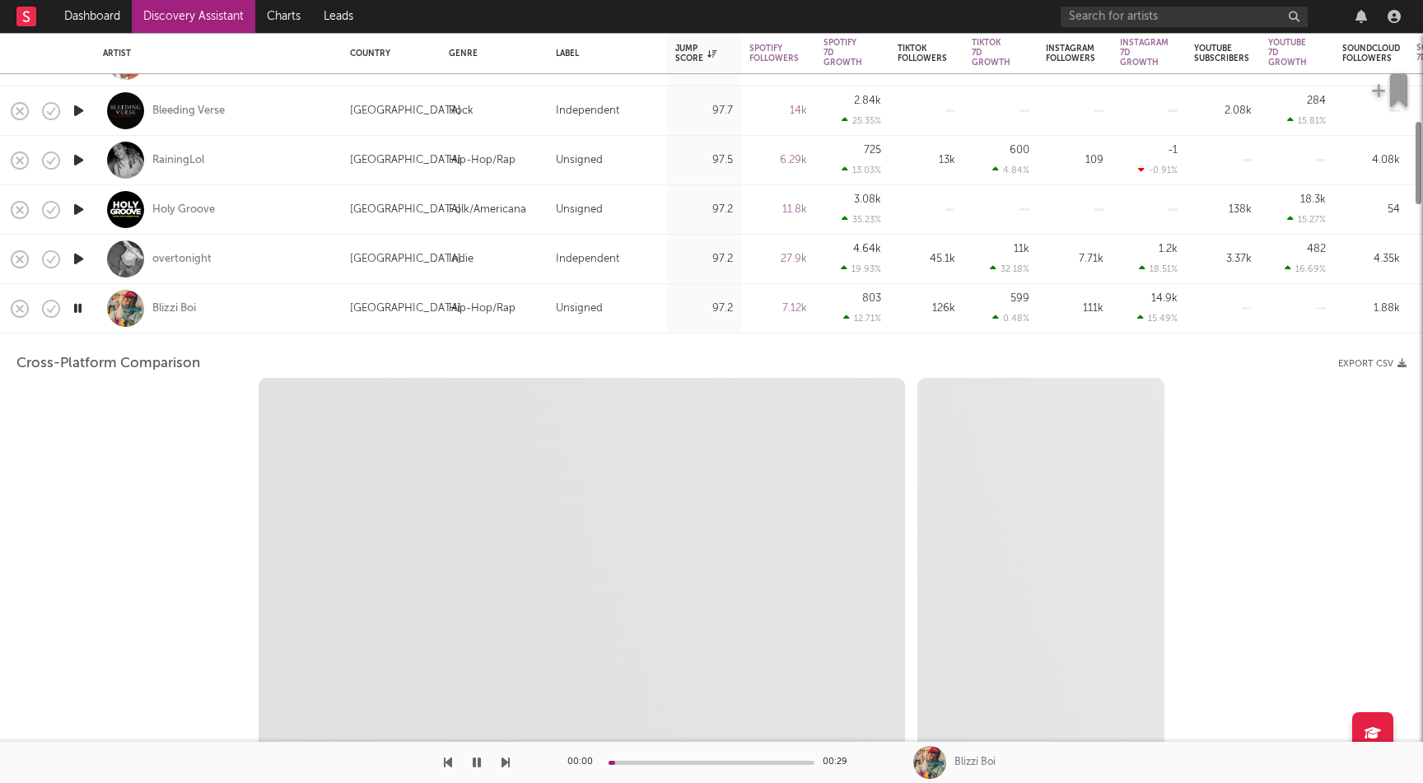
click at [77, 306] on icon "button" at bounding box center [78, 308] width 16 height 21
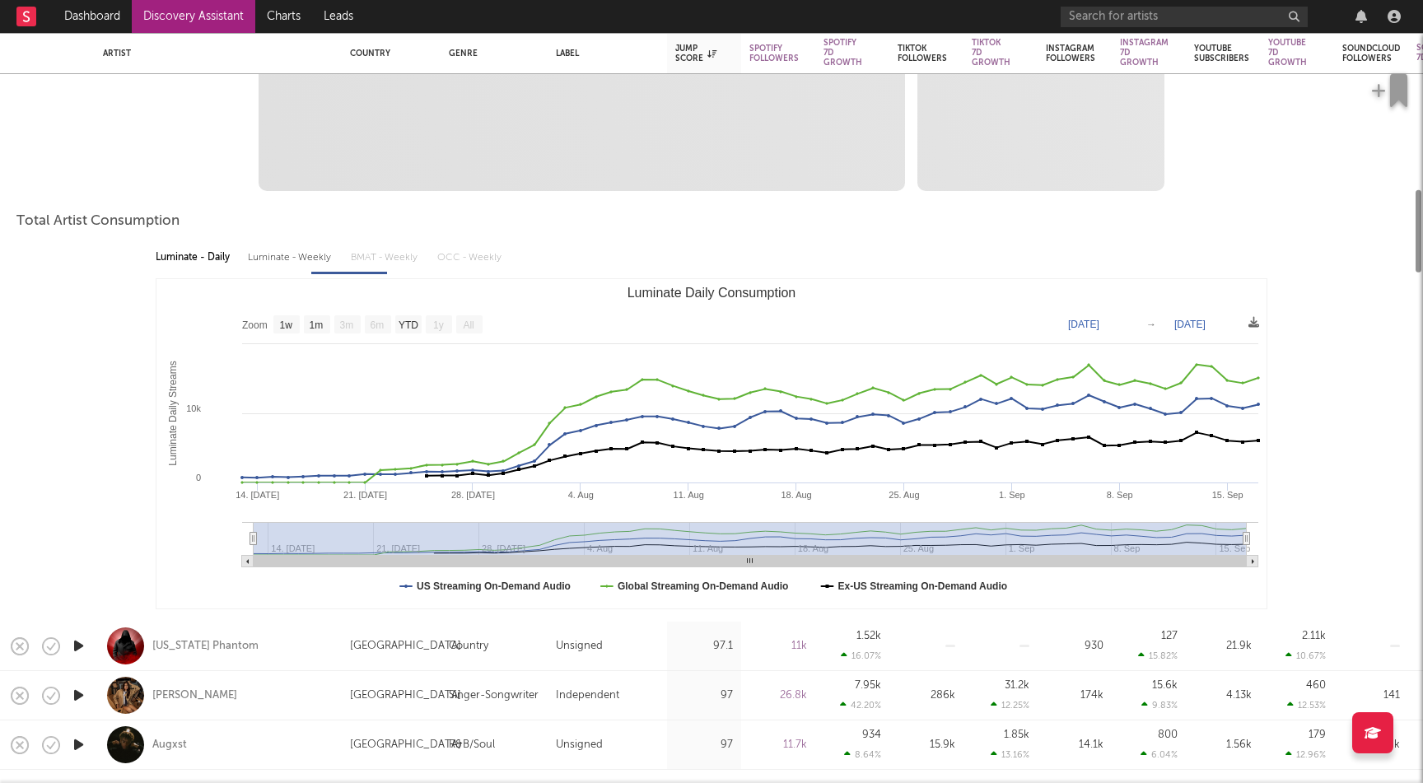
select select "1m"
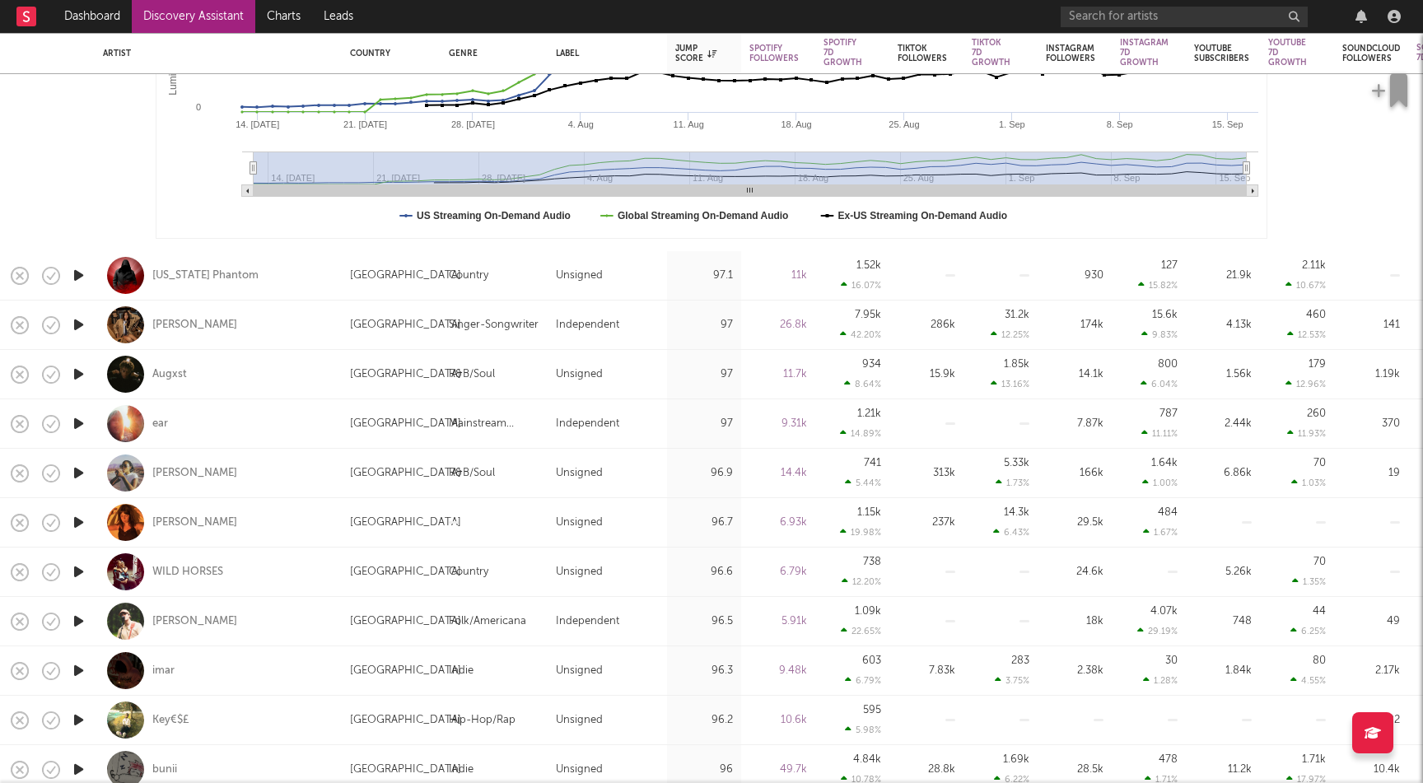
click at [82, 421] on icon "button" at bounding box center [78, 423] width 17 height 21
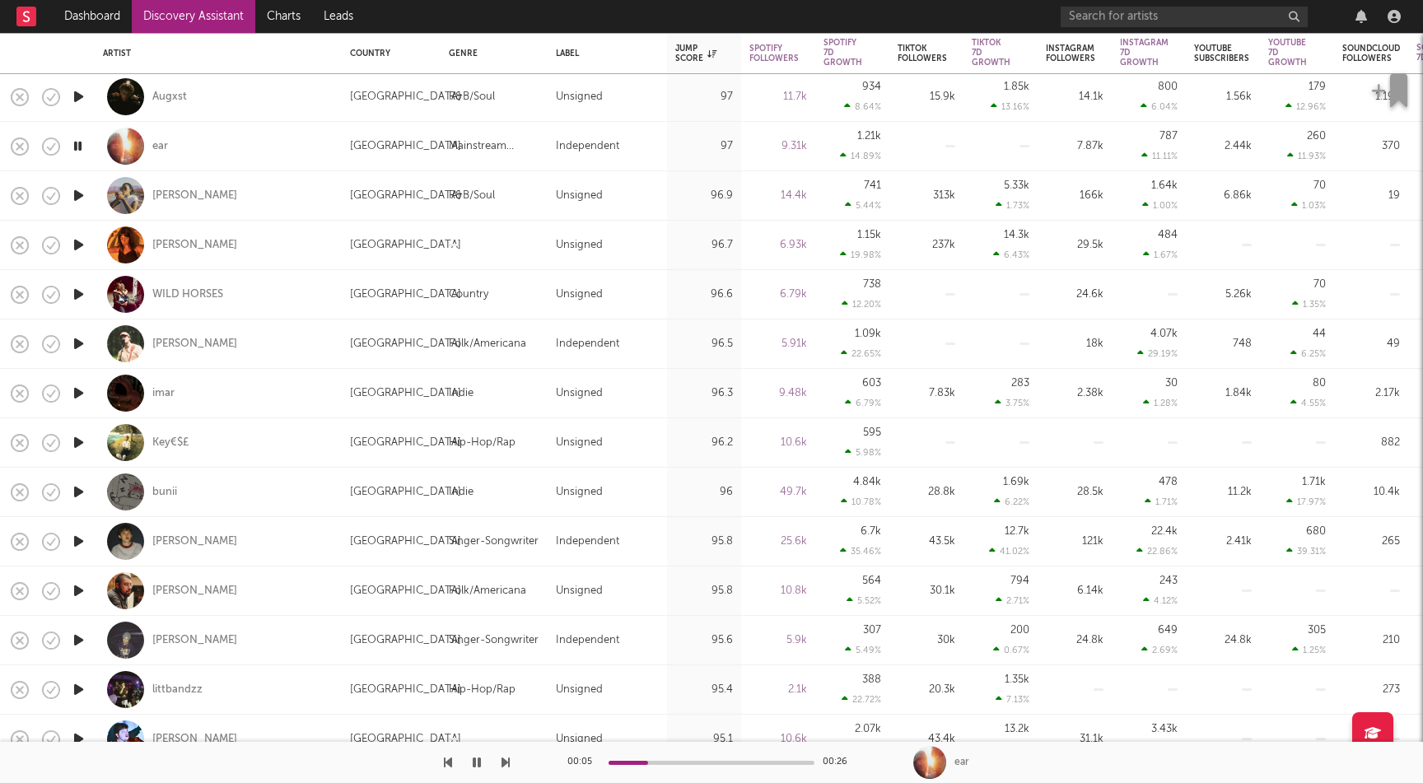
click at [83, 386] on icon "button" at bounding box center [78, 393] width 17 height 21
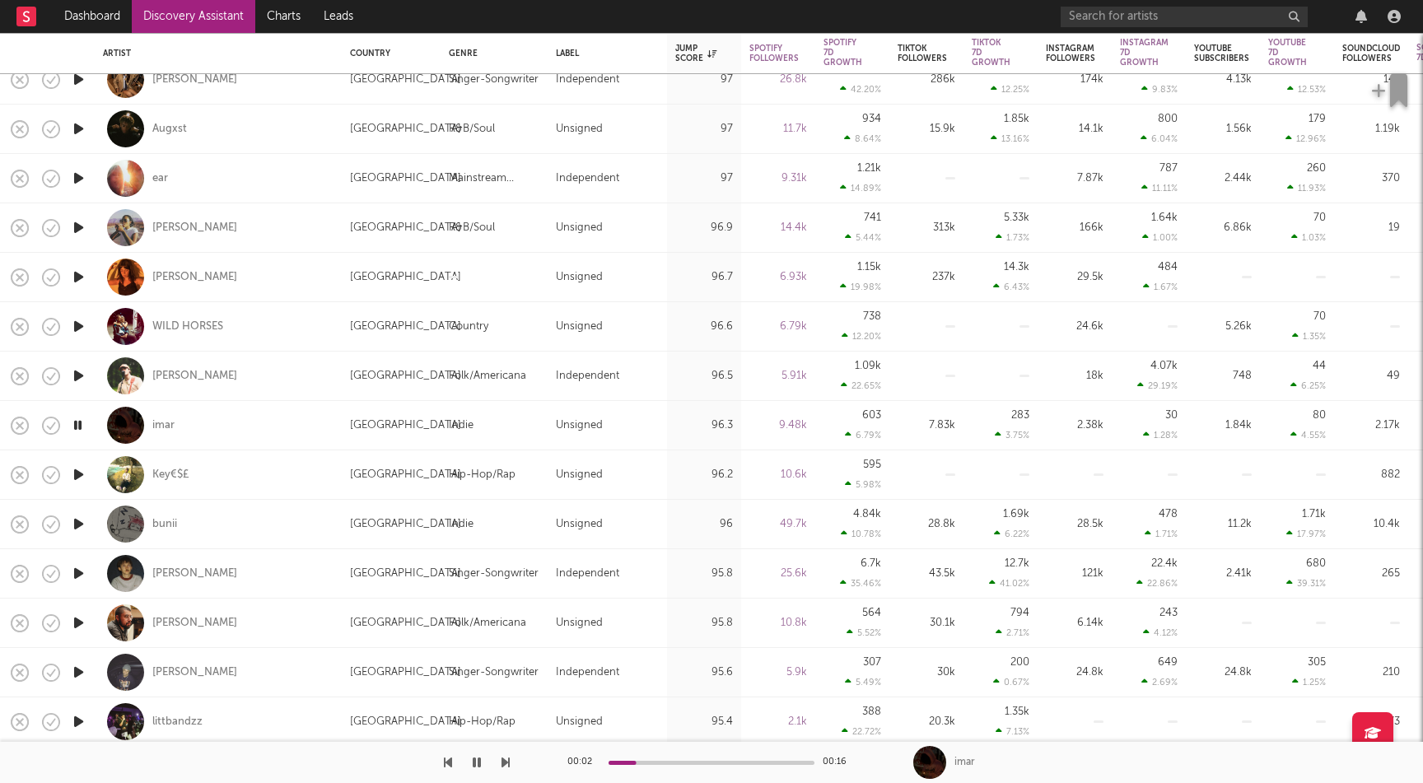
click at [80, 375] on icon "button" at bounding box center [78, 376] width 17 height 21
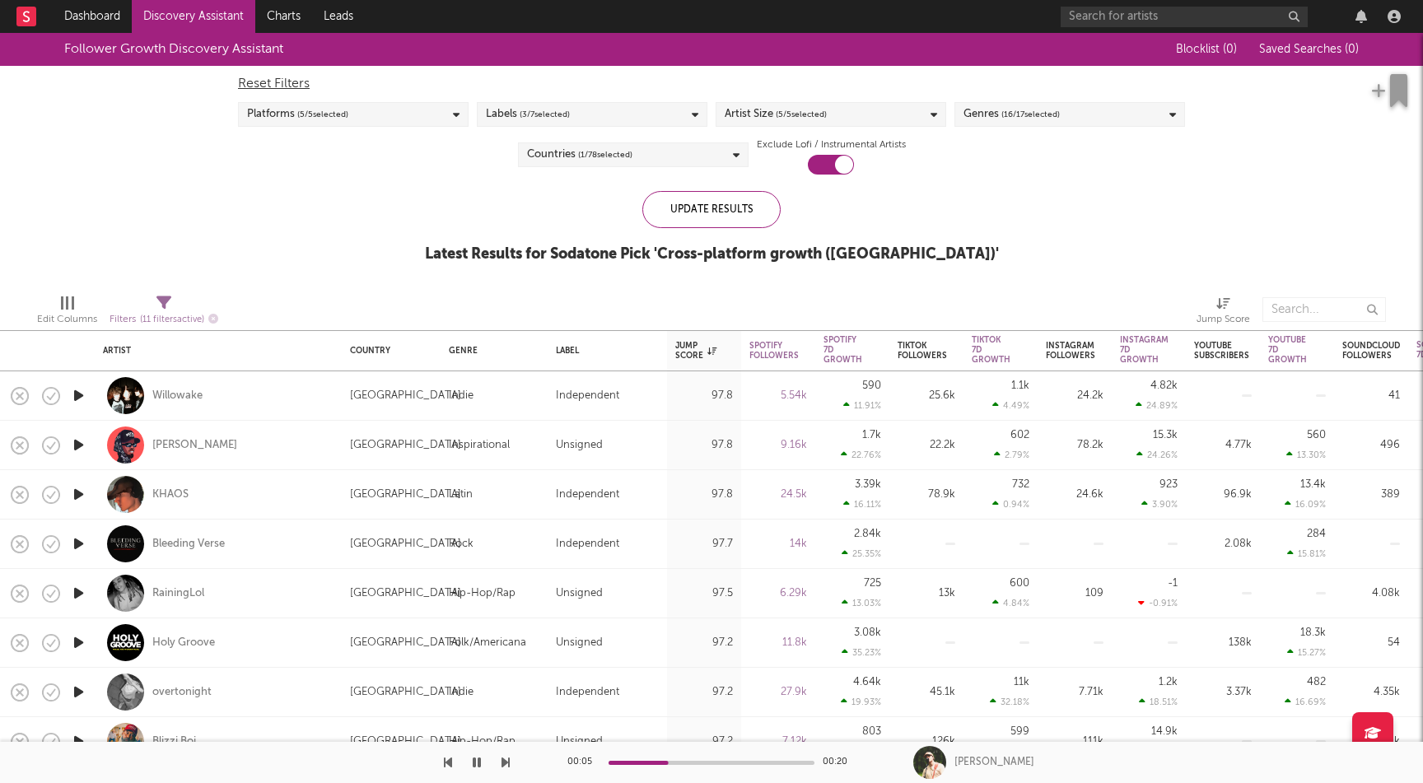
click at [500, 116] on div "Labels ( 3 / 7 selected)" at bounding box center [528, 115] width 84 height 20
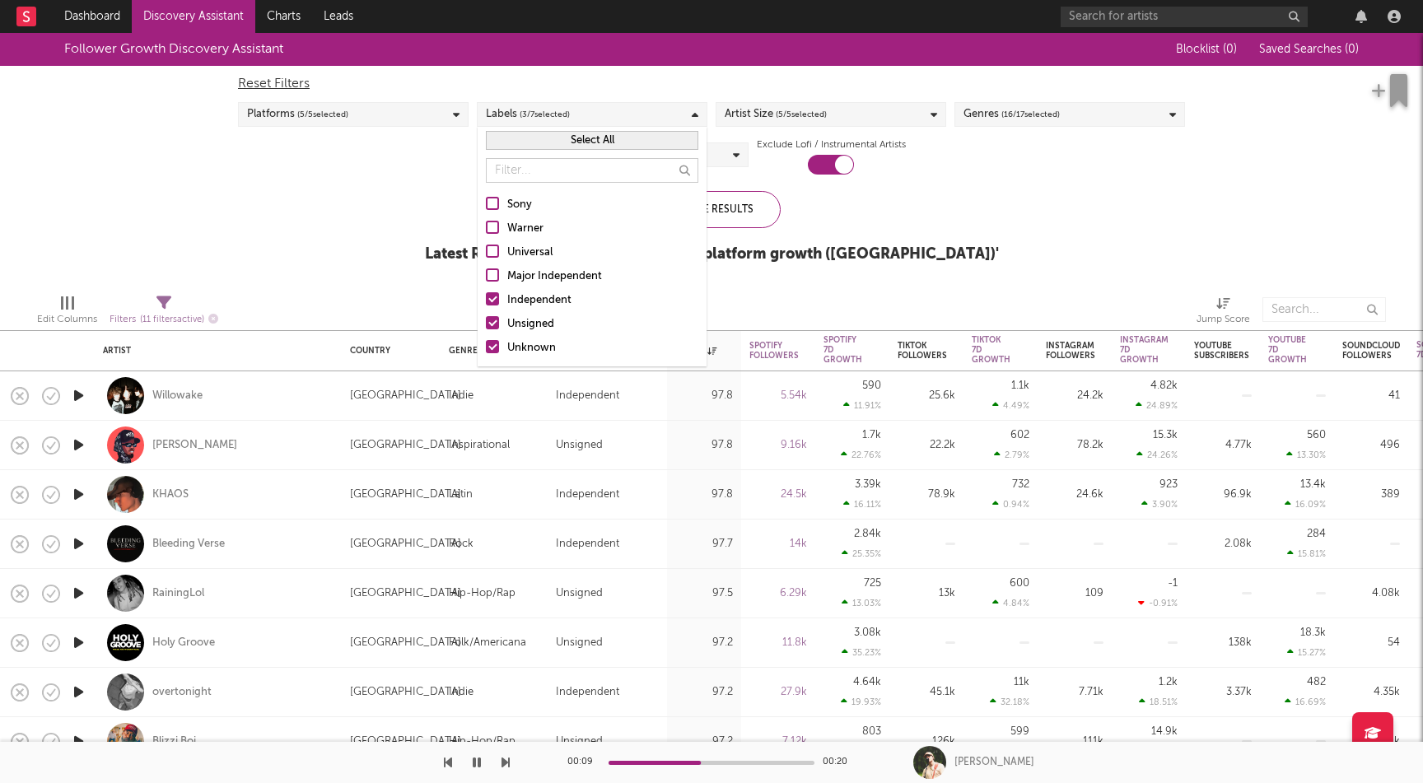
click at [493, 347] on div at bounding box center [492, 346] width 13 height 13
click at [486, 347] on input "Unknown" at bounding box center [486, 349] width 0 height 20
click at [493, 297] on div at bounding box center [492, 298] width 13 height 13
click at [486, 297] on input "Independent" at bounding box center [486, 301] width 0 height 20
click at [496, 228] on div at bounding box center [492, 227] width 13 height 13
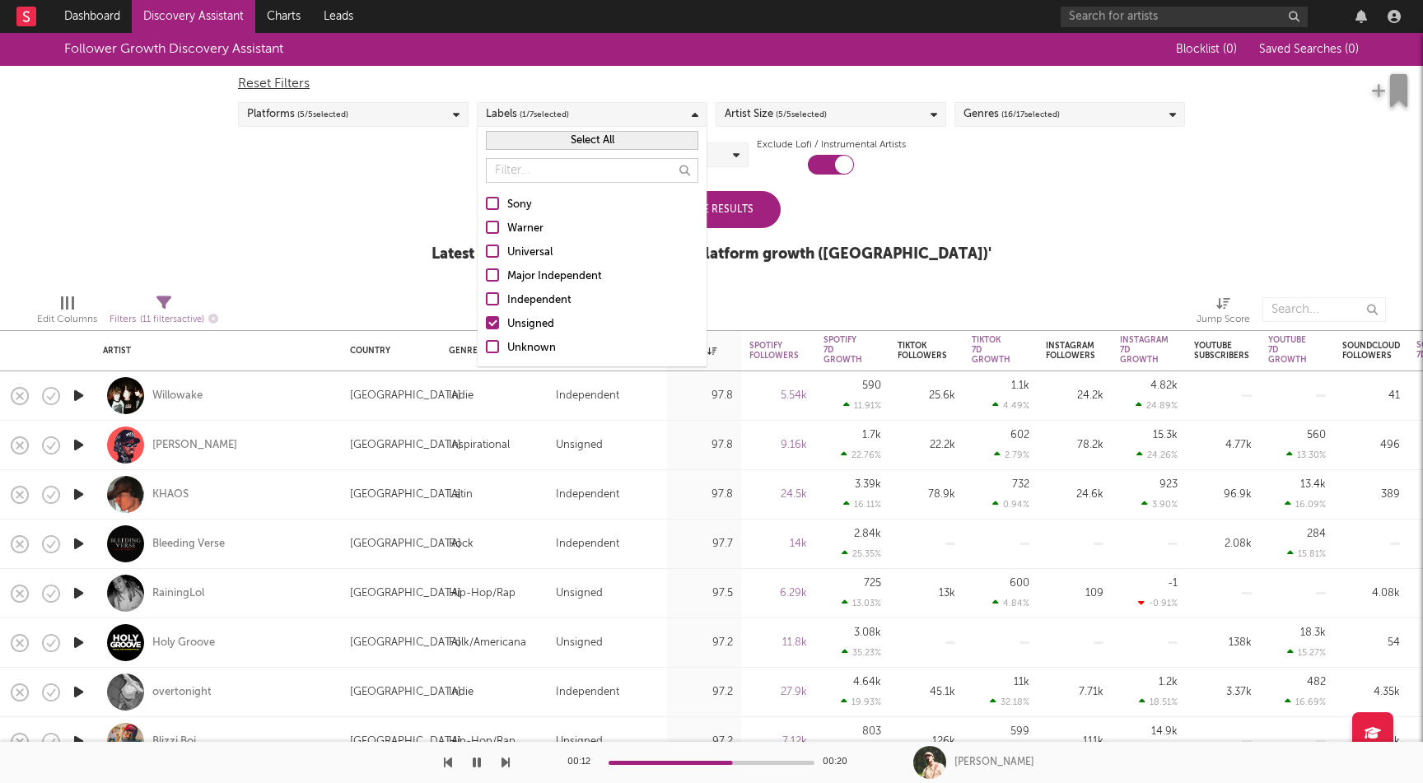
click at [486, 228] on input "Warner" at bounding box center [486, 229] width 0 height 20
click at [492, 322] on div at bounding box center [492, 322] width 13 height 13
click at [486, 322] on input "Unsigned" at bounding box center [486, 325] width 0 height 20
click at [932, 223] on div "Follower Growth Discovery Assistant Blocklist ( 0 ) Saved Searches ( 0 ) Reset …" at bounding box center [711, 157] width 1423 height 248
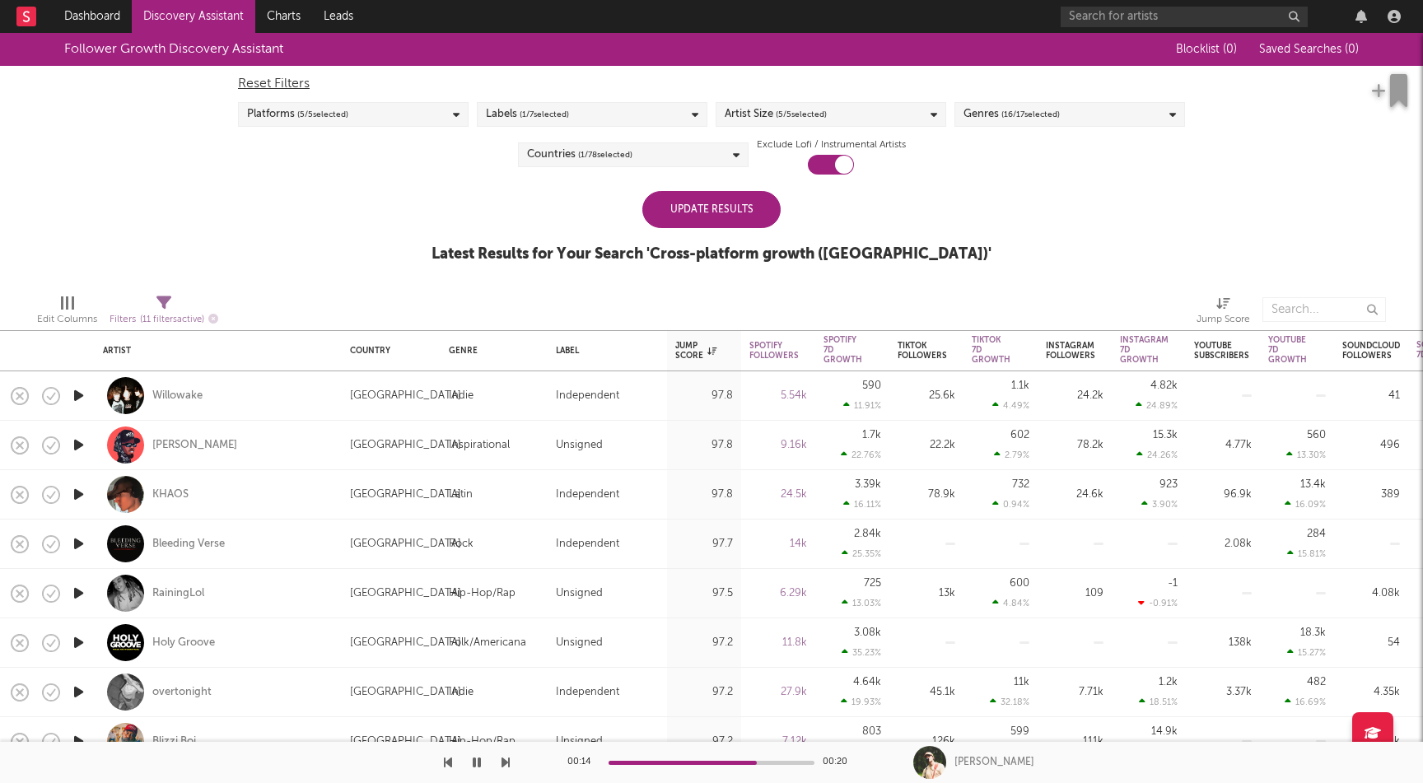
click at [757, 216] on div "Update Results" at bounding box center [711, 209] width 138 height 37
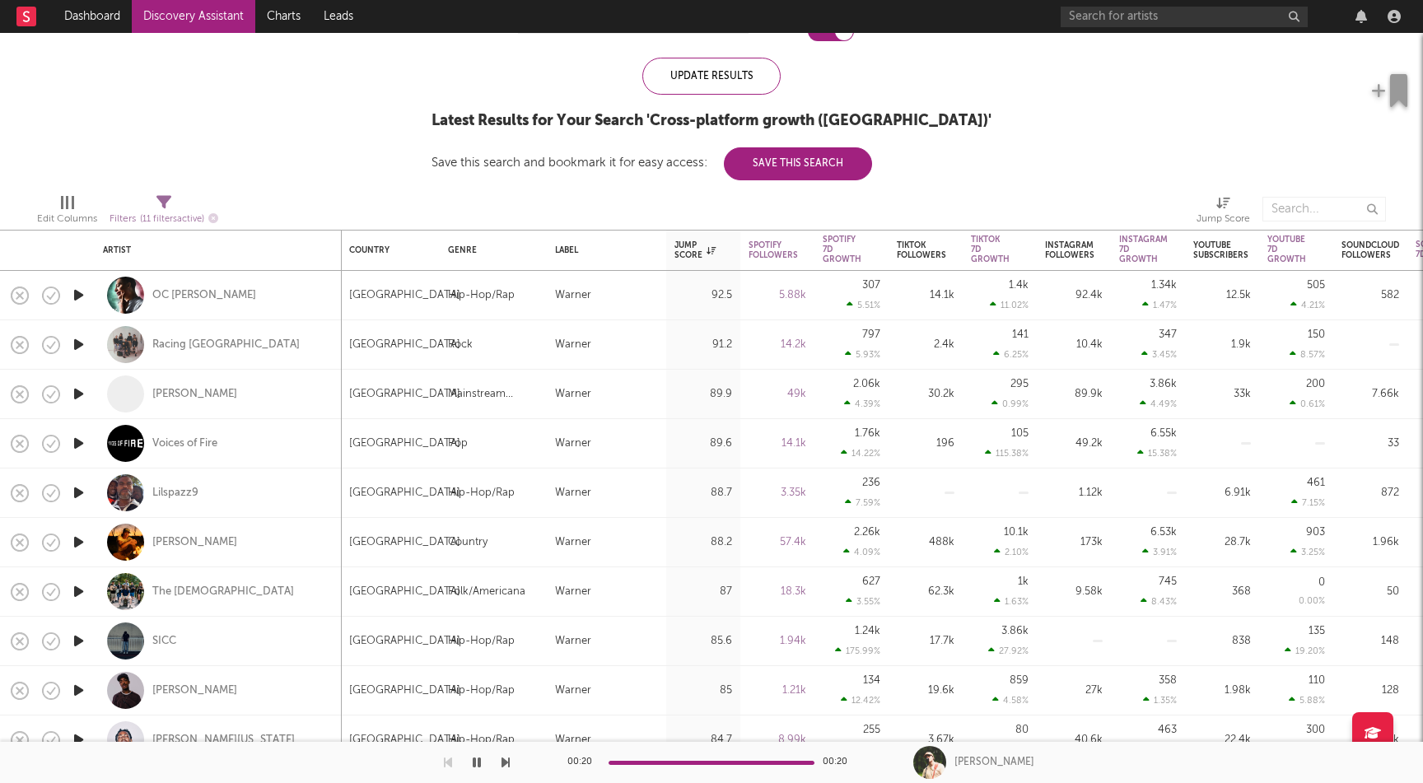
click at [82, 292] on icon "button" at bounding box center [78, 295] width 17 height 21
click at [76, 343] on icon "button" at bounding box center [78, 344] width 17 height 21
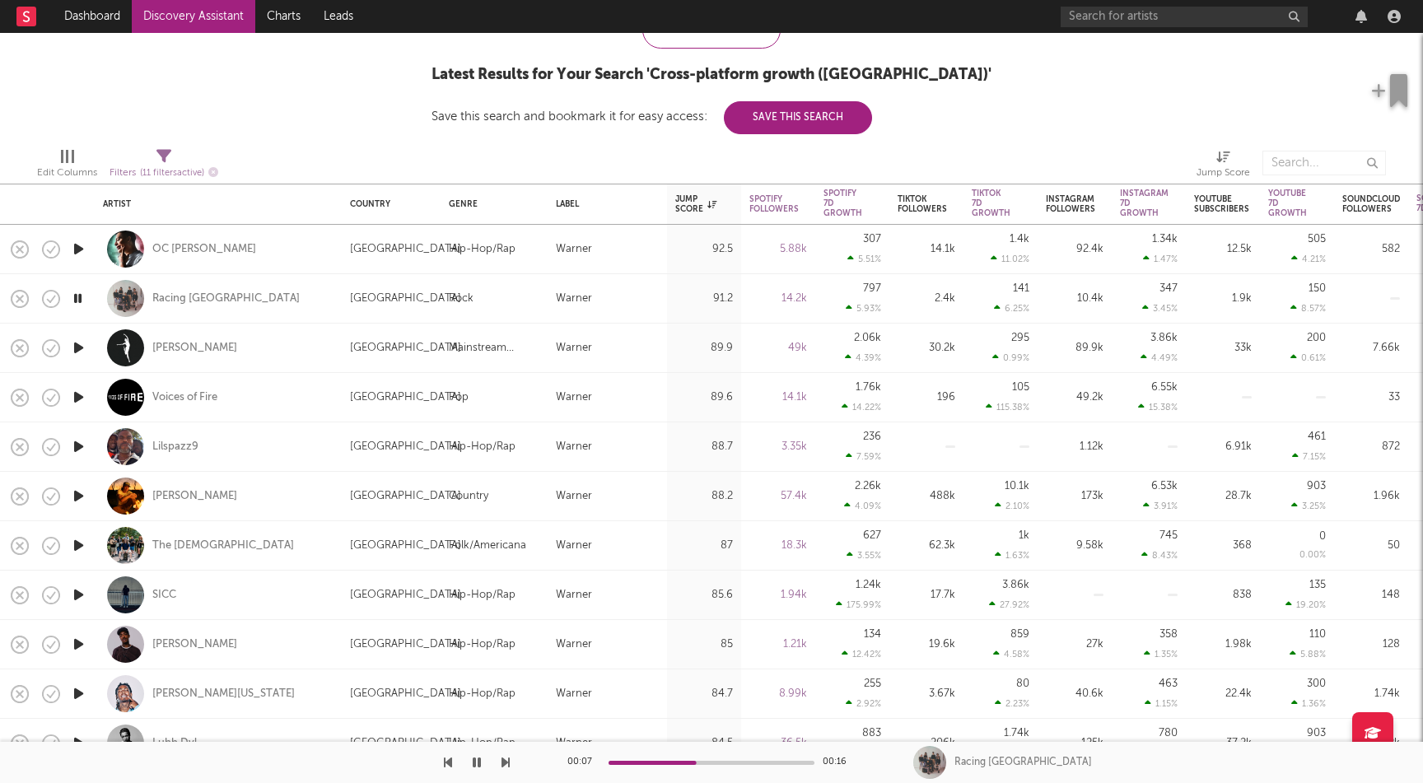
click at [78, 348] on icon "button" at bounding box center [78, 348] width 17 height 21
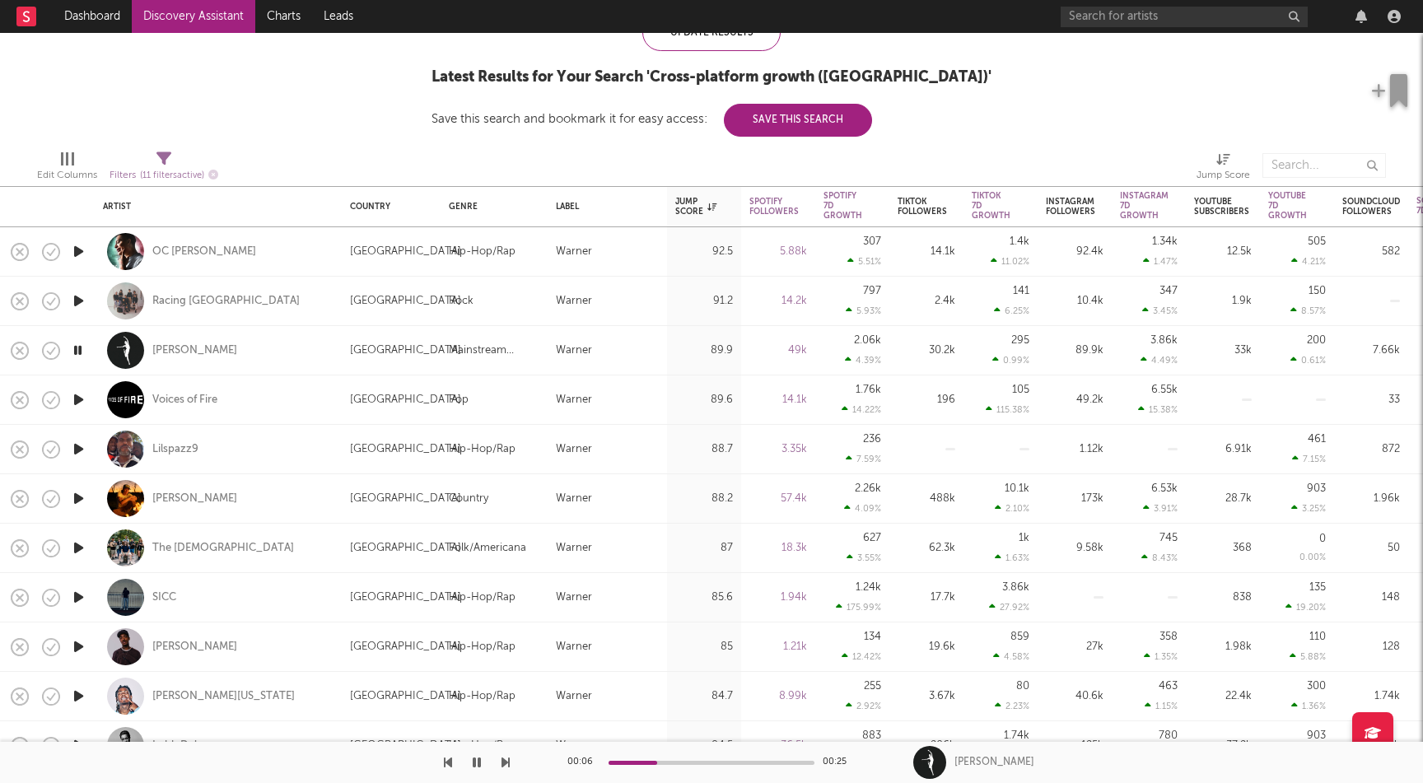
click at [77, 396] on icon "button" at bounding box center [78, 400] width 17 height 21
click at [77, 440] on icon "button" at bounding box center [78, 449] width 17 height 21
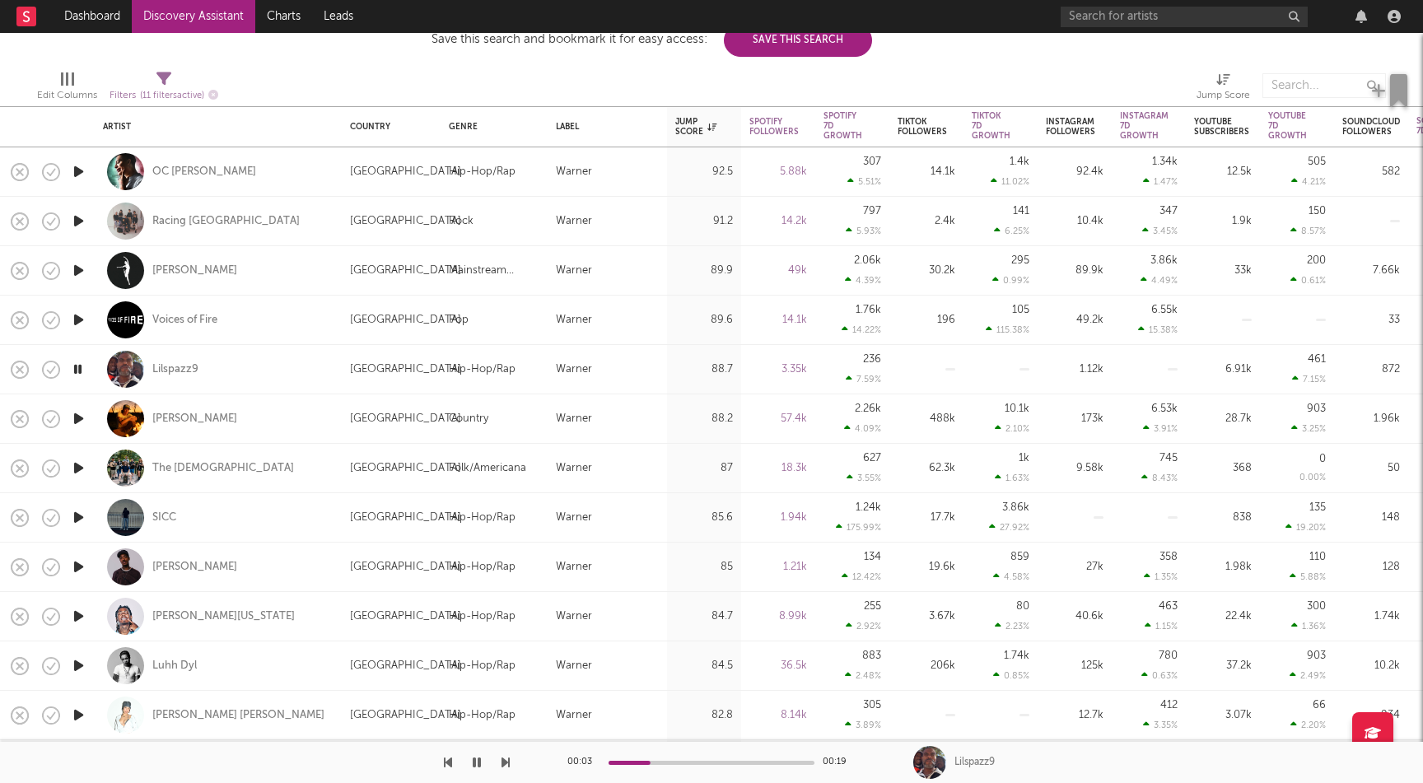
drag, startPoint x: 77, startPoint y: 415, endPoint x: 188, endPoint y: 305, distance: 156.7
click at [188, 305] on div "Artist Country Genre Label Jump Score Spotify Followers Spotify 7D Growth Spoti…" at bounding box center [778, 575] width 1557 height 1599
click at [180, 370] on div "Lilspazz9" at bounding box center [175, 369] width 46 height 15
click at [82, 424] on icon "button" at bounding box center [78, 419] width 17 height 21
click at [82, 470] on icon "button" at bounding box center [78, 468] width 17 height 21
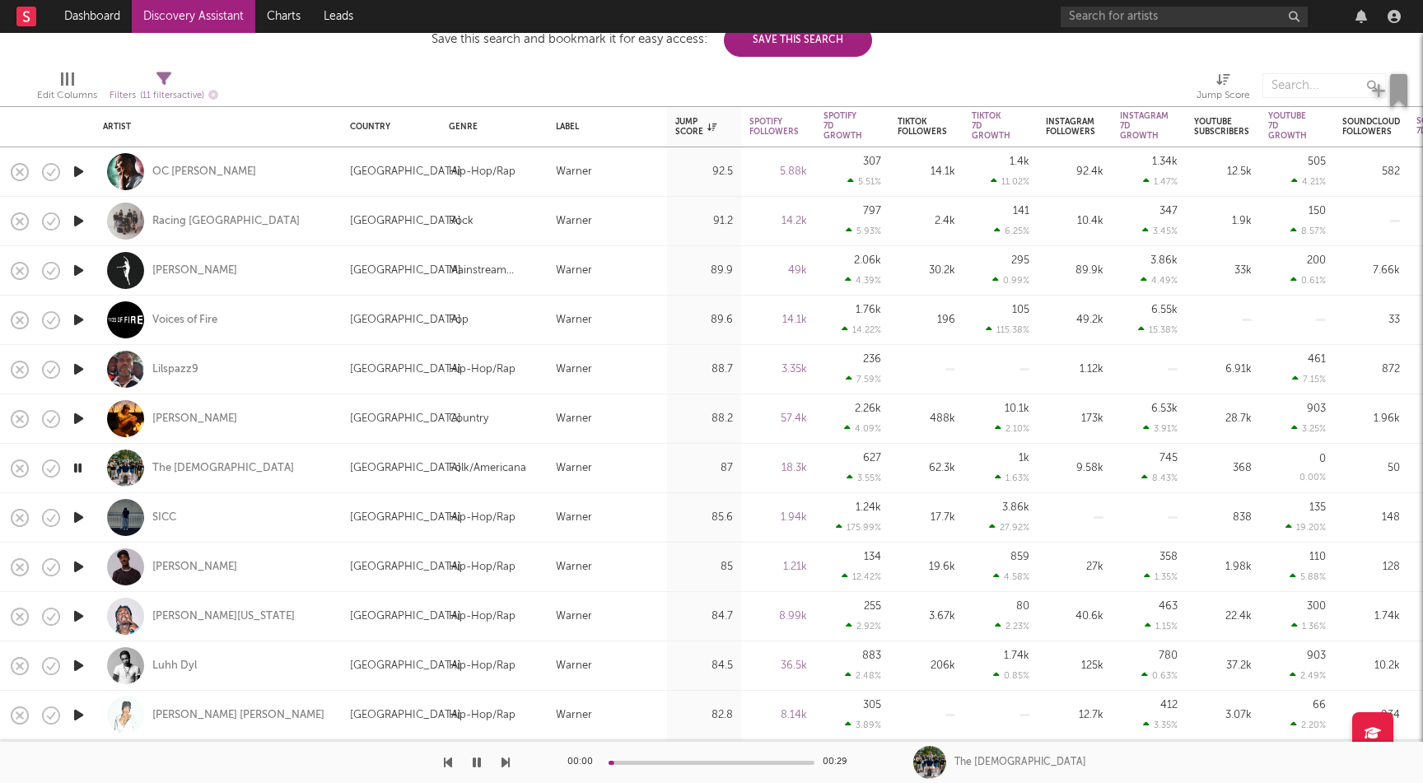
click at [78, 510] on icon "button" at bounding box center [78, 517] width 17 height 21
click at [79, 558] on icon "button" at bounding box center [78, 567] width 17 height 21
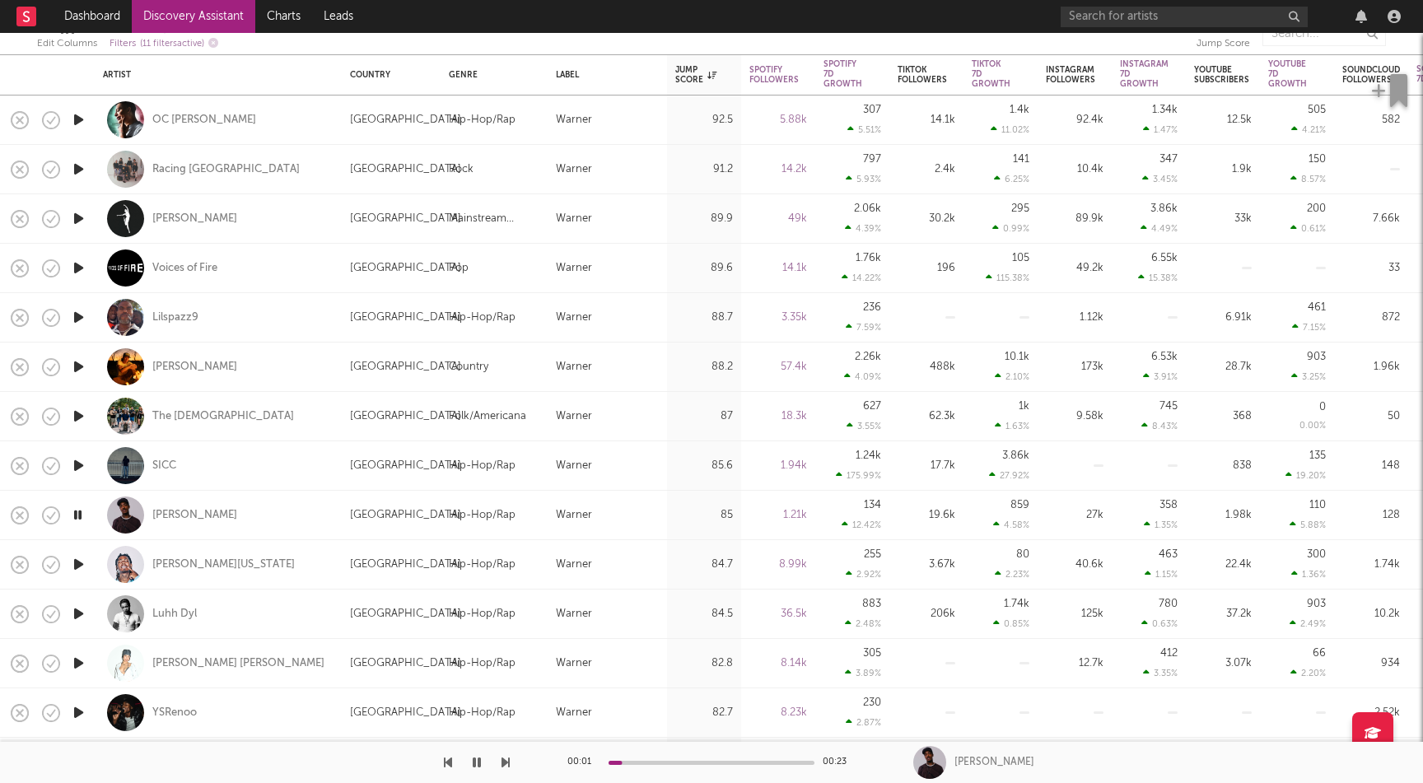
click at [79, 560] on icon "button" at bounding box center [78, 564] width 17 height 21
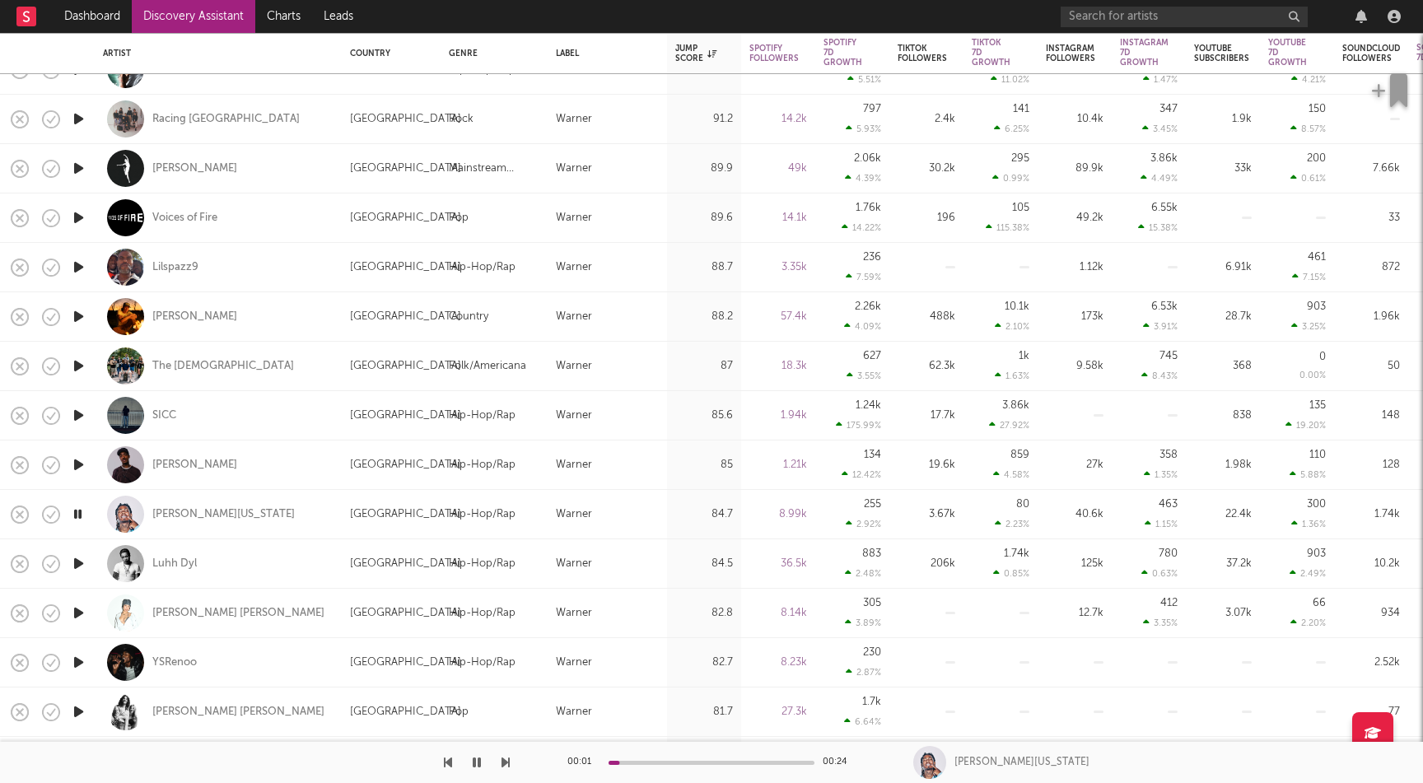
click at [80, 566] on icon "button" at bounding box center [78, 564] width 17 height 21
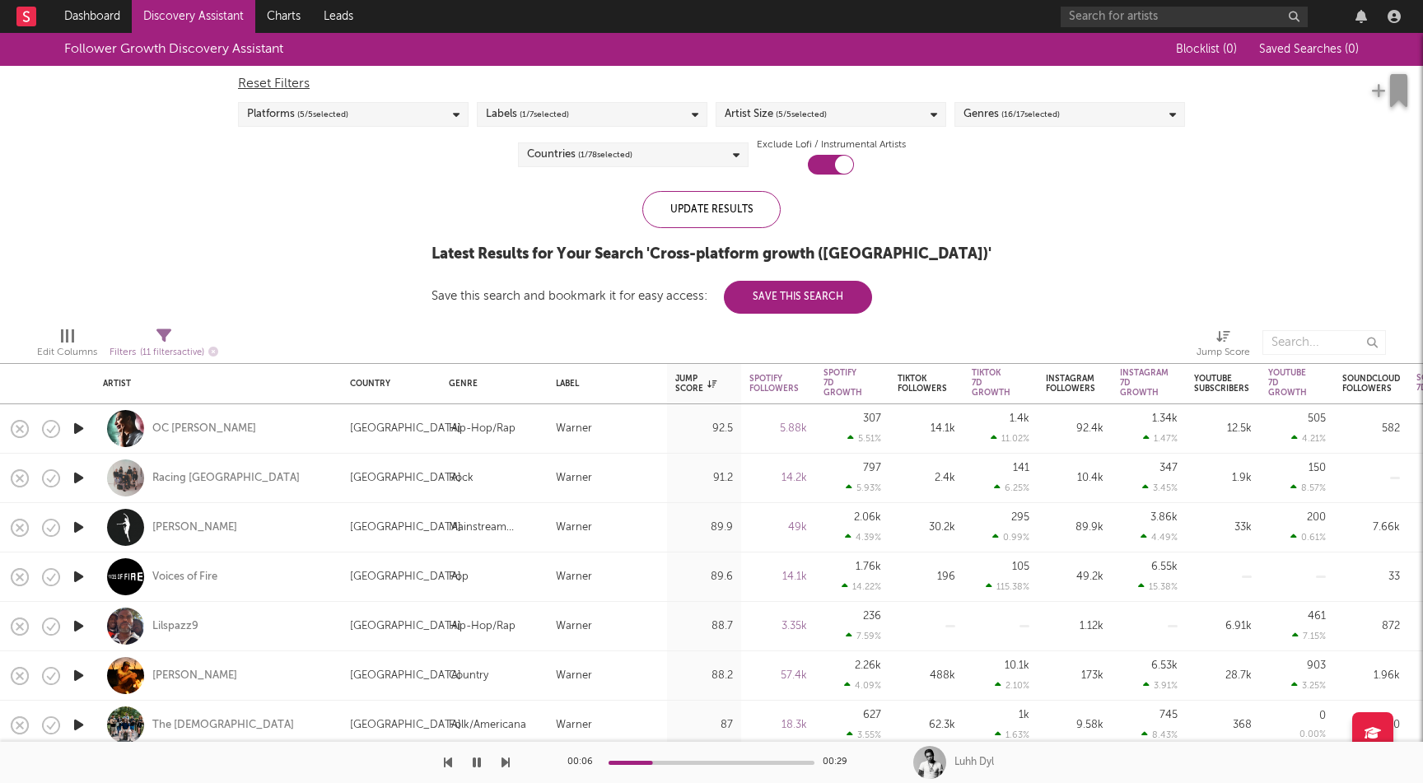
click at [1094, 110] on div "Genres ( 16 / 17 selected)" at bounding box center [1070, 114] width 231 height 25
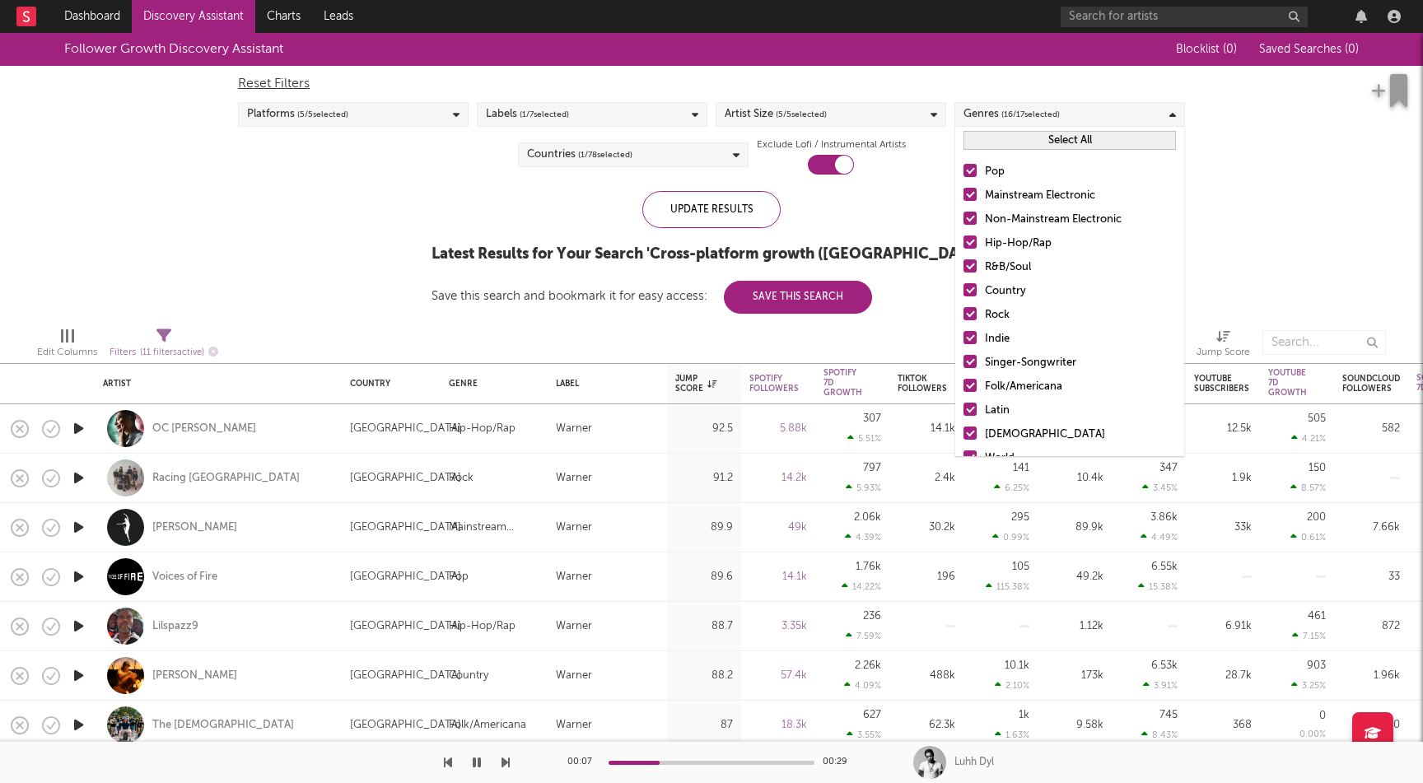
scroll to position [116, 0]
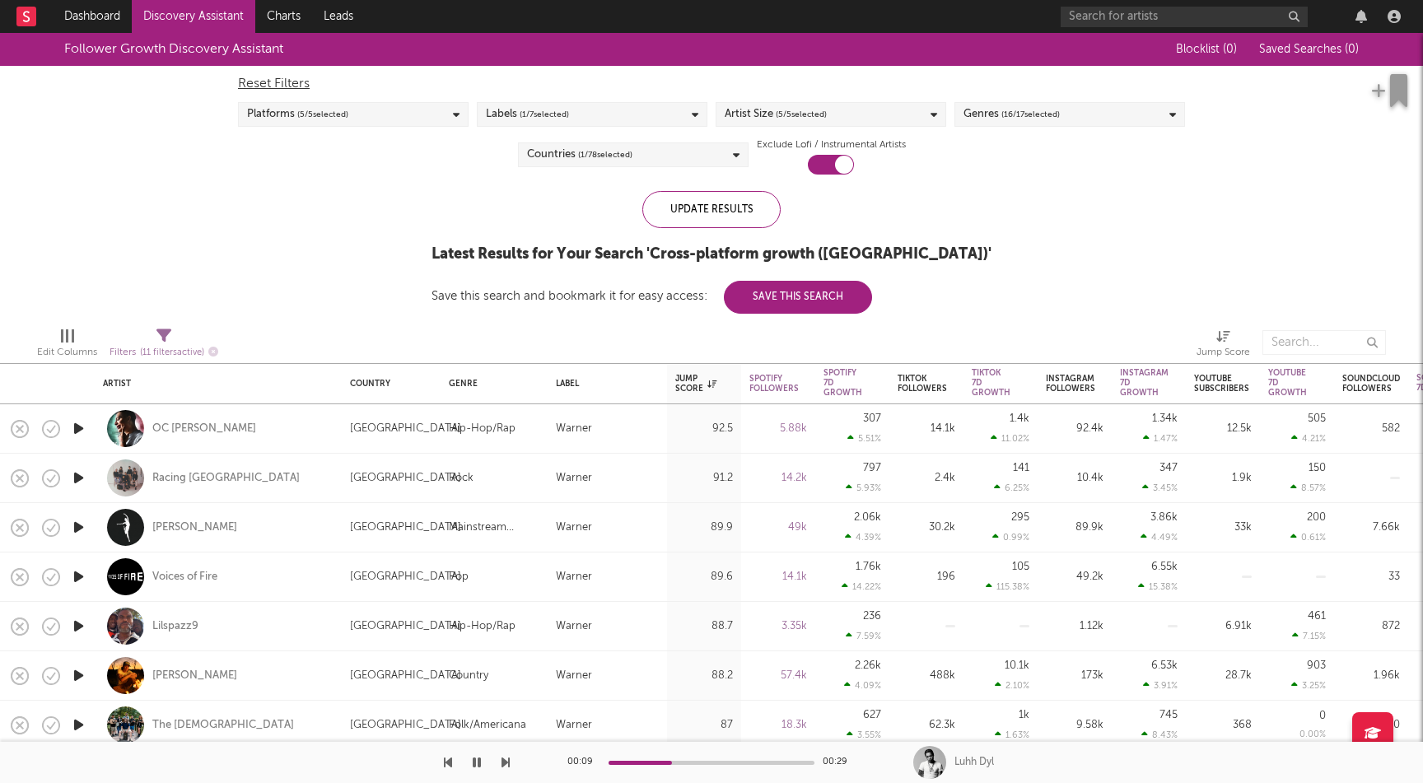
click at [1293, 170] on div "Follower Growth Discovery Assistant Blocklist ( 0 ) Saved Searches ( 0 ) Reset …" at bounding box center [711, 173] width 1423 height 281
click at [790, 119] on span "( 5 / 5 selected)" at bounding box center [801, 115] width 51 height 20
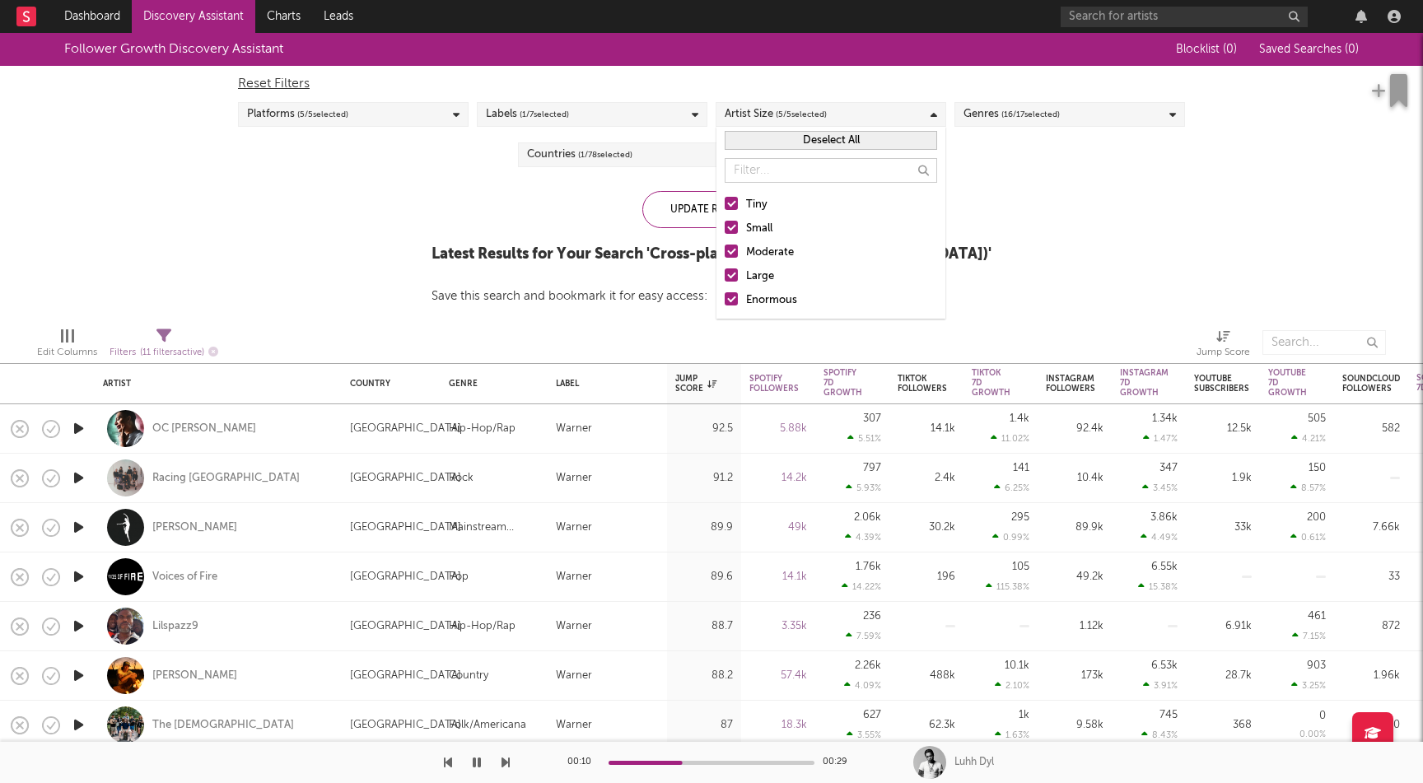
click at [588, 113] on div "Labels ( 1 / 7 selected)" at bounding box center [592, 114] width 231 height 25
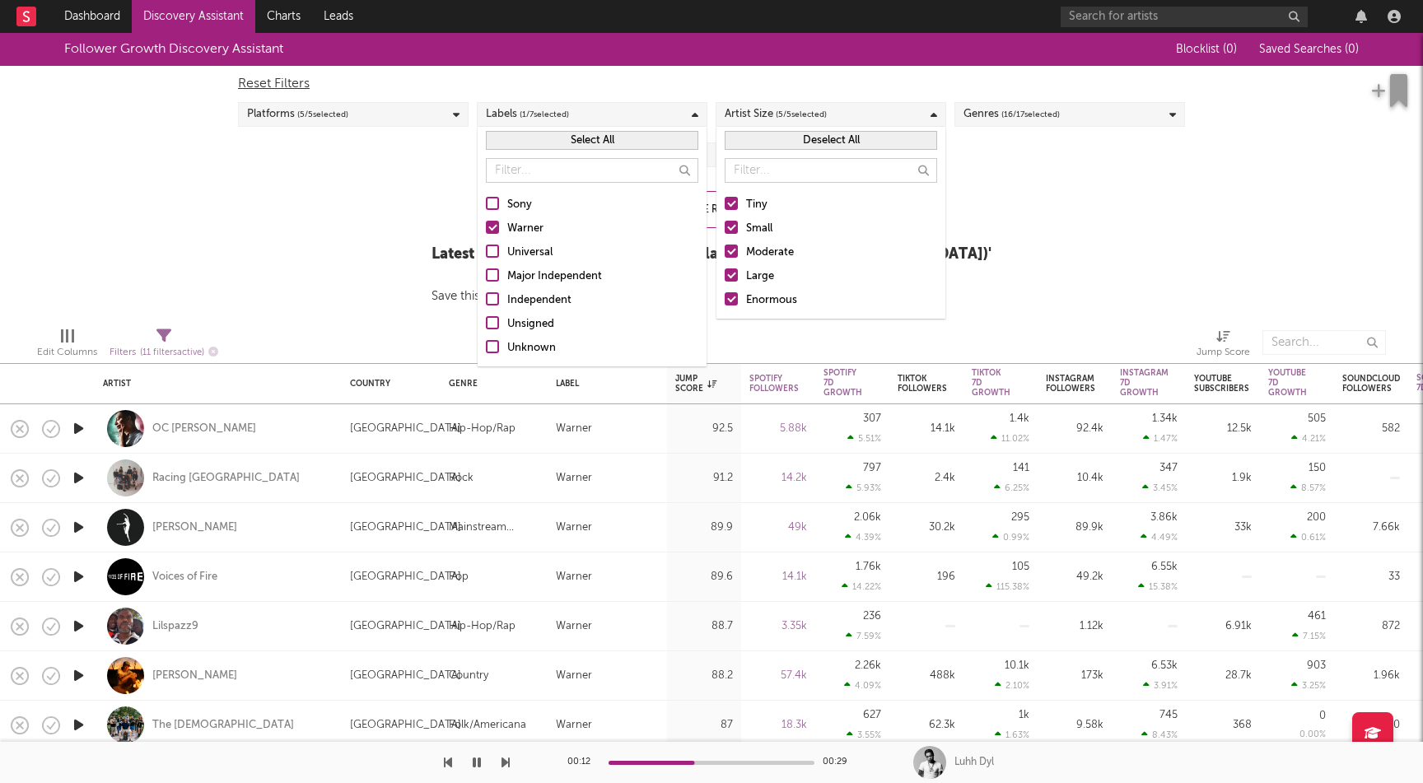
click at [374, 114] on div "Platforms ( 5 / 5 selected)" at bounding box center [353, 114] width 231 height 25
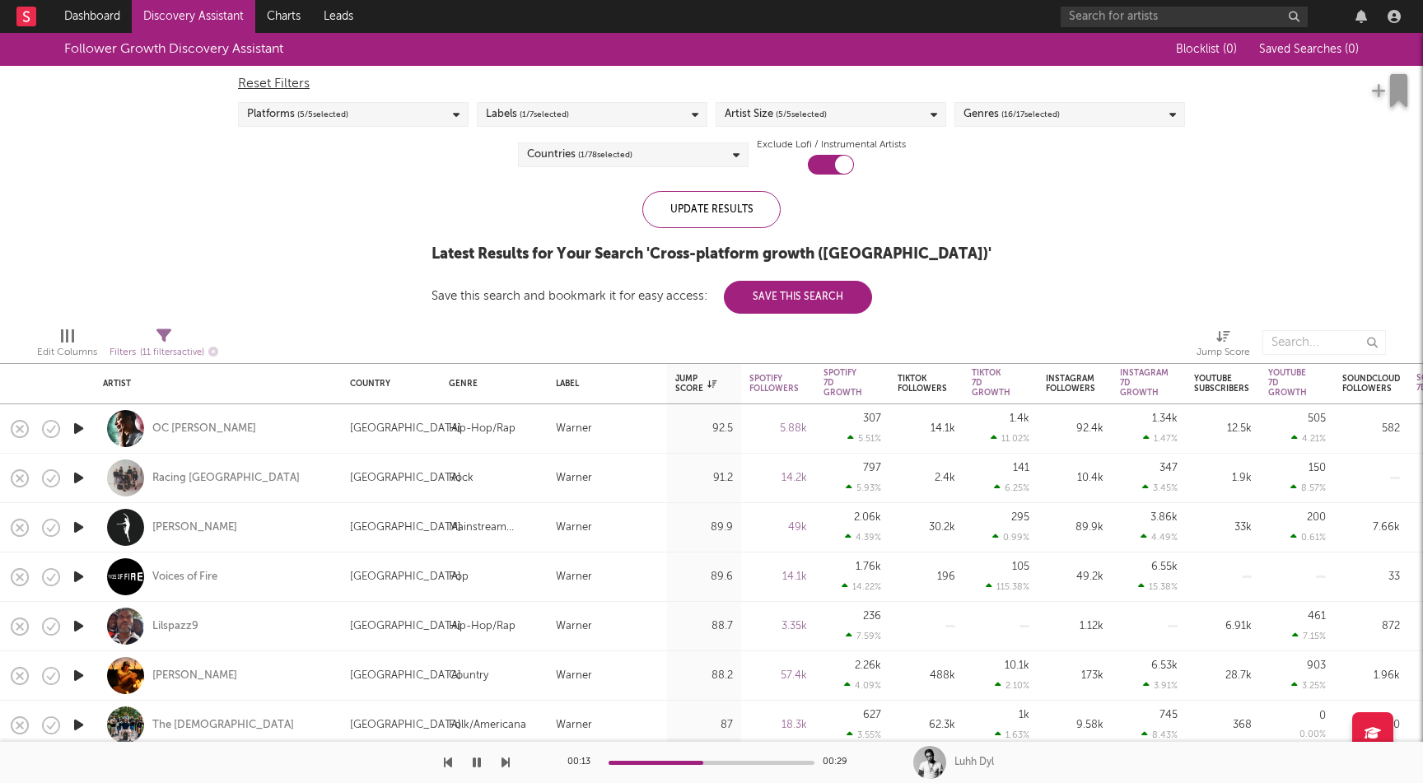
click at [158, 246] on div "Follower Growth Discovery Assistant Blocklist ( 0 ) Saved Searches ( 0 ) Reset …" at bounding box center [711, 173] width 1423 height 281
click at [957, 381] on button "button" at bounding box center [963, 384] width 16 height 16
select select "or"
select select "between"
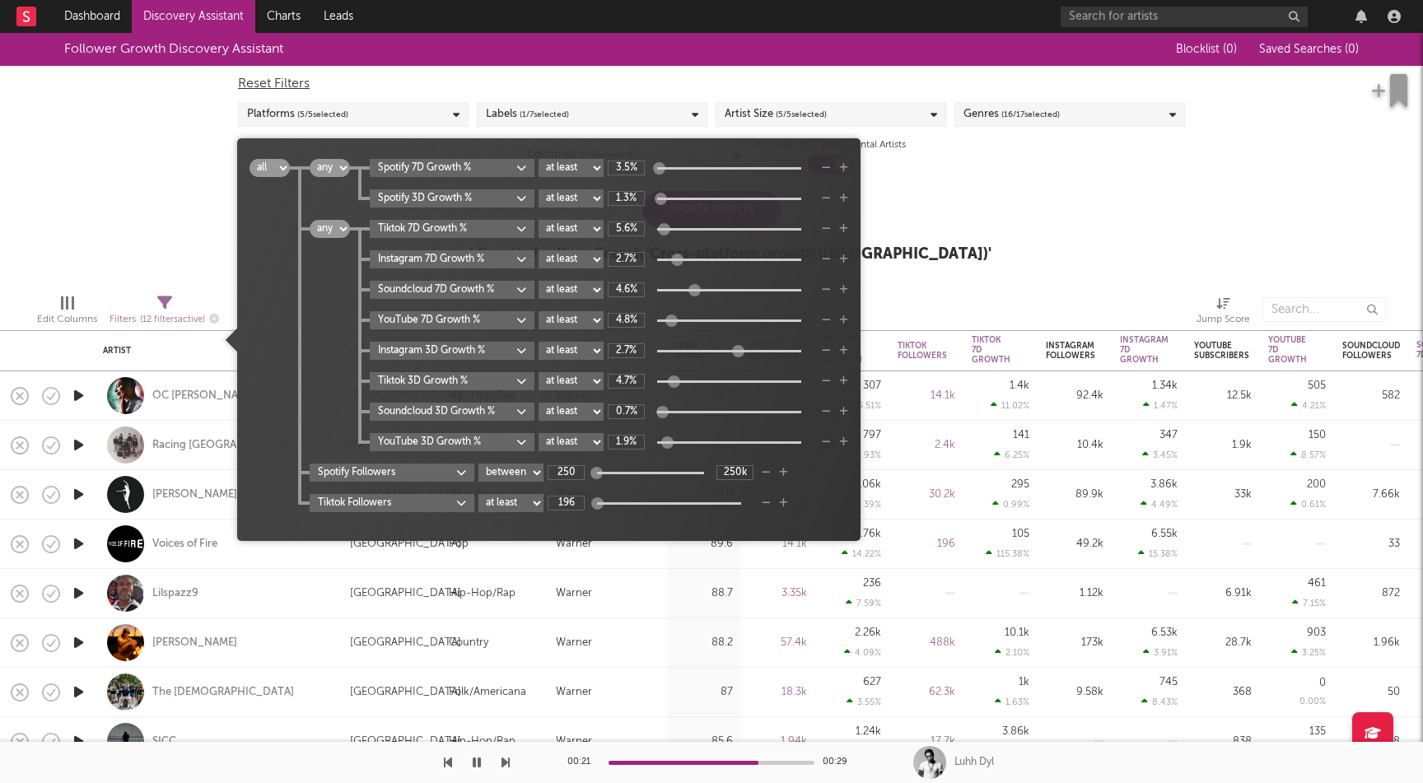
click at [1125, 267] on div "Follower Growth Discovery Assistant Blocklist ( 0 ) Saved Searches ( 0 ) Reset …" at bounding box center [711, 157] width 1423 height 248
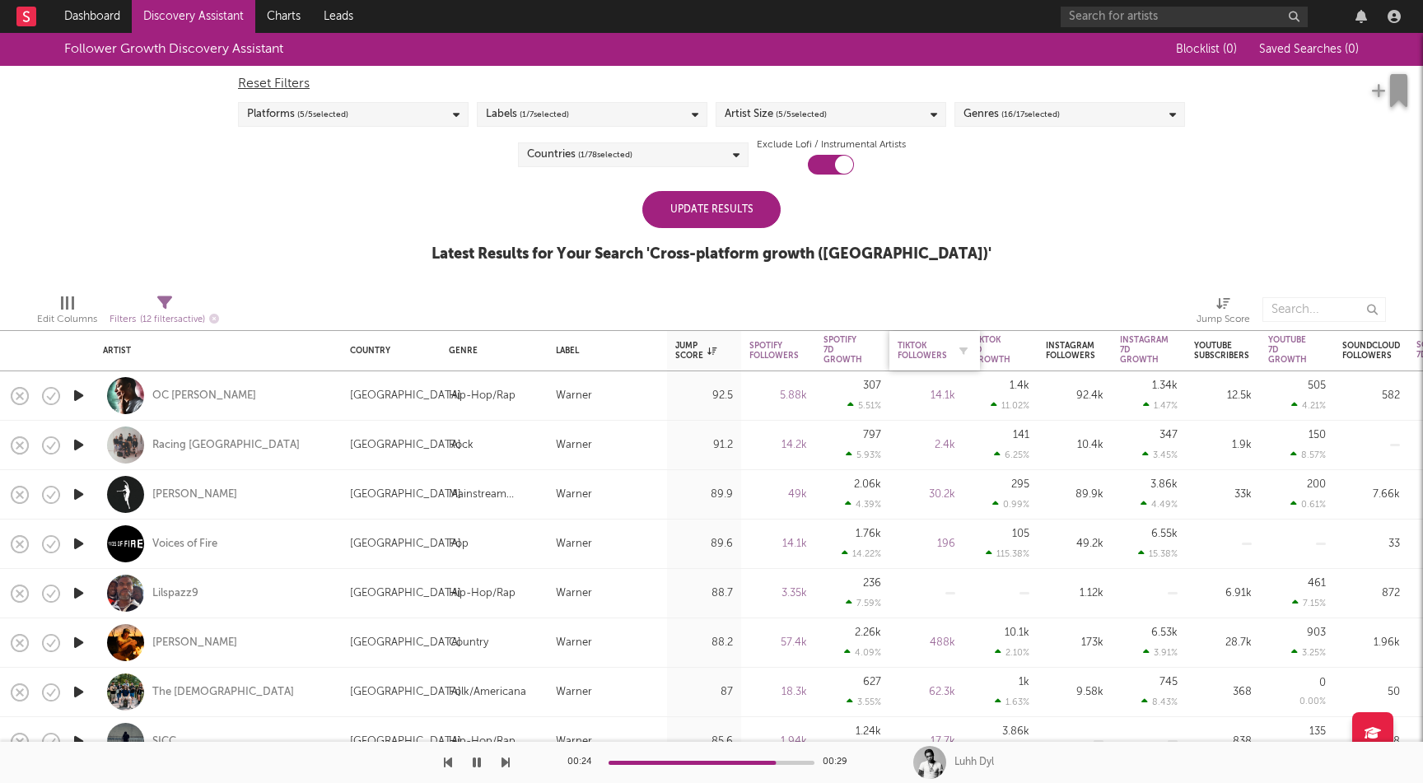
click at [928, 346] on div "Tiktok Followers" at bounding box center [922, 351] width 49 height 20
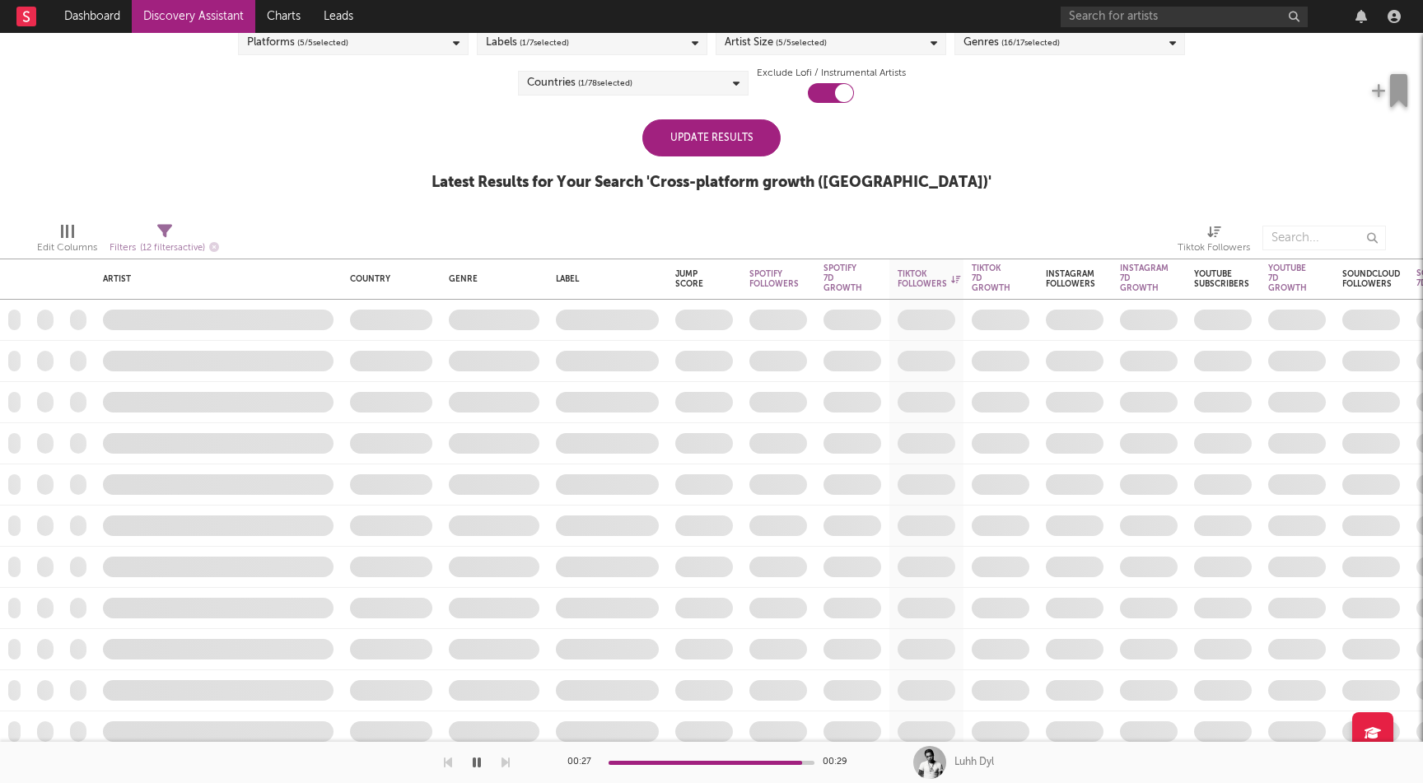
click at [731, 125] on div "Update Results" at bounding box center [711, 137] width 138 height 37
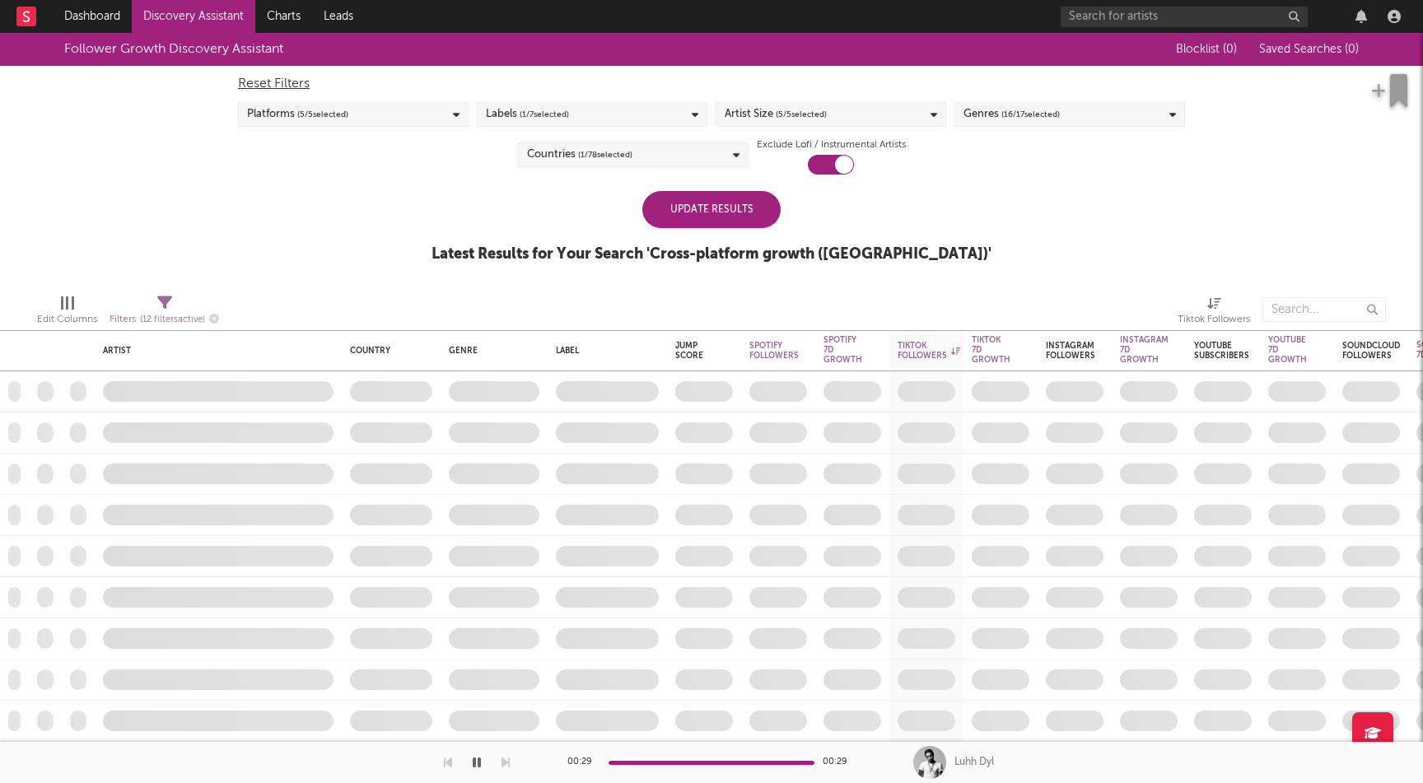
click at [733, 217] on div "Update Results" at bounding box center [711, 209] width 138 height 37
select select "or"
select select "between"
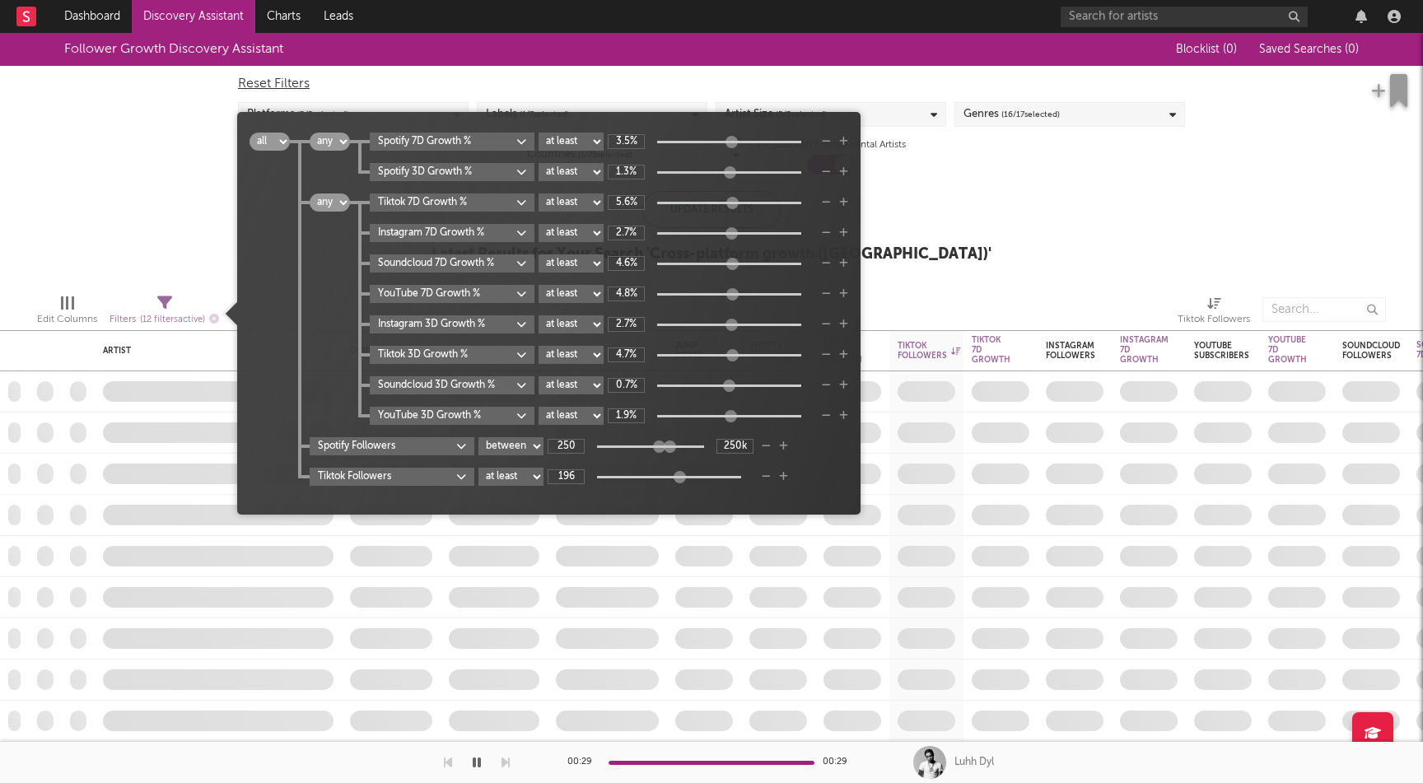
click at [159, 306] on icon at bounding box center [164, 303] width 15 height 15
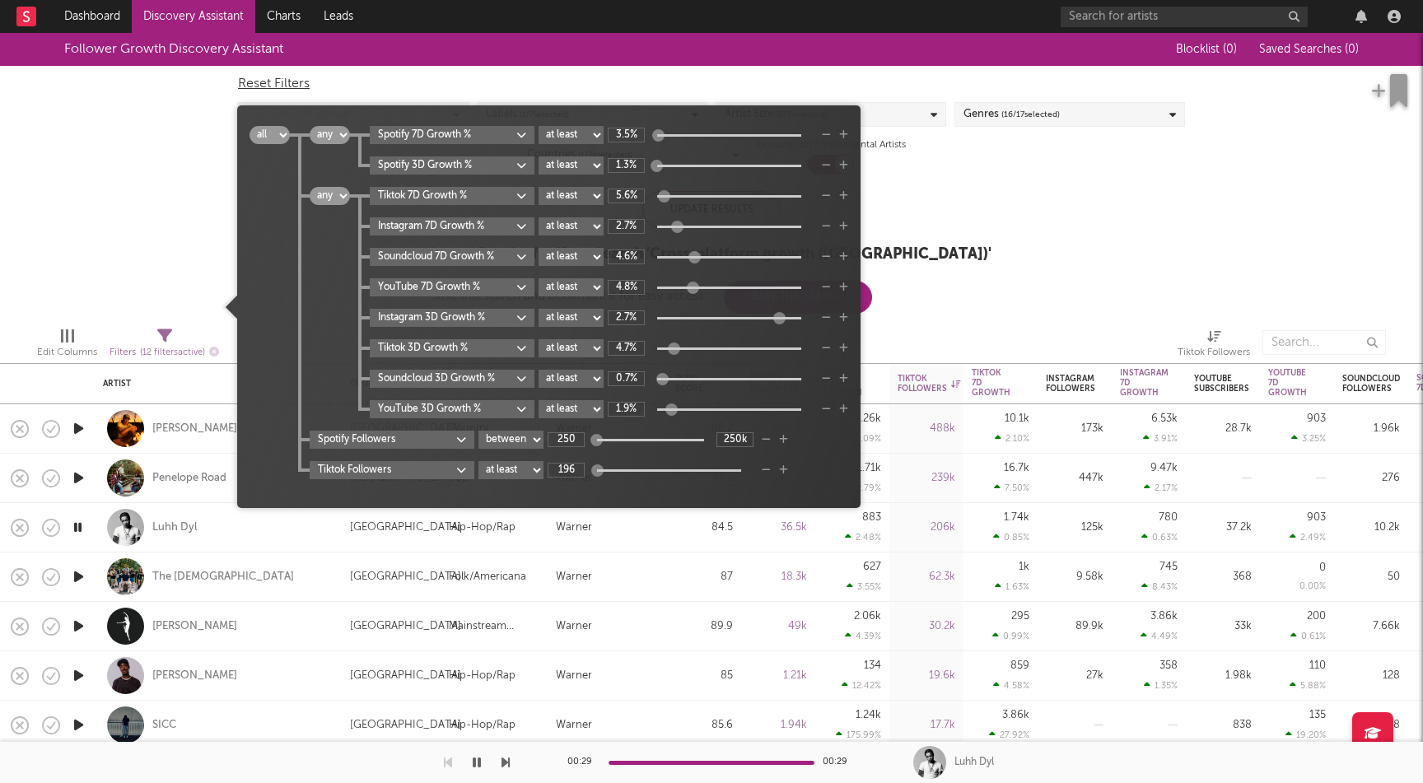
click at [1055, 236] on div "Follower Growth Discovery Assistant Blocklist ( 0 ) Saved Searches ( 0 ) Reset …" at bounding box center [711, 173] width 1423 height 281
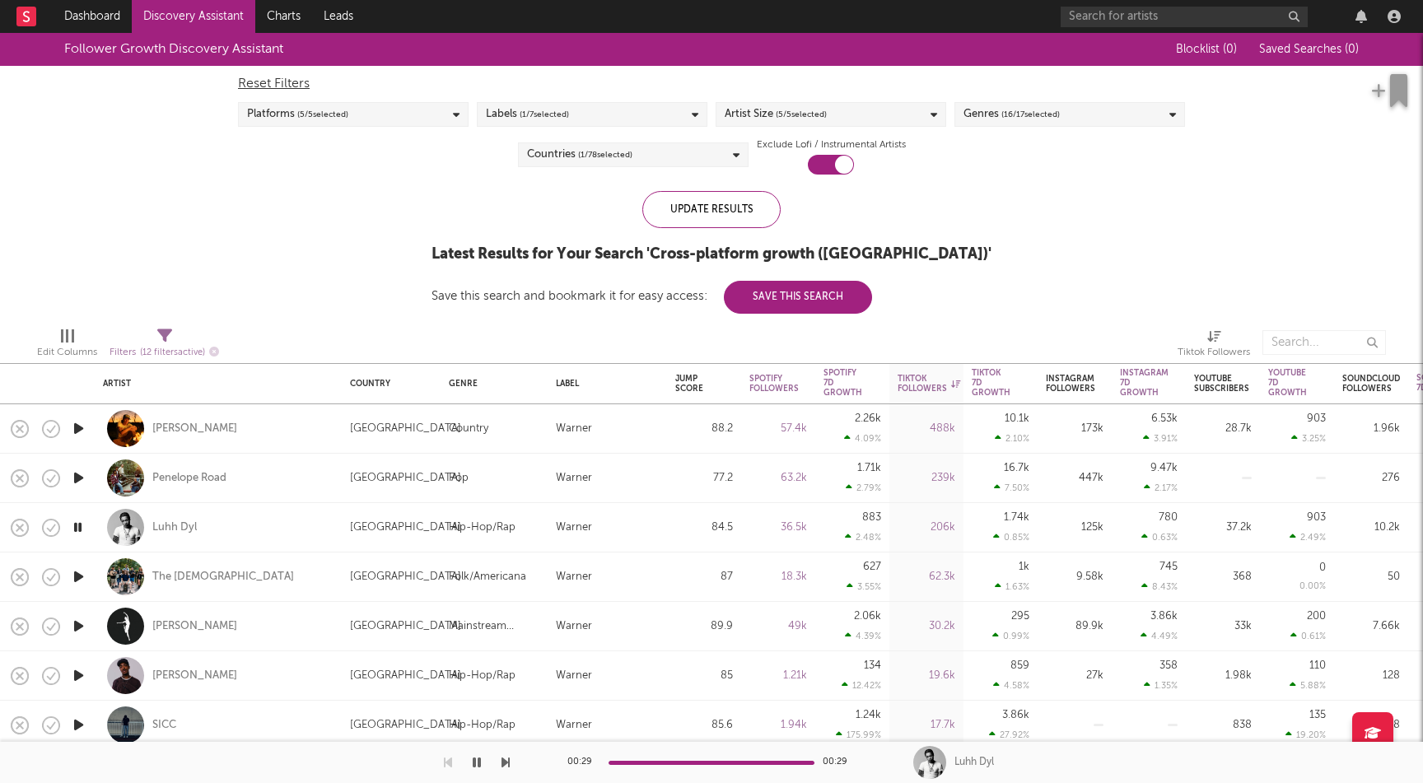
click at [71, 427] on icon "button" at bounding box center [78, 428] width 17 height 21
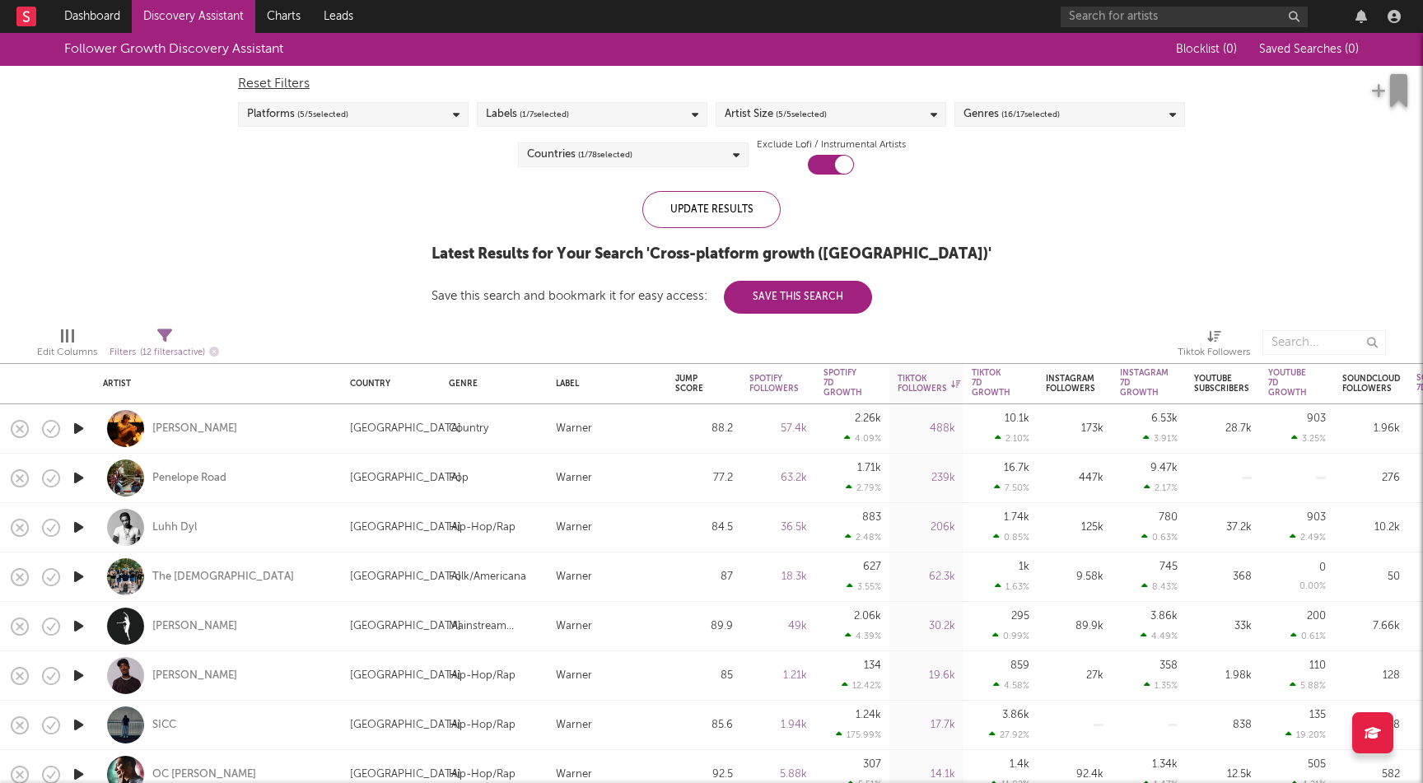
click at [77, 528] on icon "button" at bounding box center [78, 527] width 17 height 21
click at [76, 6] on link "Dashboard" at bounding box center [92, 16] width 79 height 33
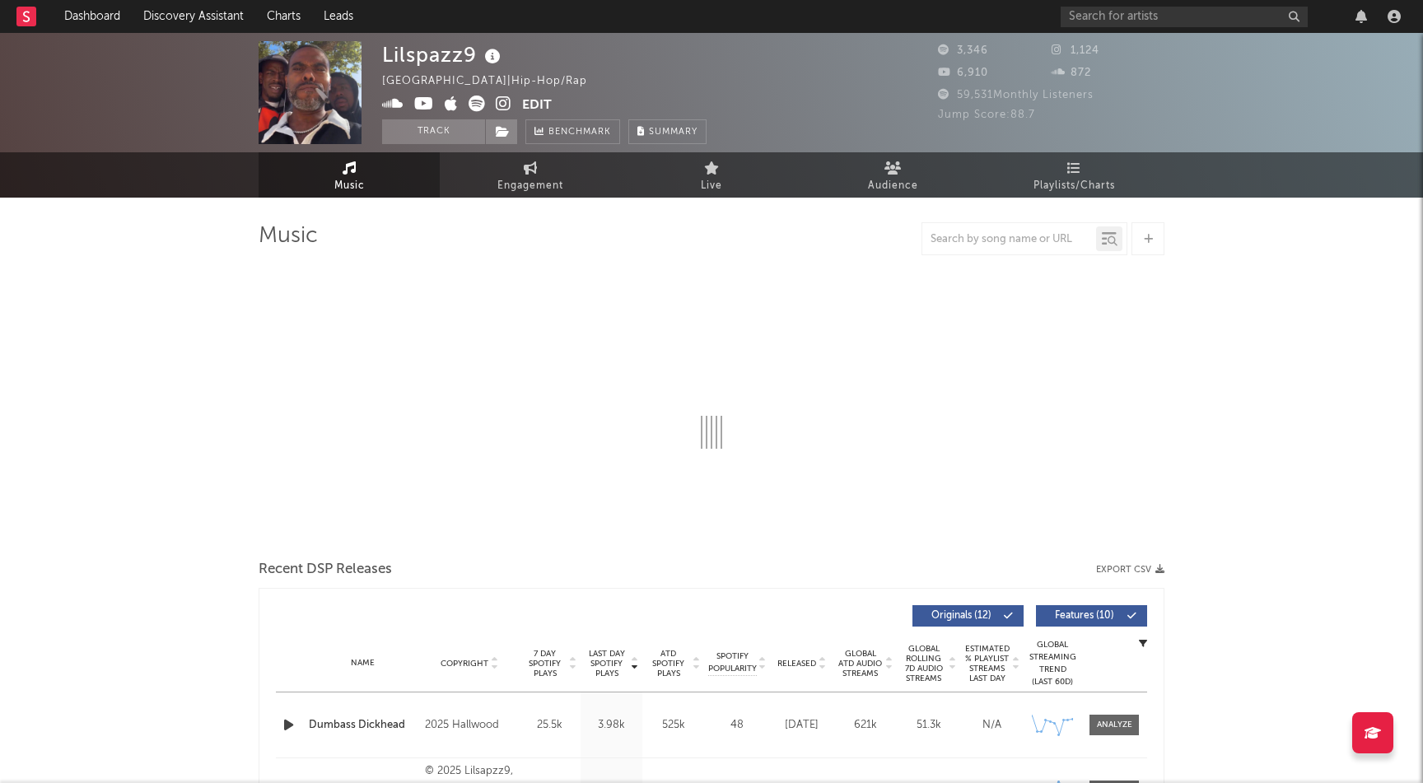
select select "6m"
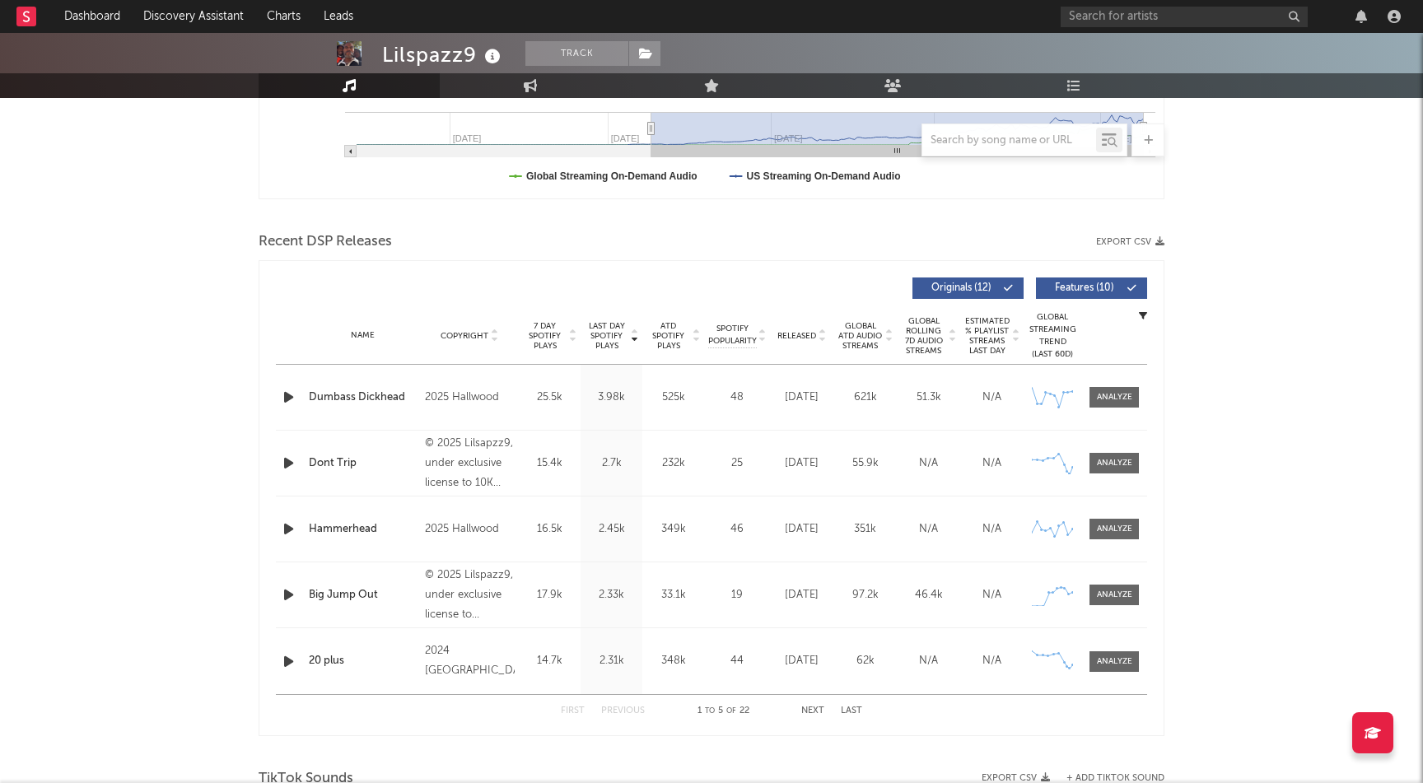
scroll to position [526, 0]
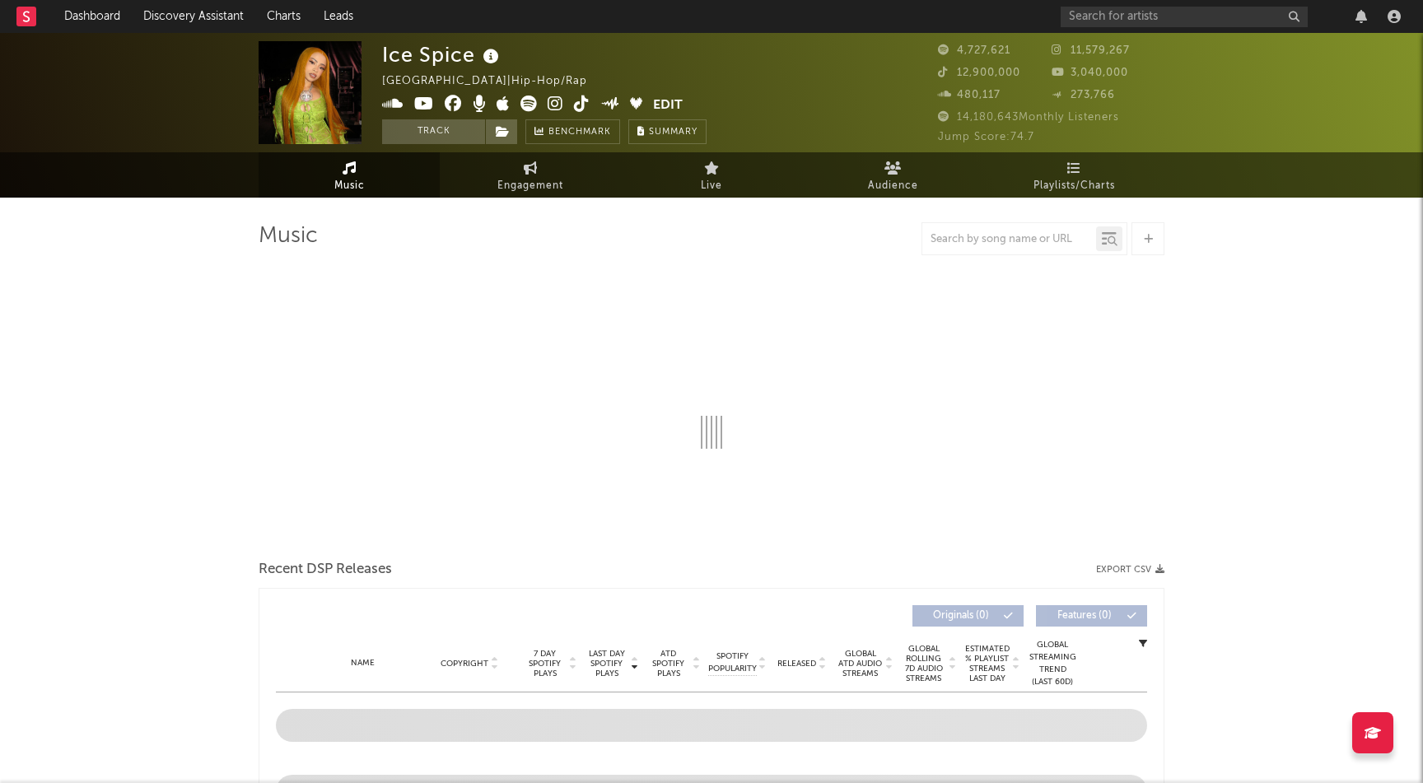
select select "6m"
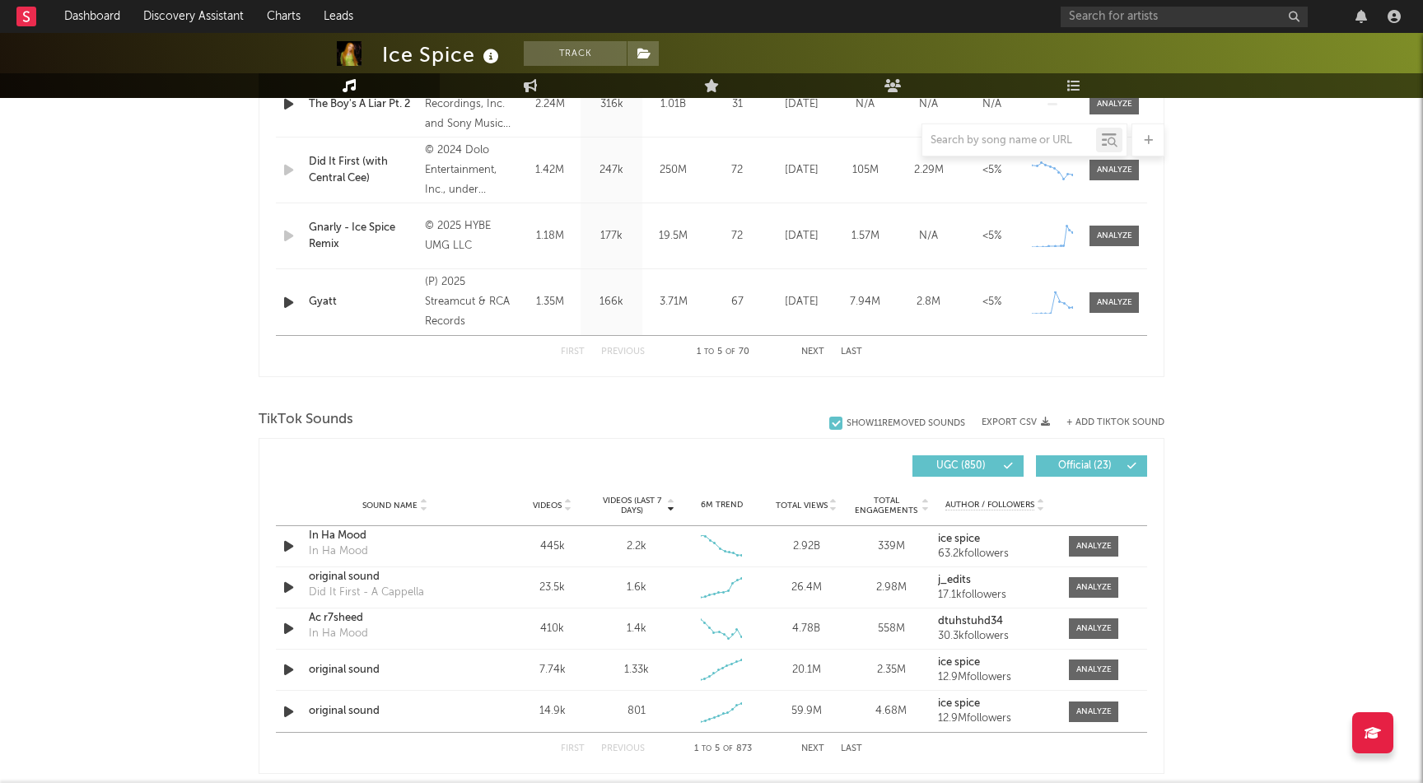
scroll to position [819, 0]
click at [287, 586] on icon "button" at bounding box center [288, 586] width 17 height 21
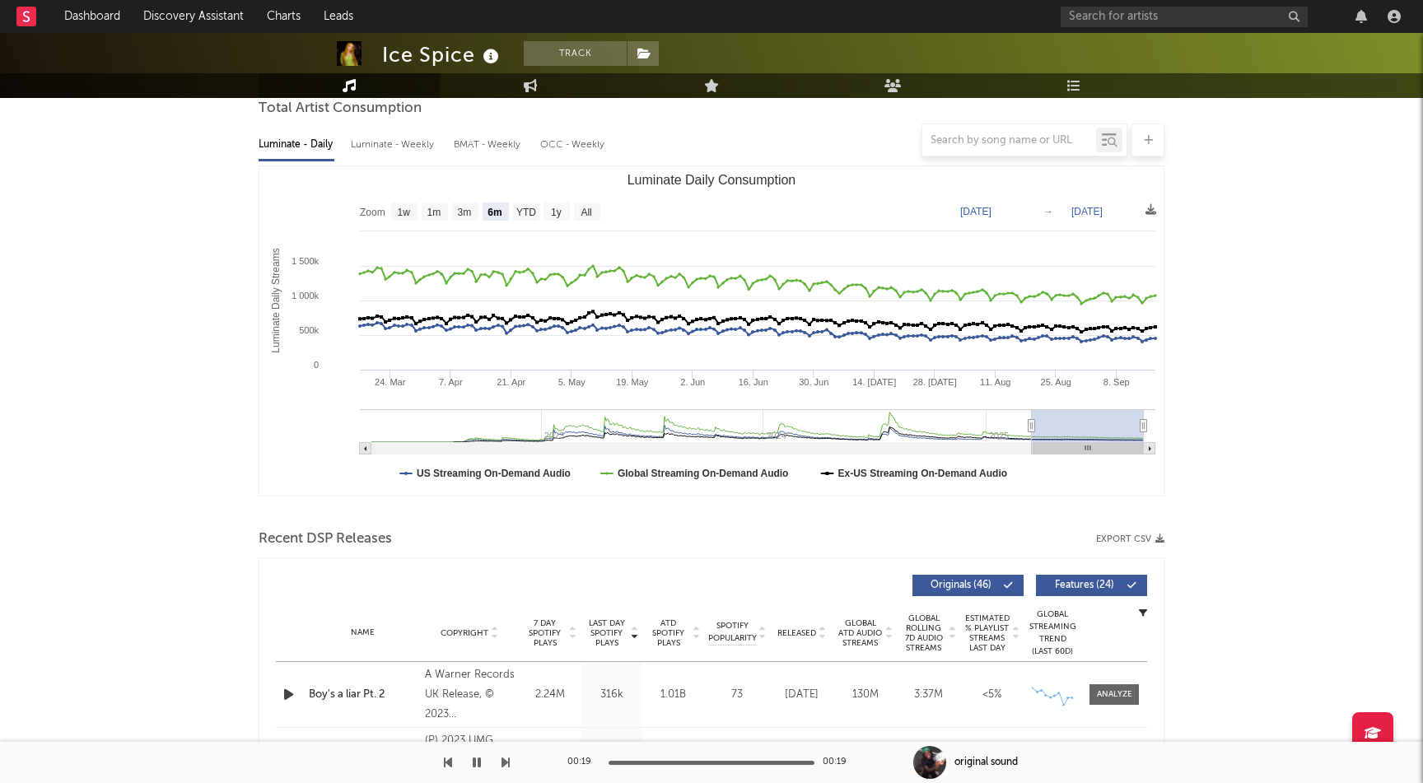
scroll to position [0, 0]
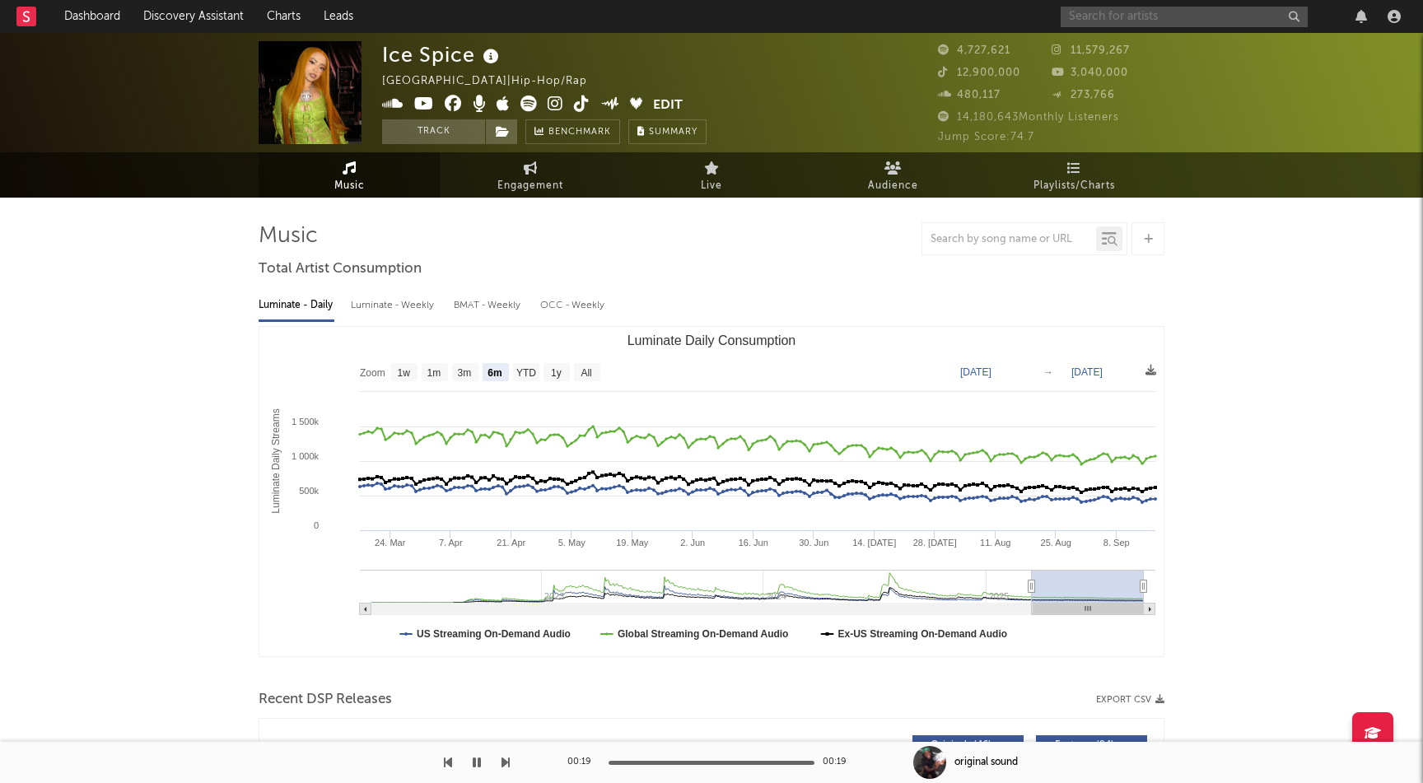
click at [1141, 24] on input "text" at bounding box center [1184, 17] width 247 height 21
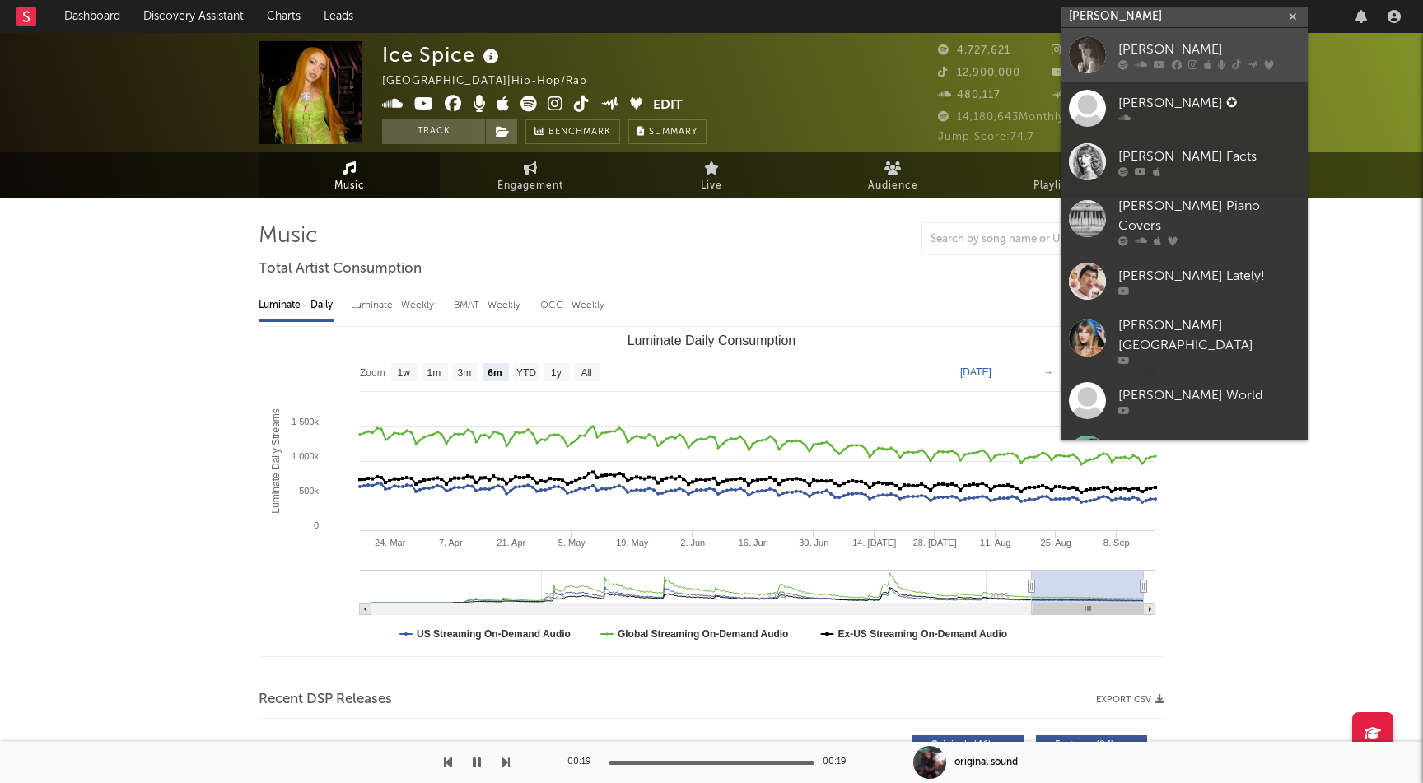
type input "[PERSON_NAME]"
click at [1088, 54] on div at bounding box center [1087, 54] width 37 height 37
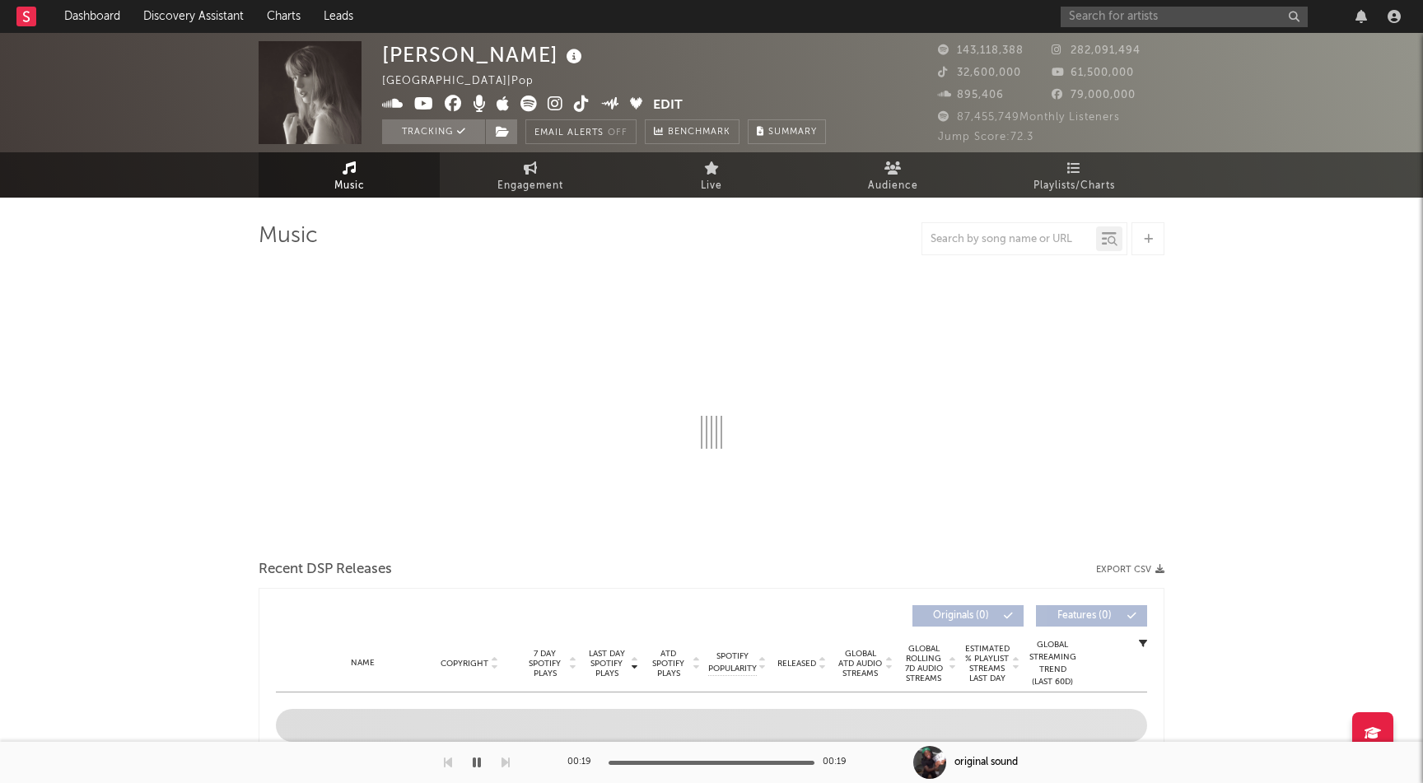
select select "6m"
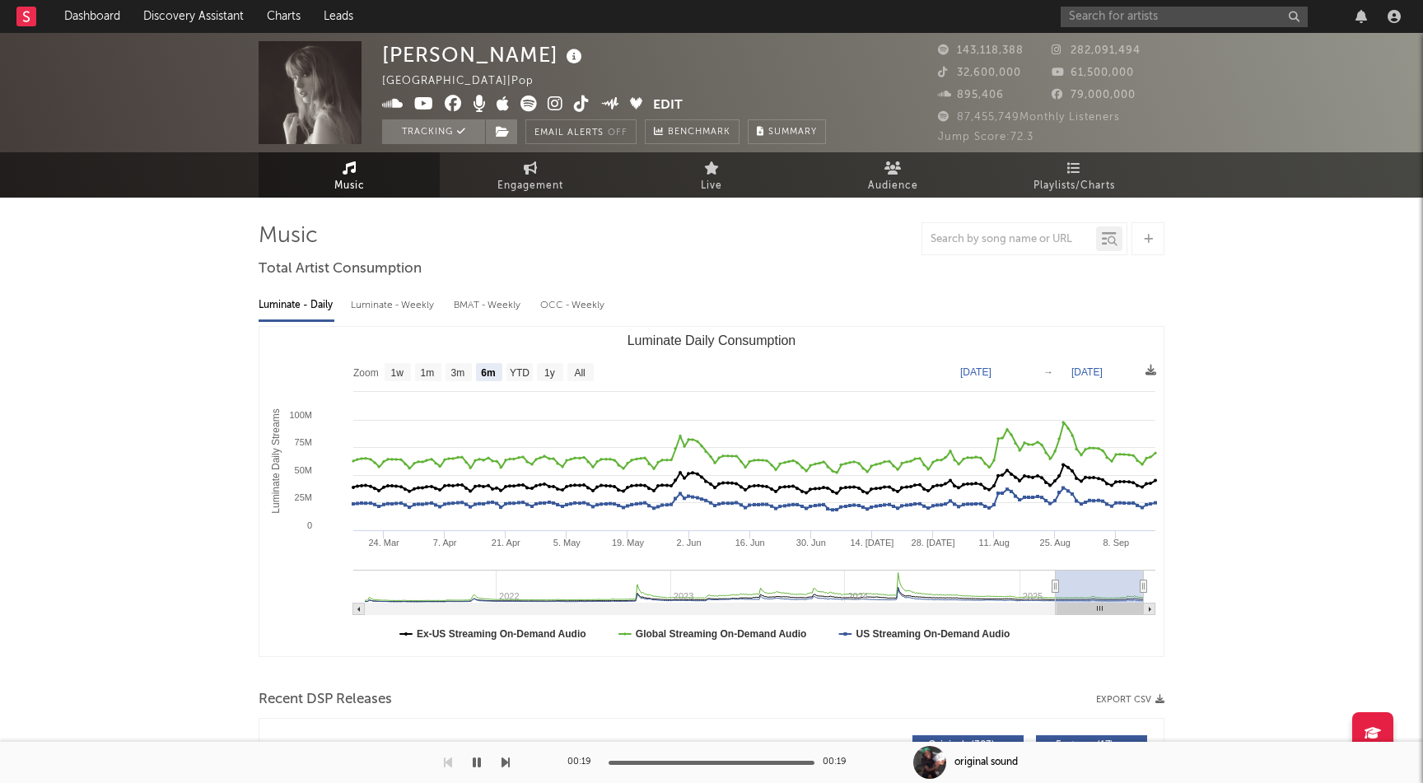
drag, startPoint x: 526, startPoint y: 374, endPoint x: 474, endPoint y: 281, distance: 106.6
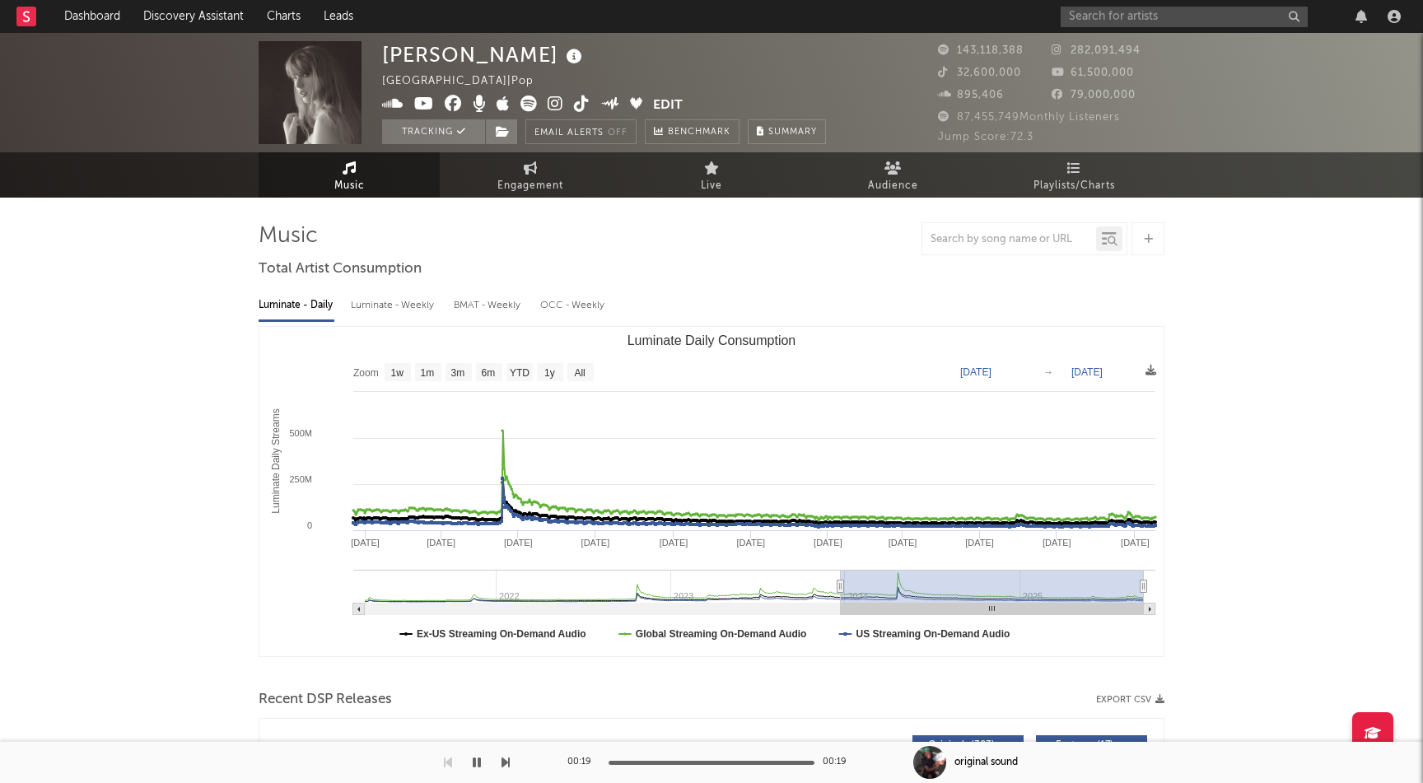
drag, startPoint x: 1053, startPoint y: 587, endPoint x: 841, endPoint y: 584, distance: 211.7
click at [841, 584] on icon "Luminate Daily Consumption" at bounding box center [841, 587] width 7 height 12
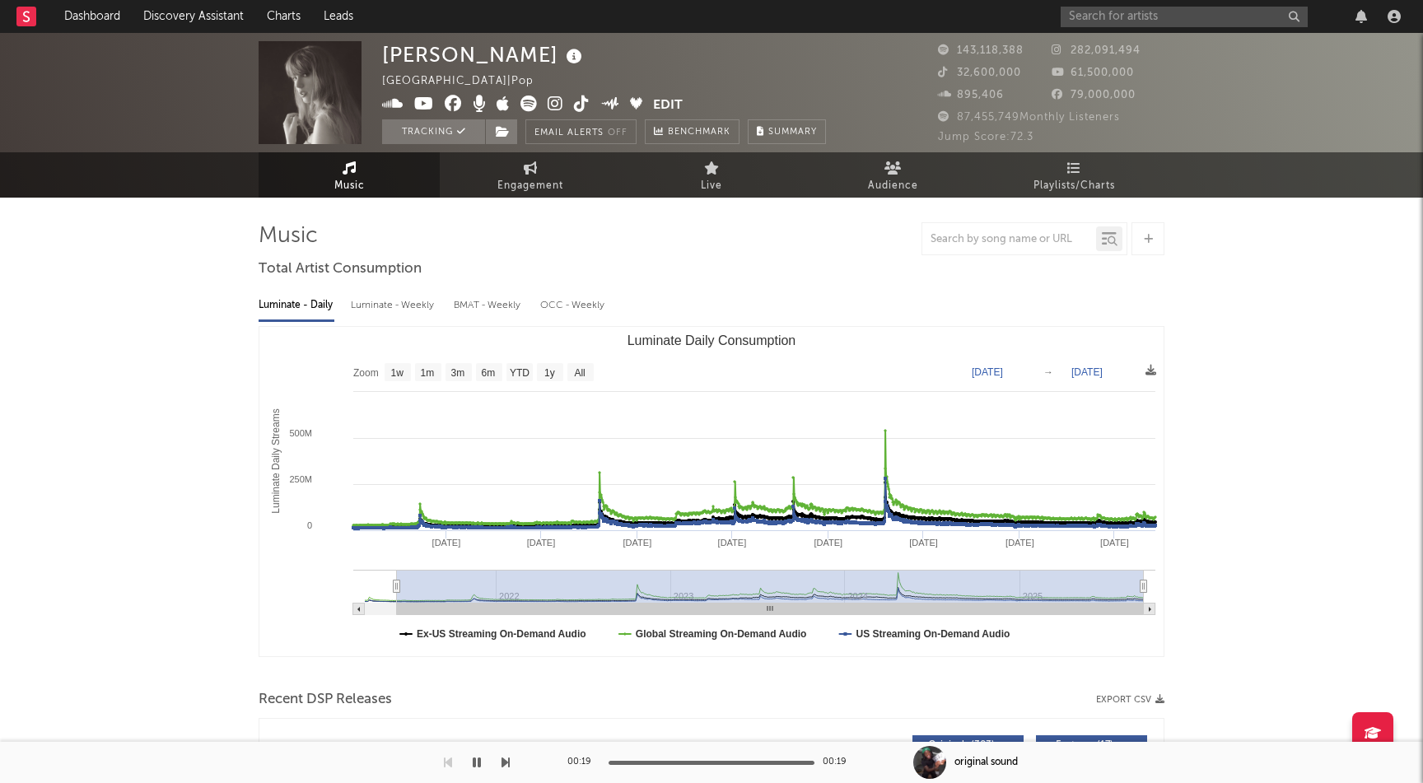
type input "[DATE]"
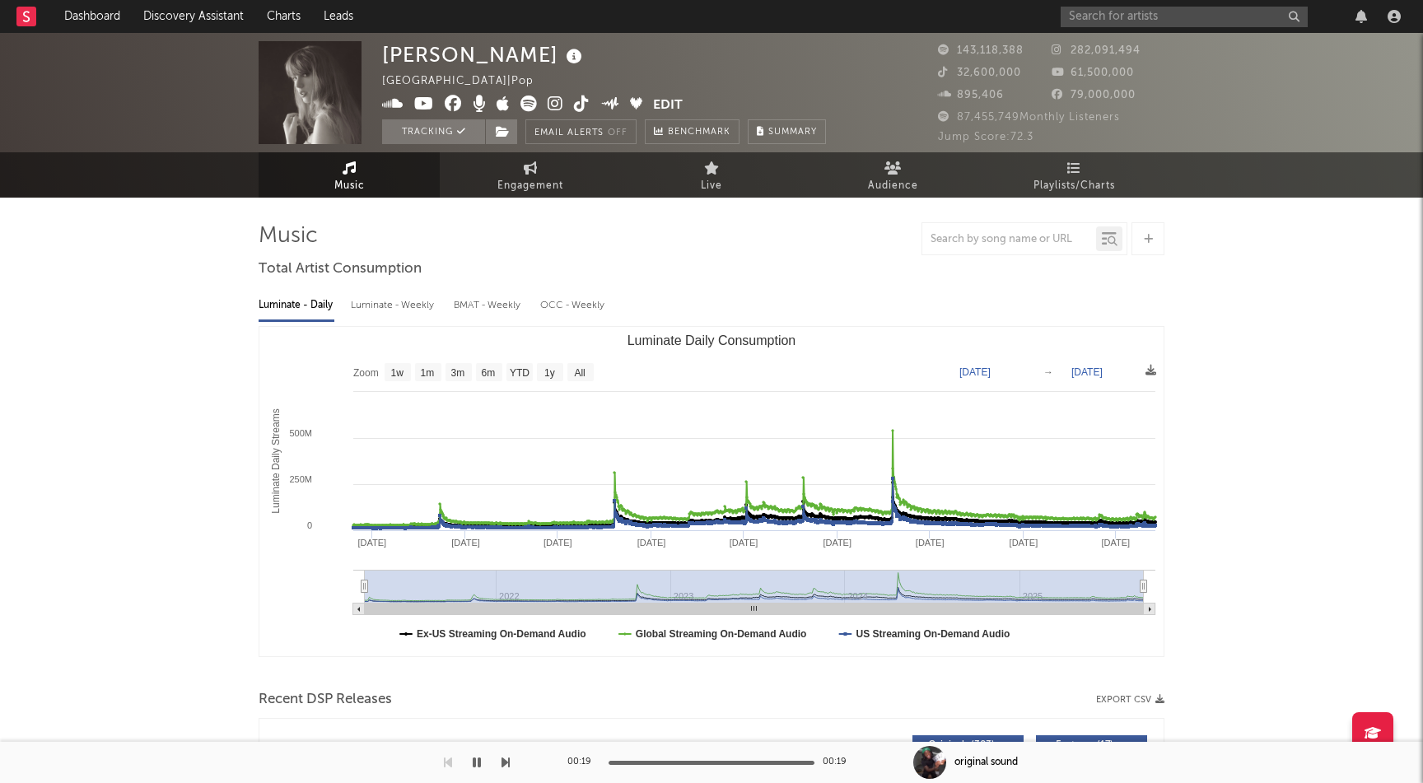
select select "All"
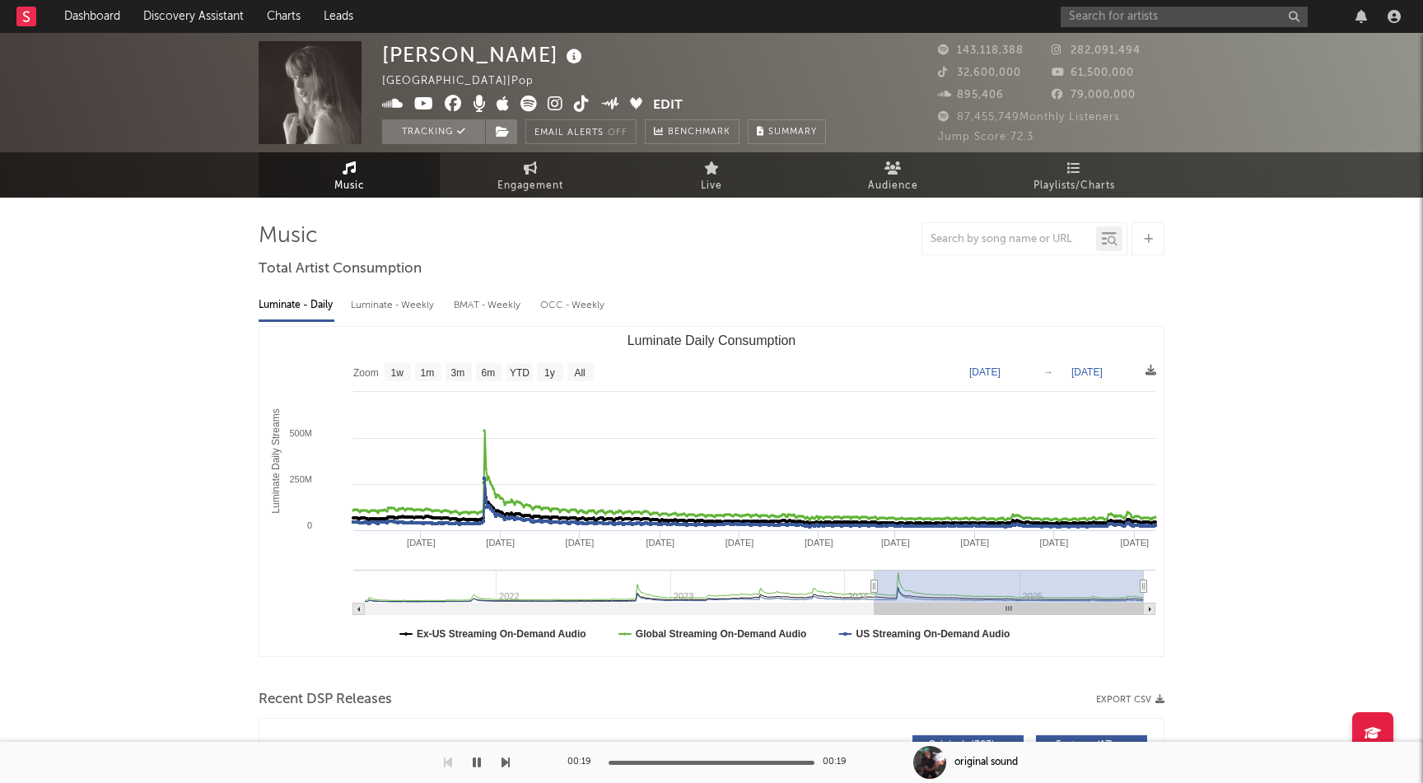
type input "[DATE]"
drag, startPoint x: 839, startPoint y: 587, endPoint x: 877, endPoint y: 580, distance: 39.4
click at [877, 581] on icon "Luminate Daily Consumption" at bounding box center [874, 587] width 7 height 12
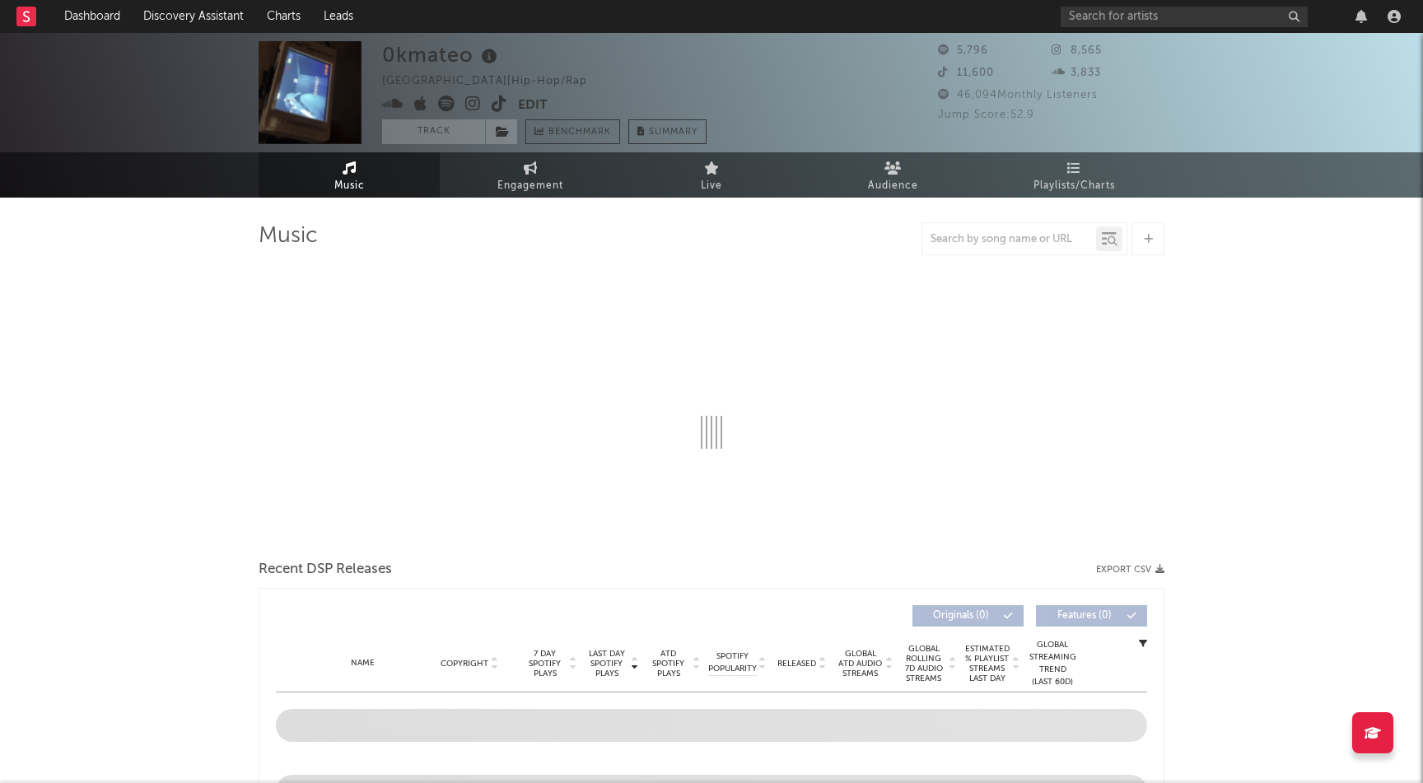
select select "6m"
